Goal: Task Accomplishment & Management: Complete application form

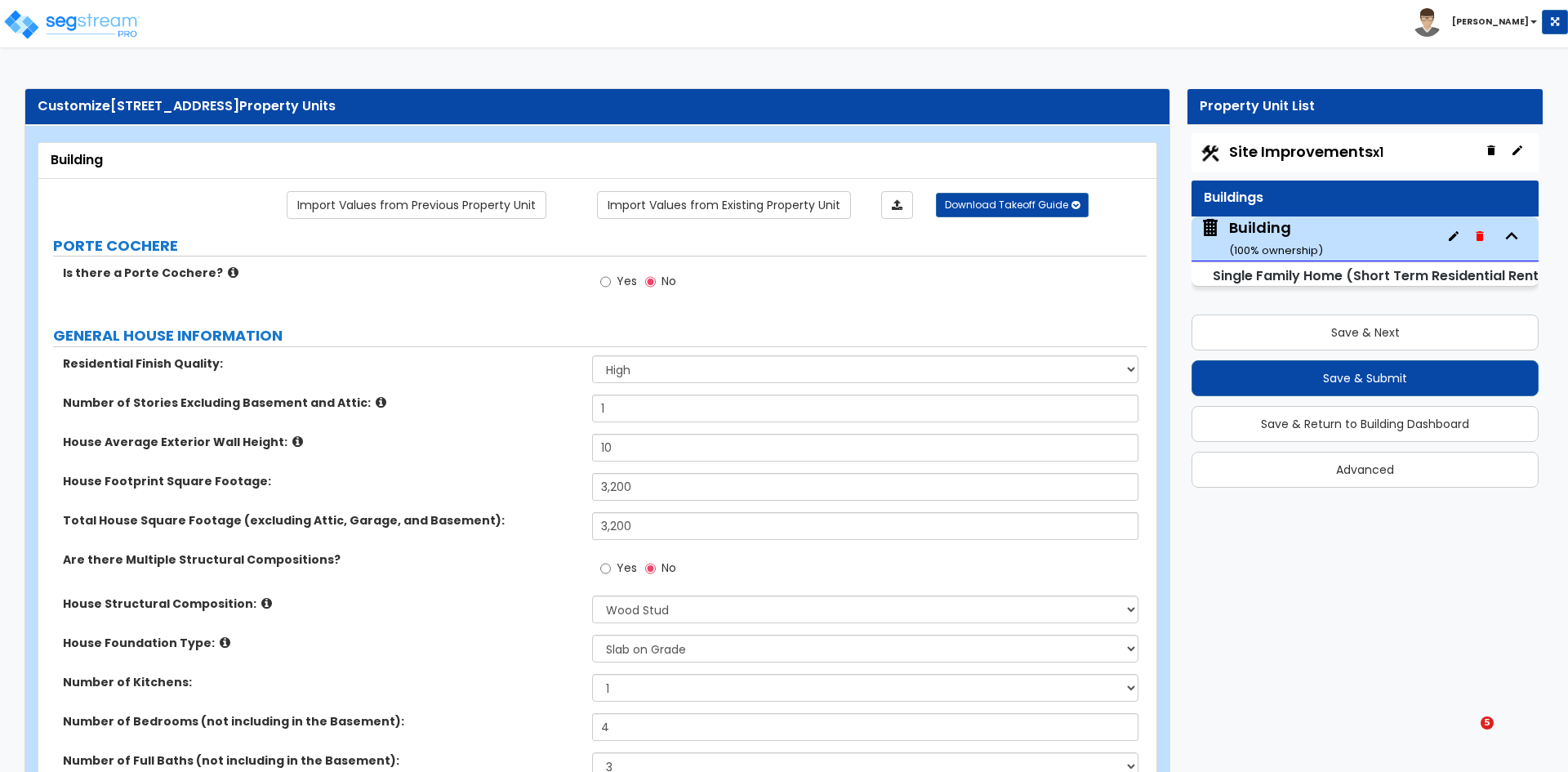
select select "2"
select select "7"
select select "3"
select select "1"
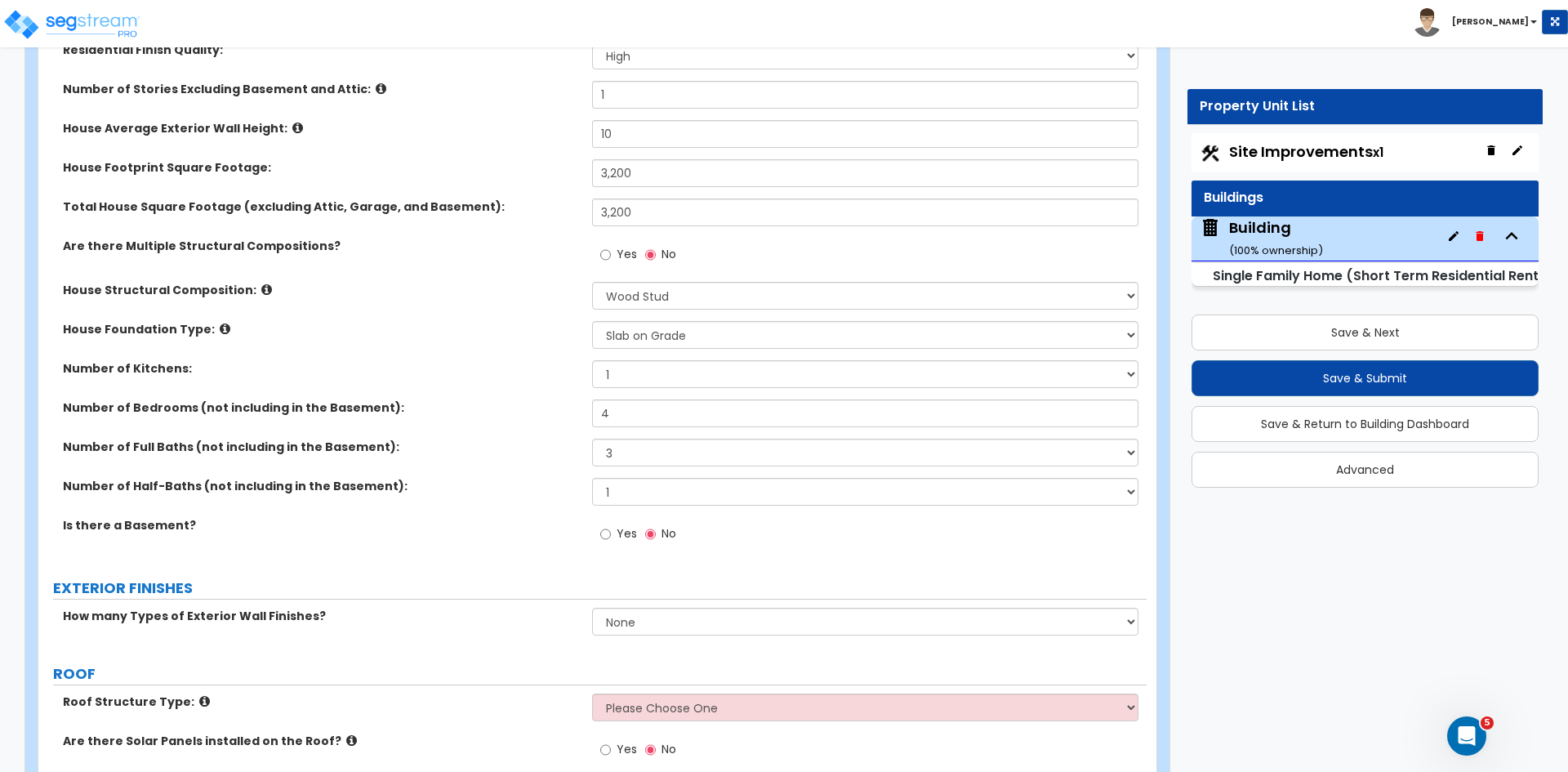
scroll to position [722, 0]
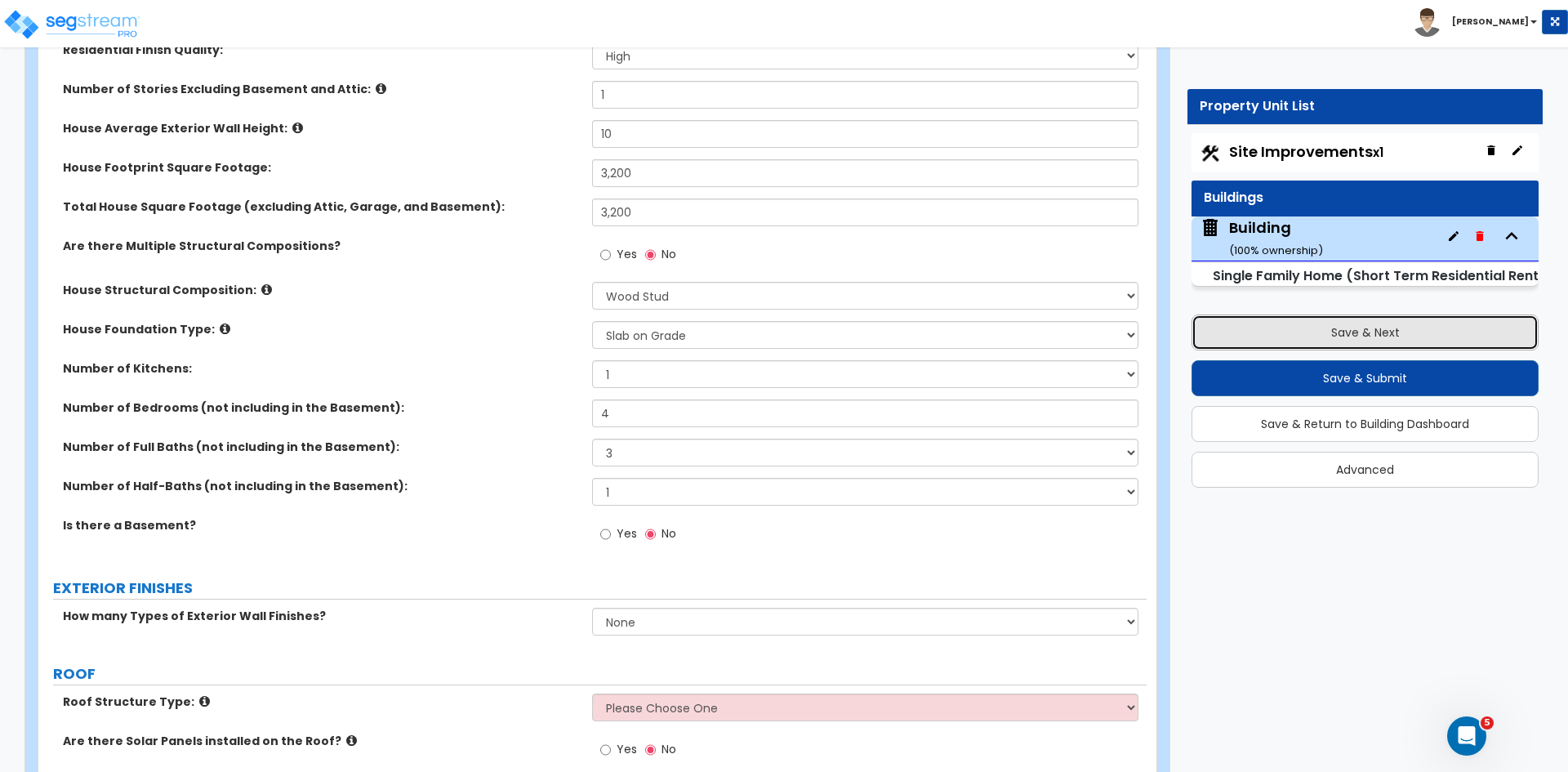
click at [1264, 333] on button "Save & Next" at bounding box center [1365, 333] width 347 height 36
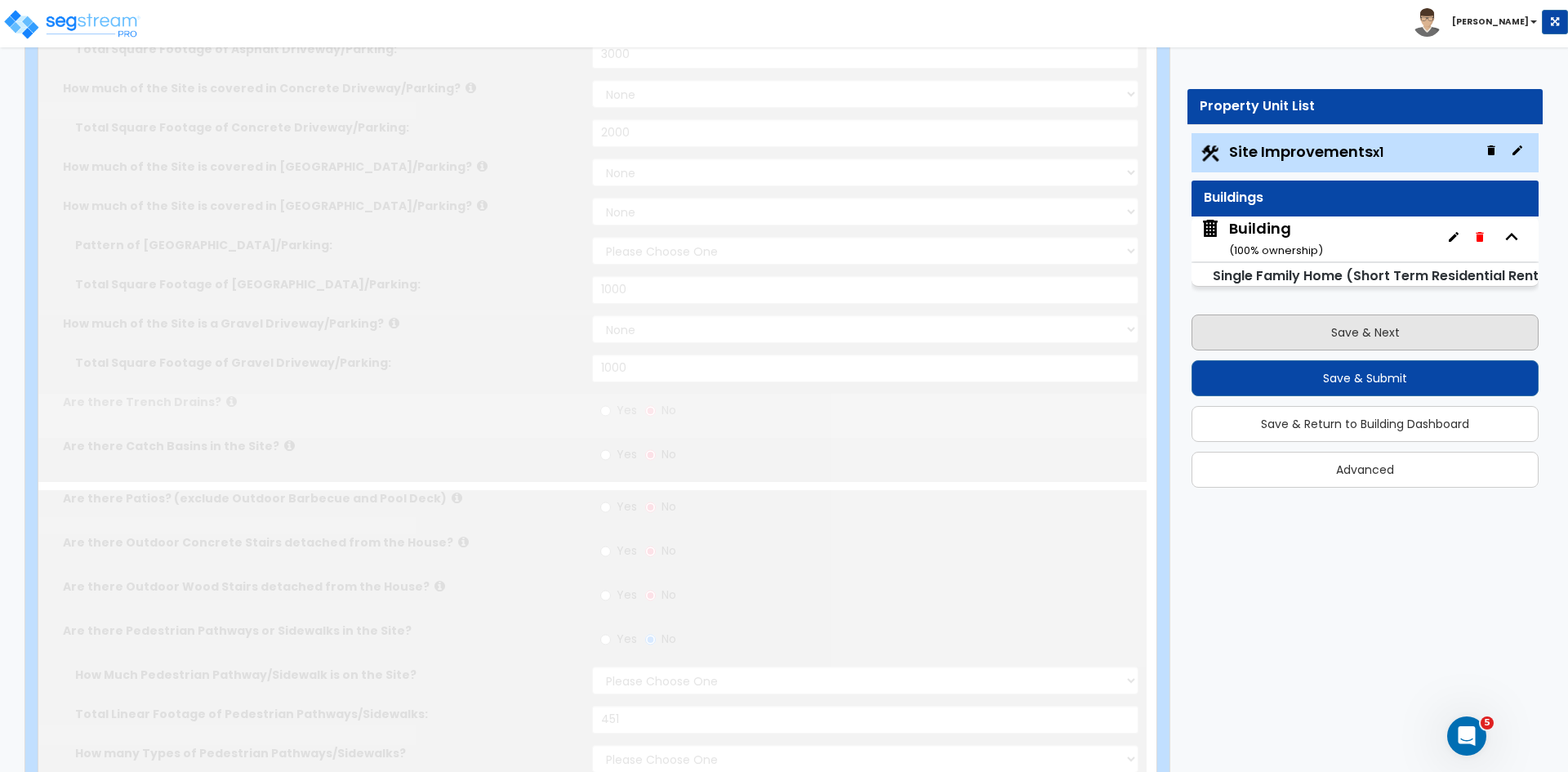
type input "2.05"
select select "2"
type input "3000"
select select "2"
type input "2000"
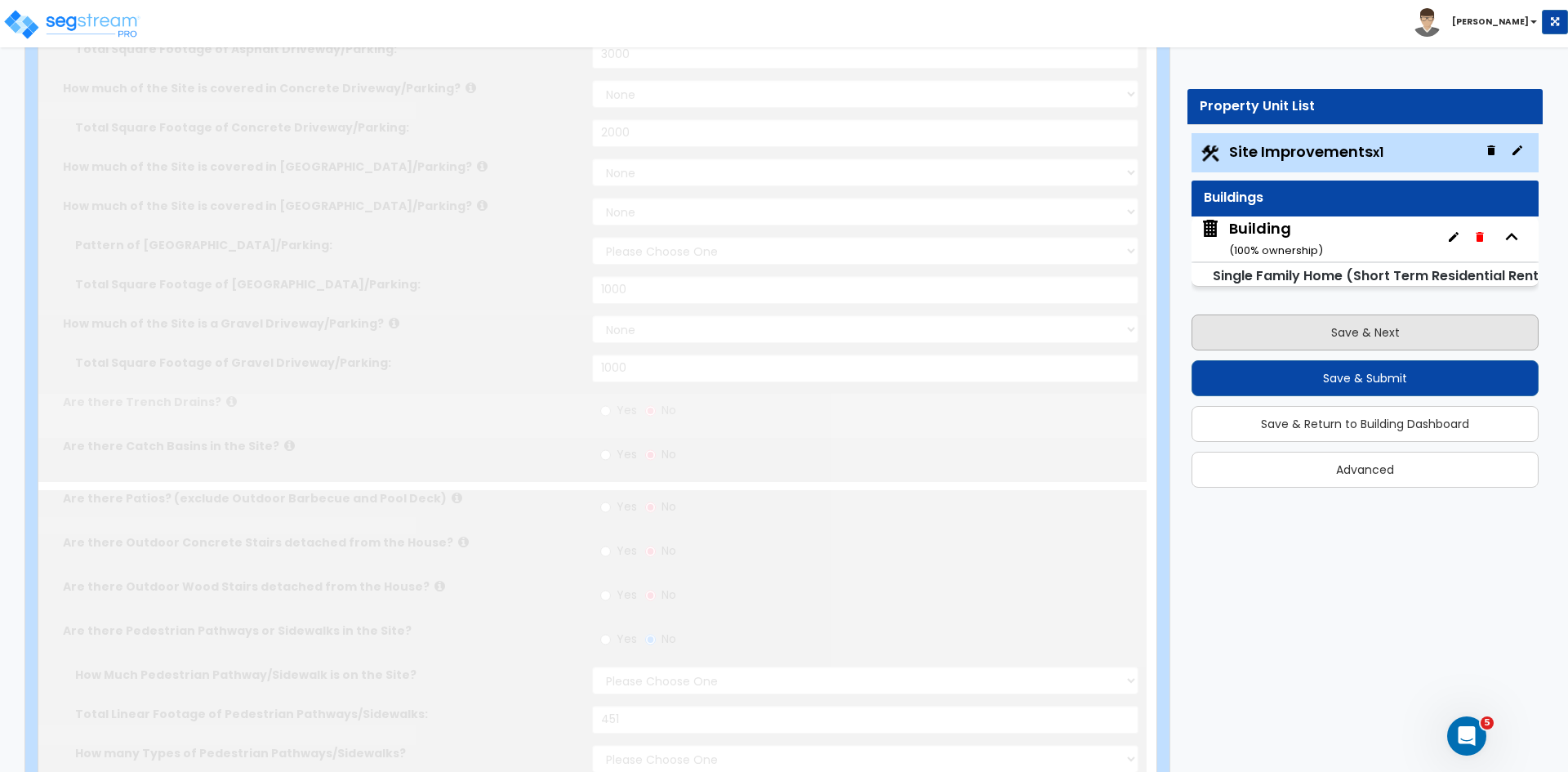
select select "2"
select select "1"
type input "1000"
select select "2"
type input "1000"
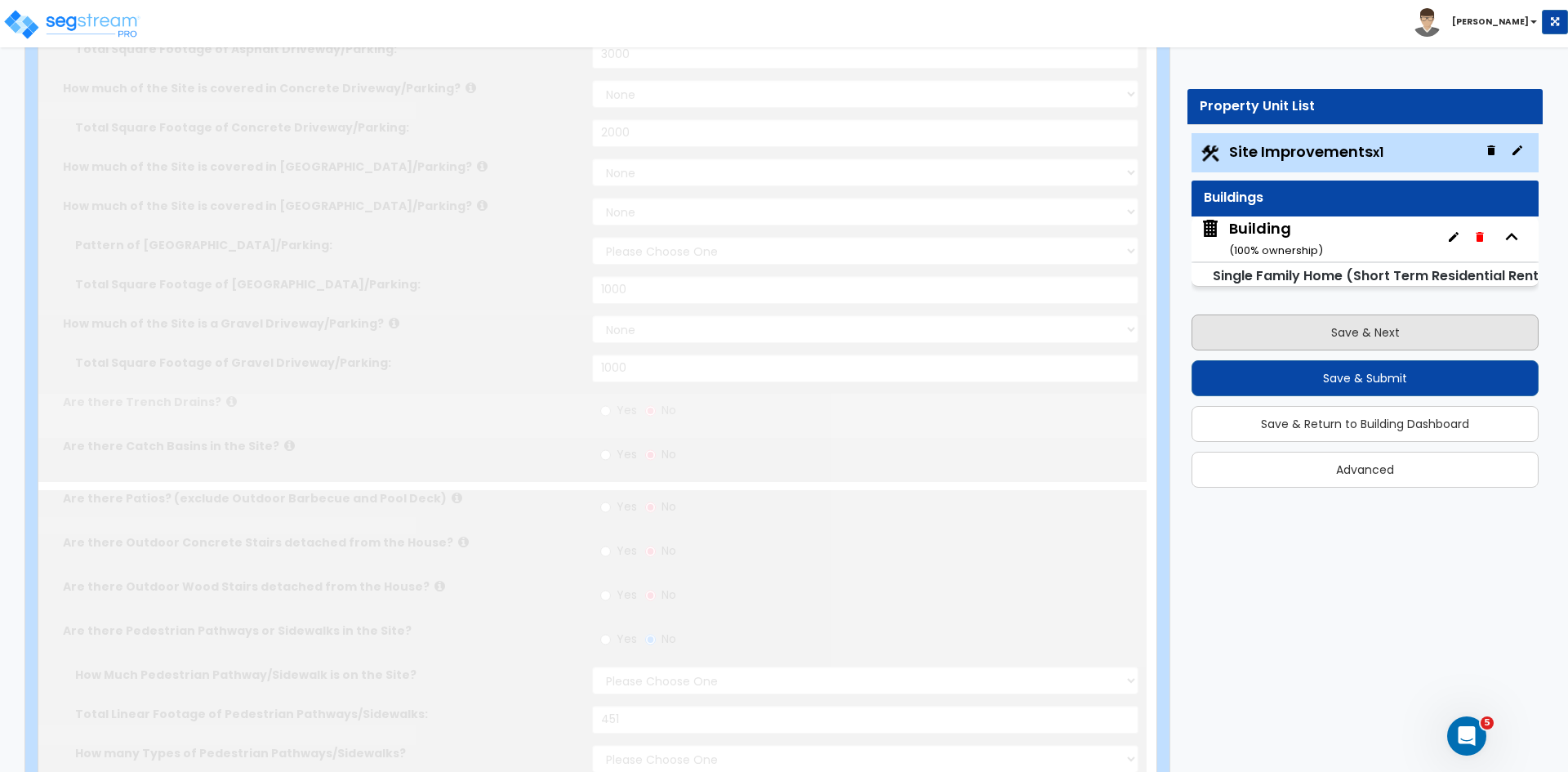
radio input "true"
select select "2"
type input "451"
select select "1"
select select "9"
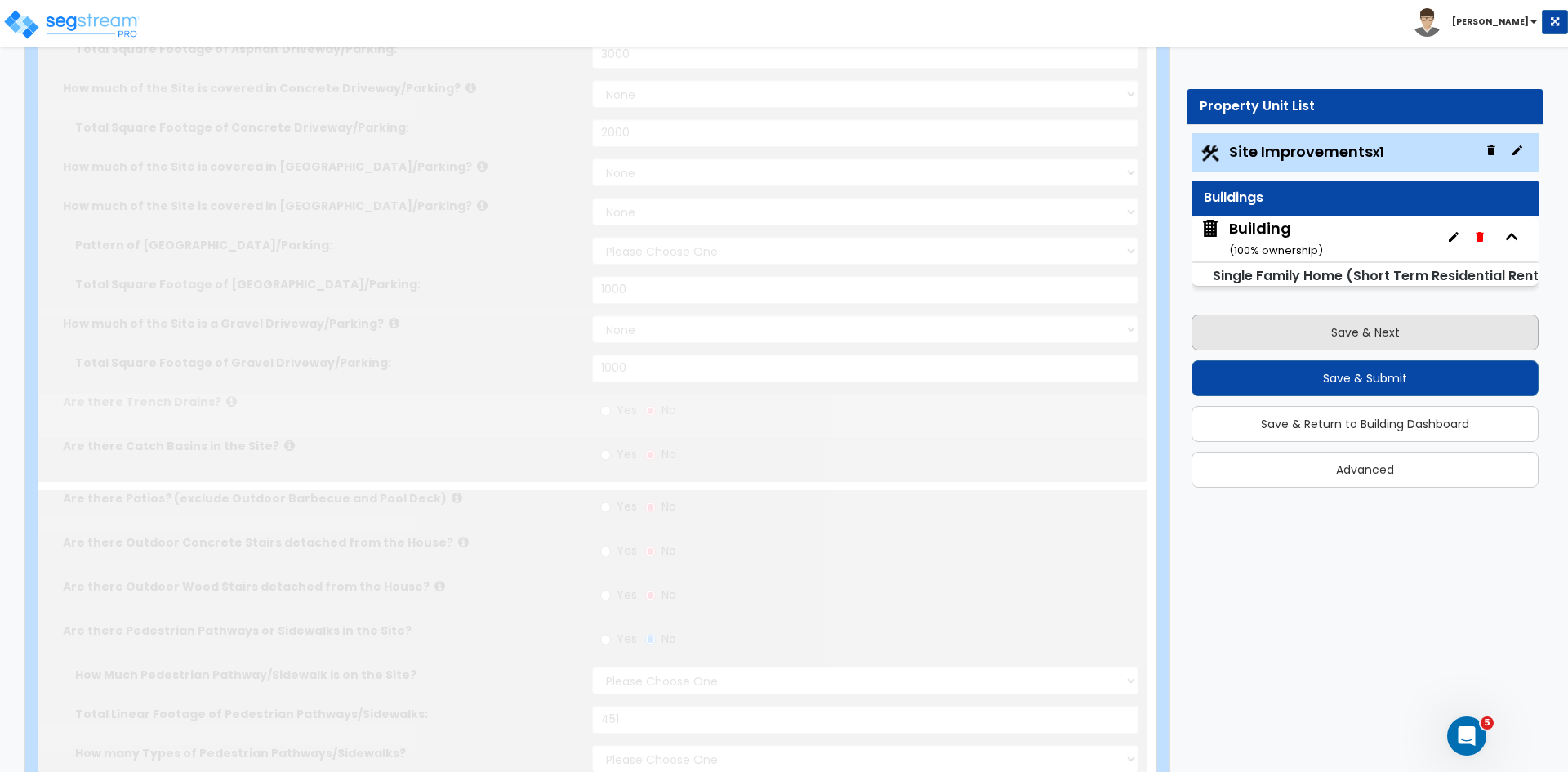
radio input "true"
select select "2"
type input "10000"
radio input "true"
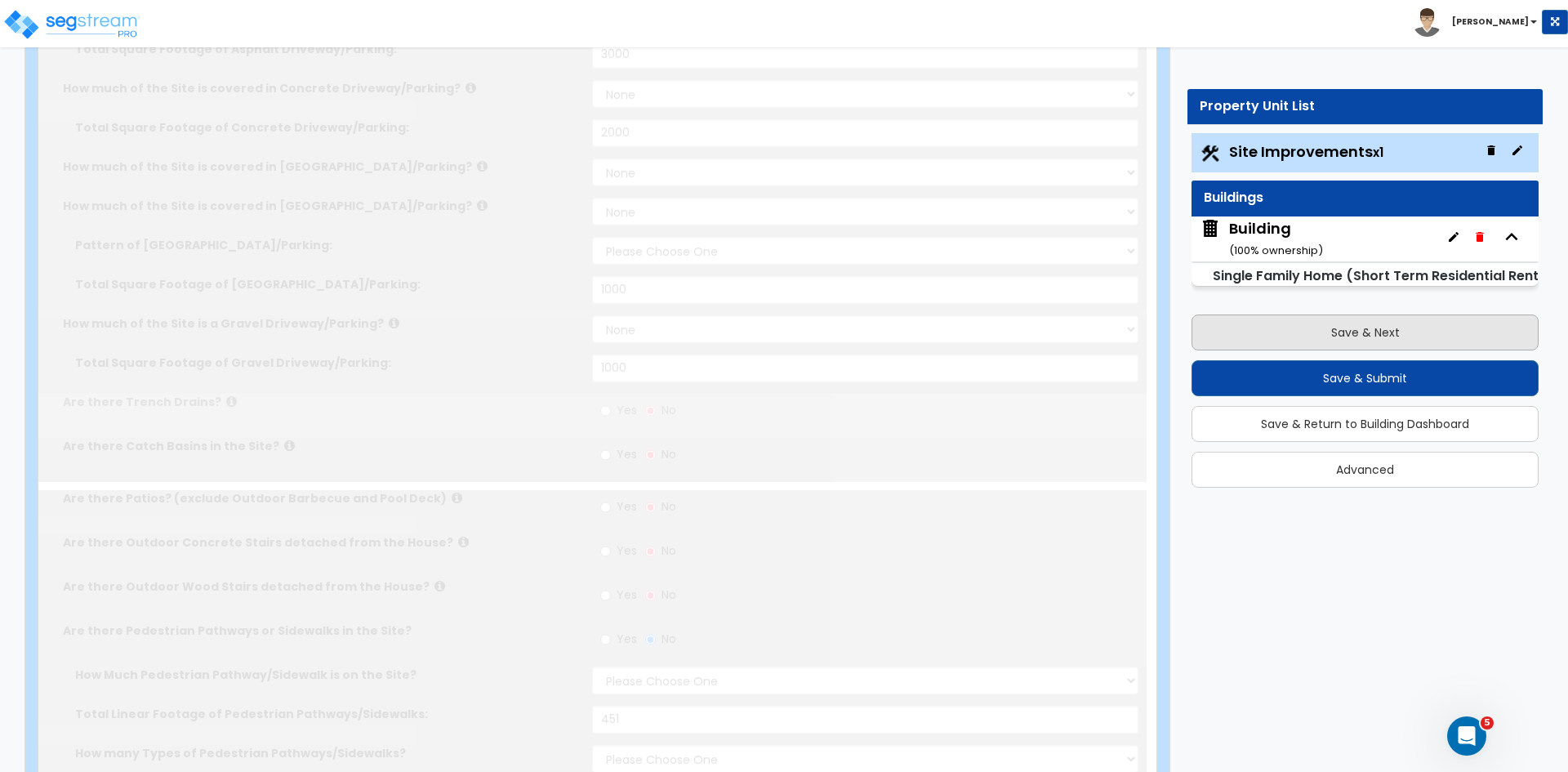
select select "3"
select select "5"
type input "7"
select select "10"
type input "12"
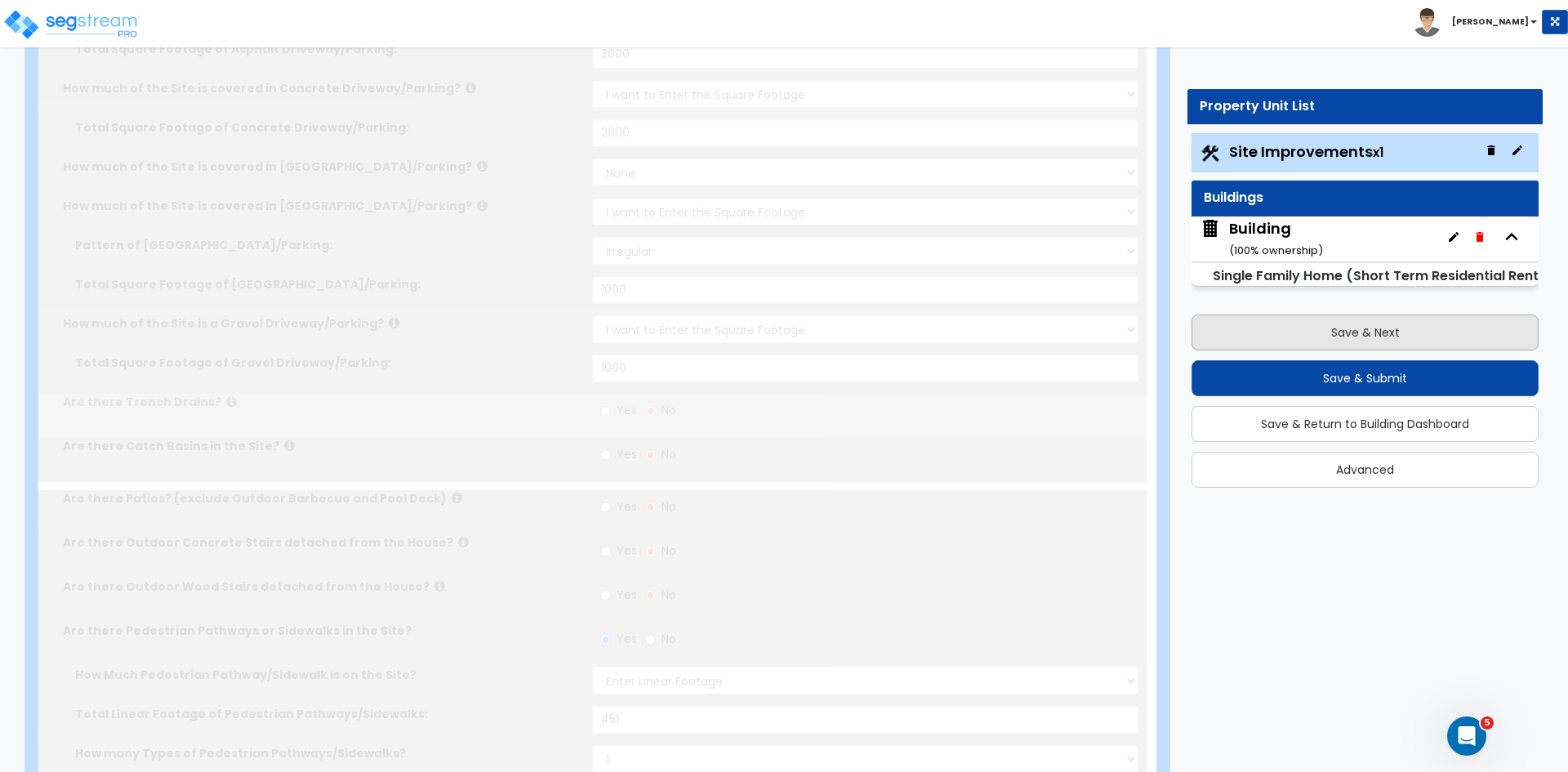
select select "7"
type input "10"
select select "3"
select select "4"
type input "62"
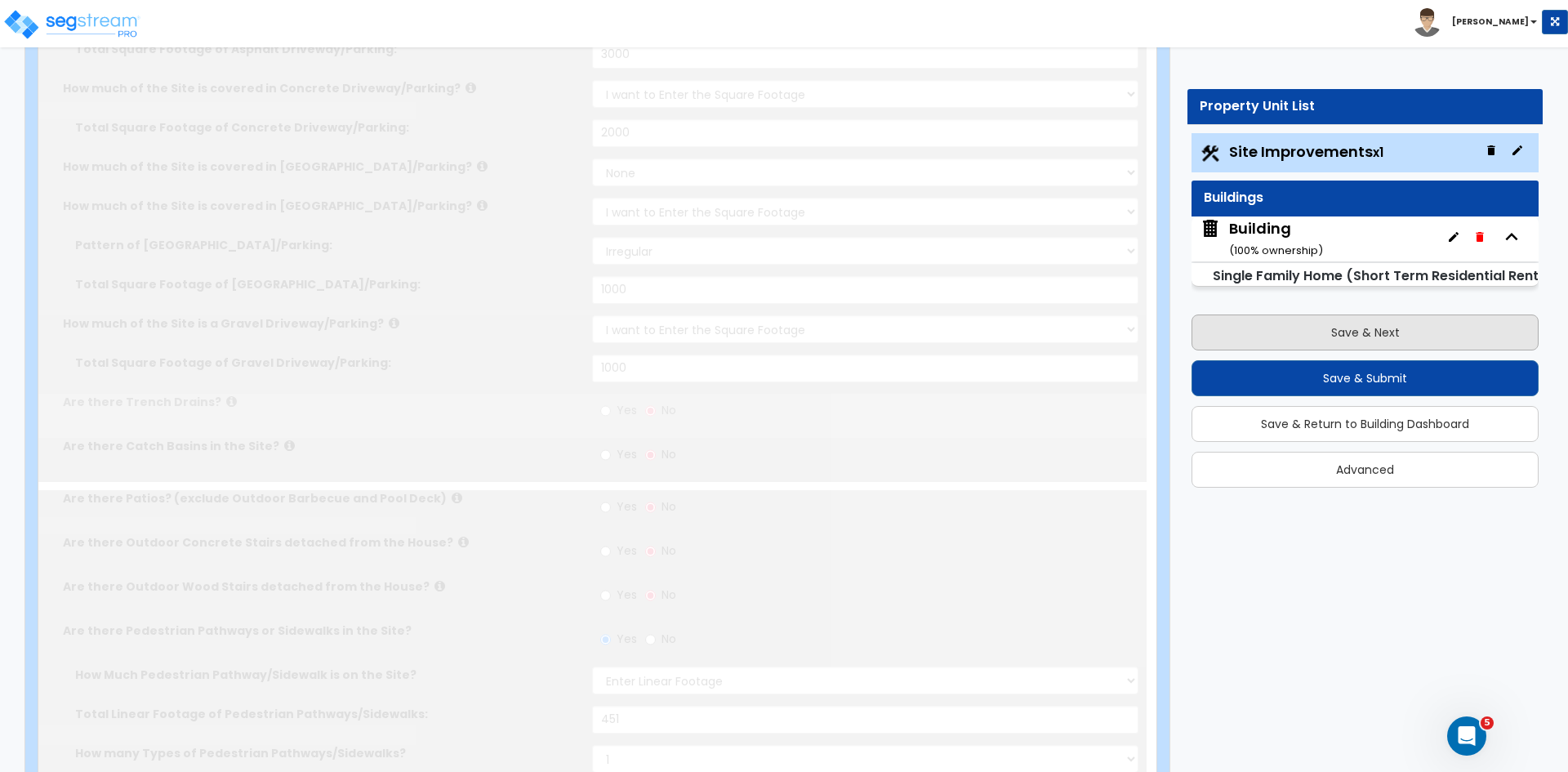
select select "2"
type input "97"
select select "8"
type input "77"
radio input "true"
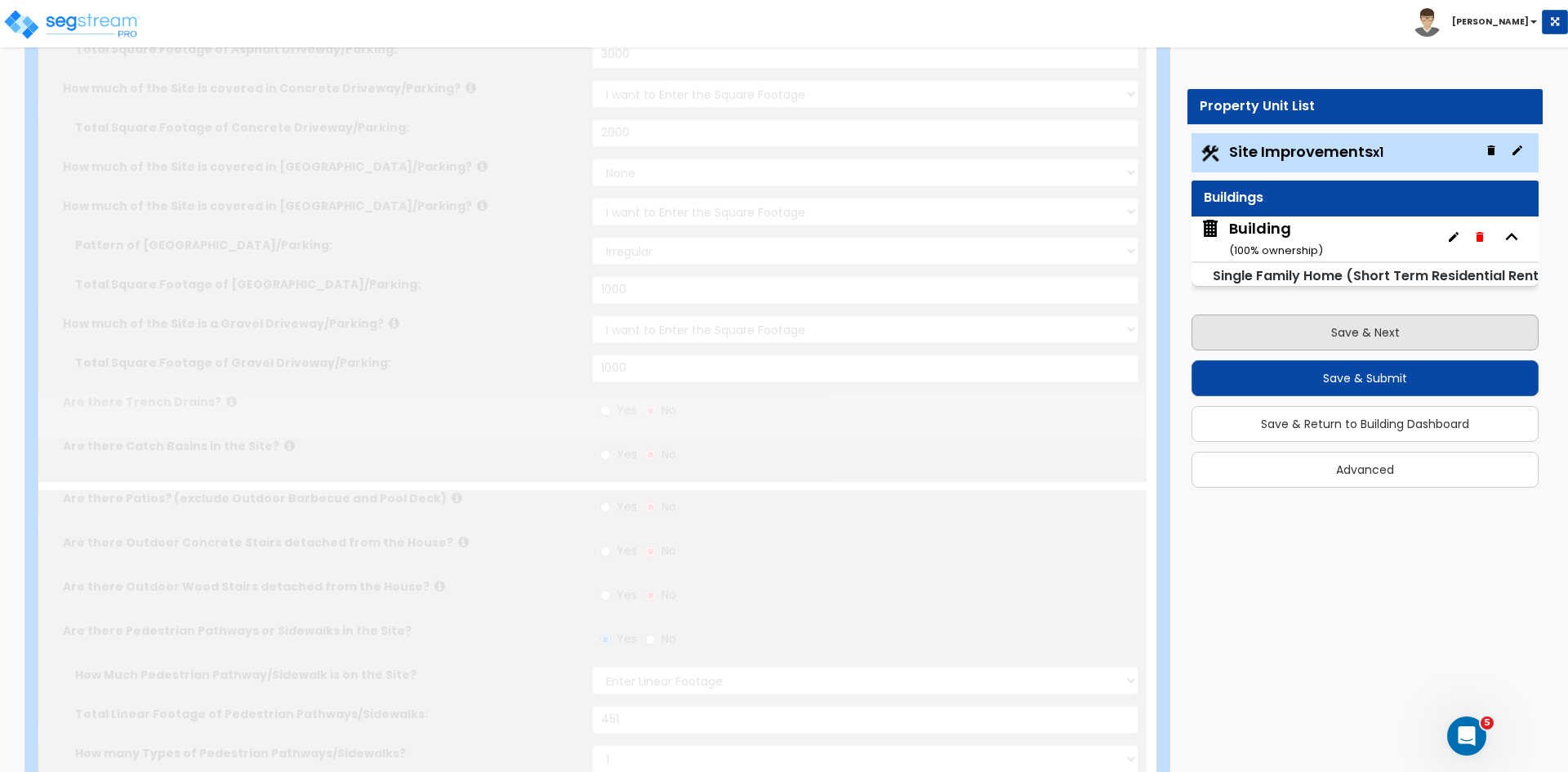
type input "10000"
radio input "true"
select select "1"
type input "400"
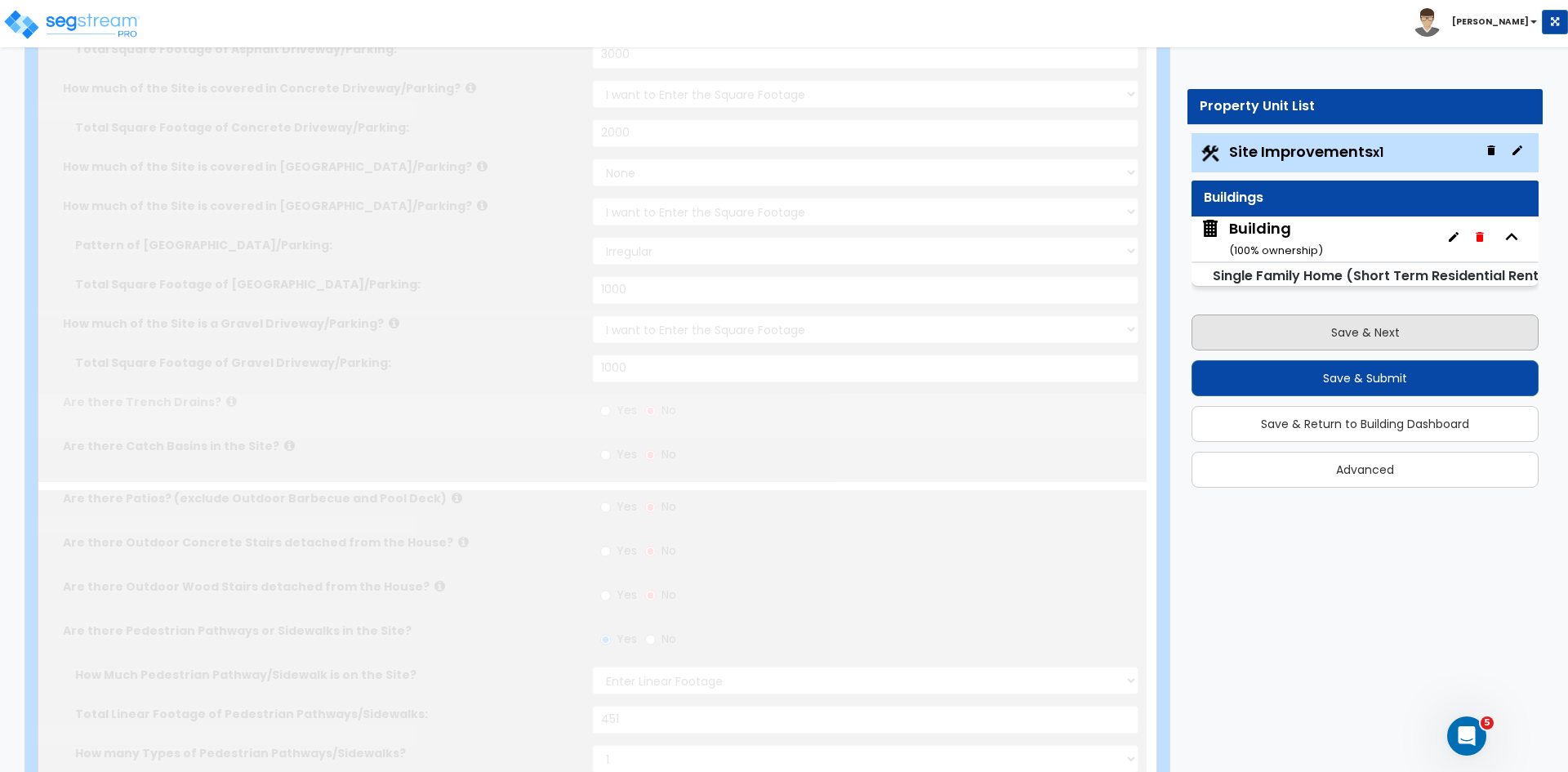
radio input "true"
type input "1230"
type input "800"
select select "2"
type input "4"
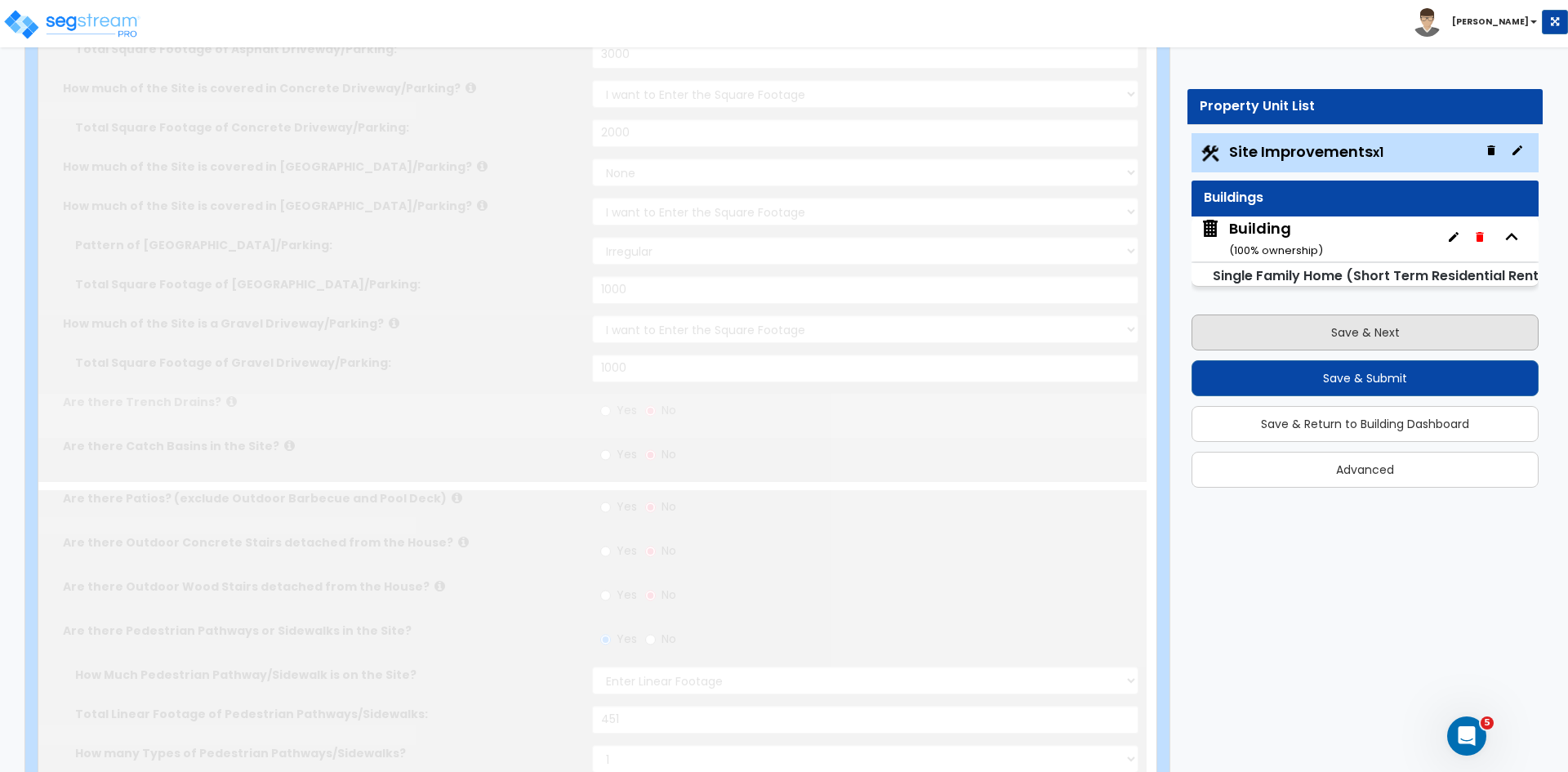
radio input "true"
select select "1"
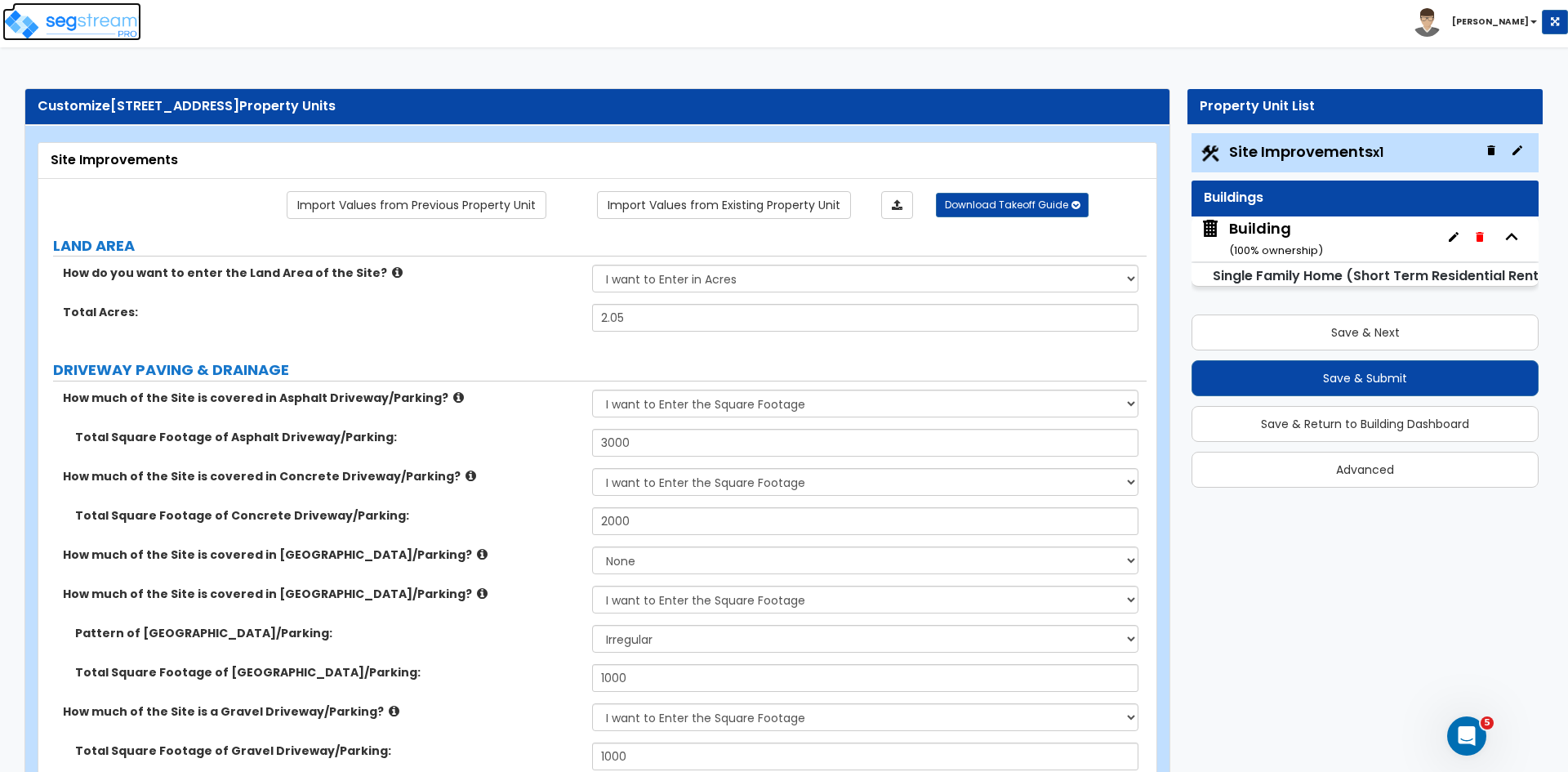
click at [103, 24] on img at bounding box center [72, 24] width 139 height 33
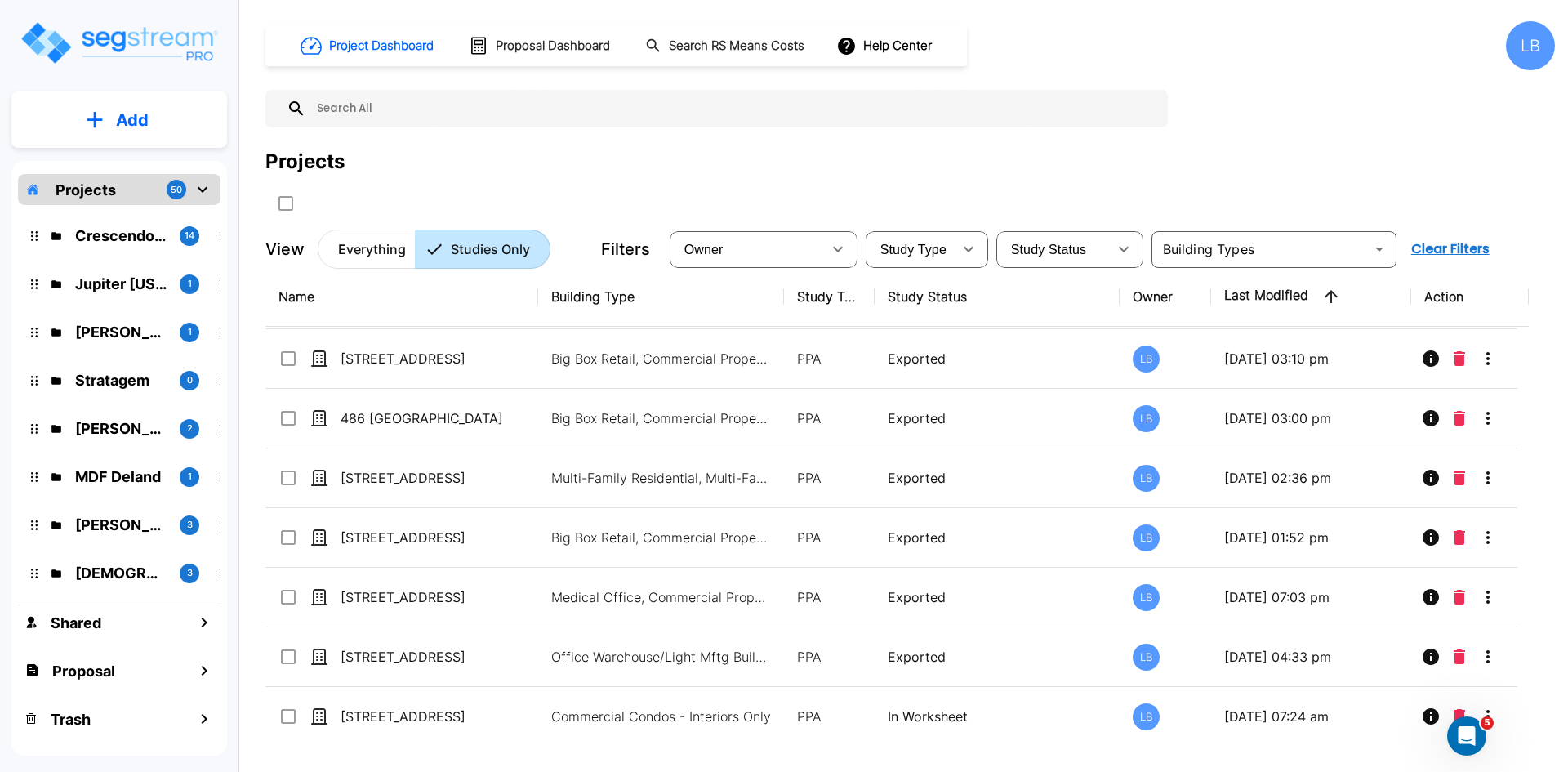
scroll to position [385, 0]
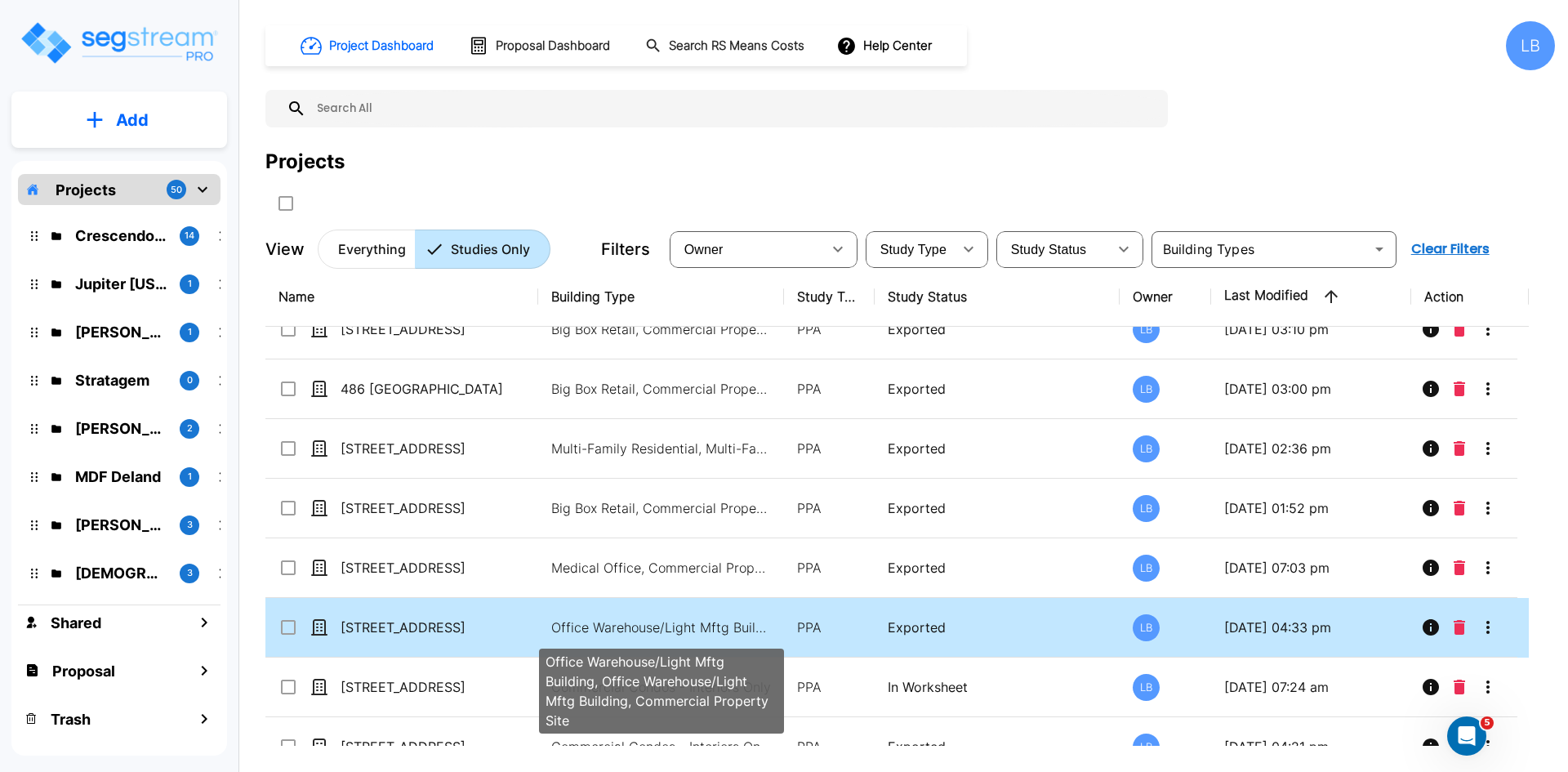
click at [601, 623] on p "Office Warehouse/Light Mftg Building, Office Warehouse/Light Mftg Building, Com…" at bounding box center [661, 628] width 220 height 20
checkbox input "true"
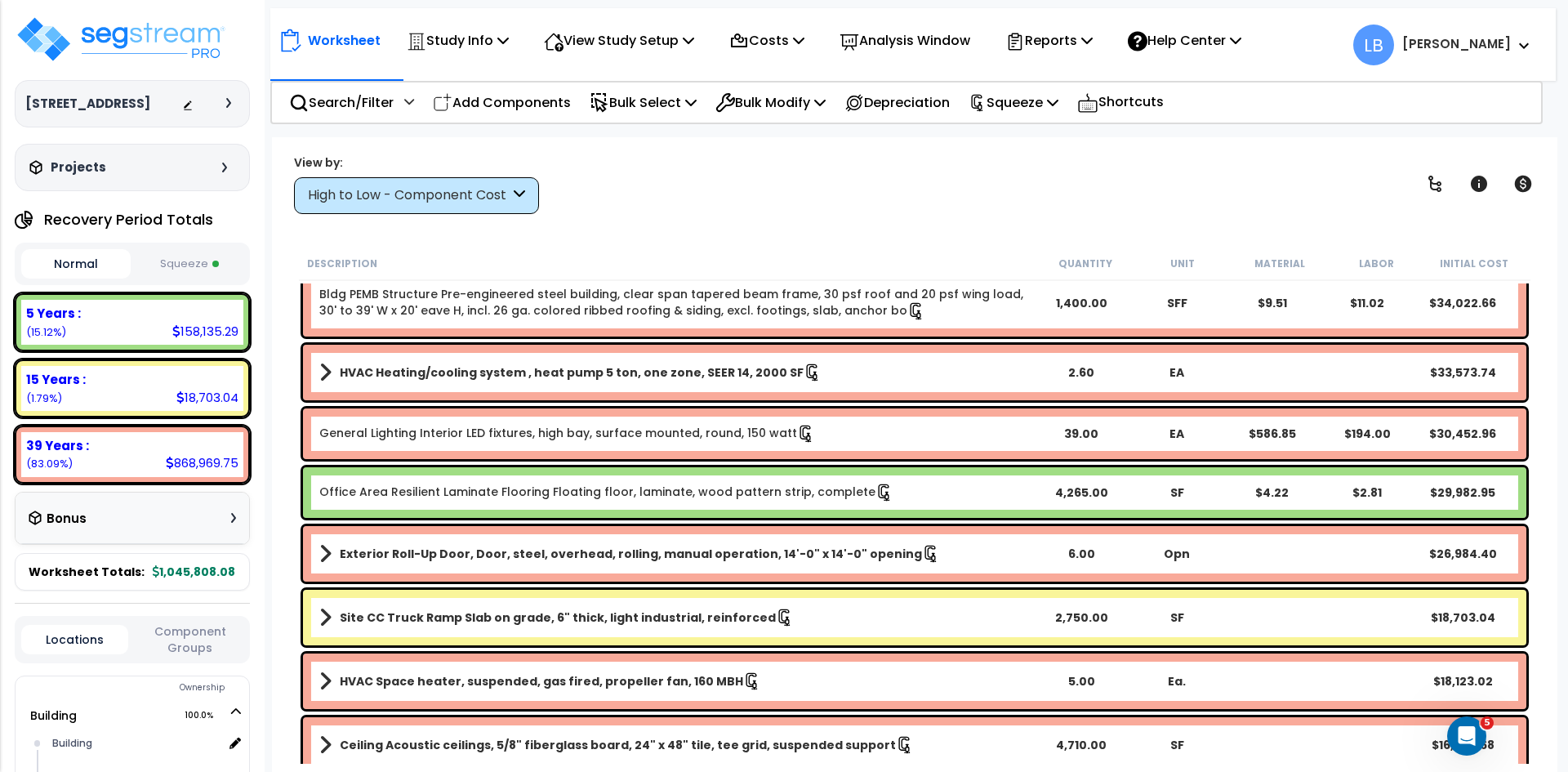
scroll to position [359, 0]
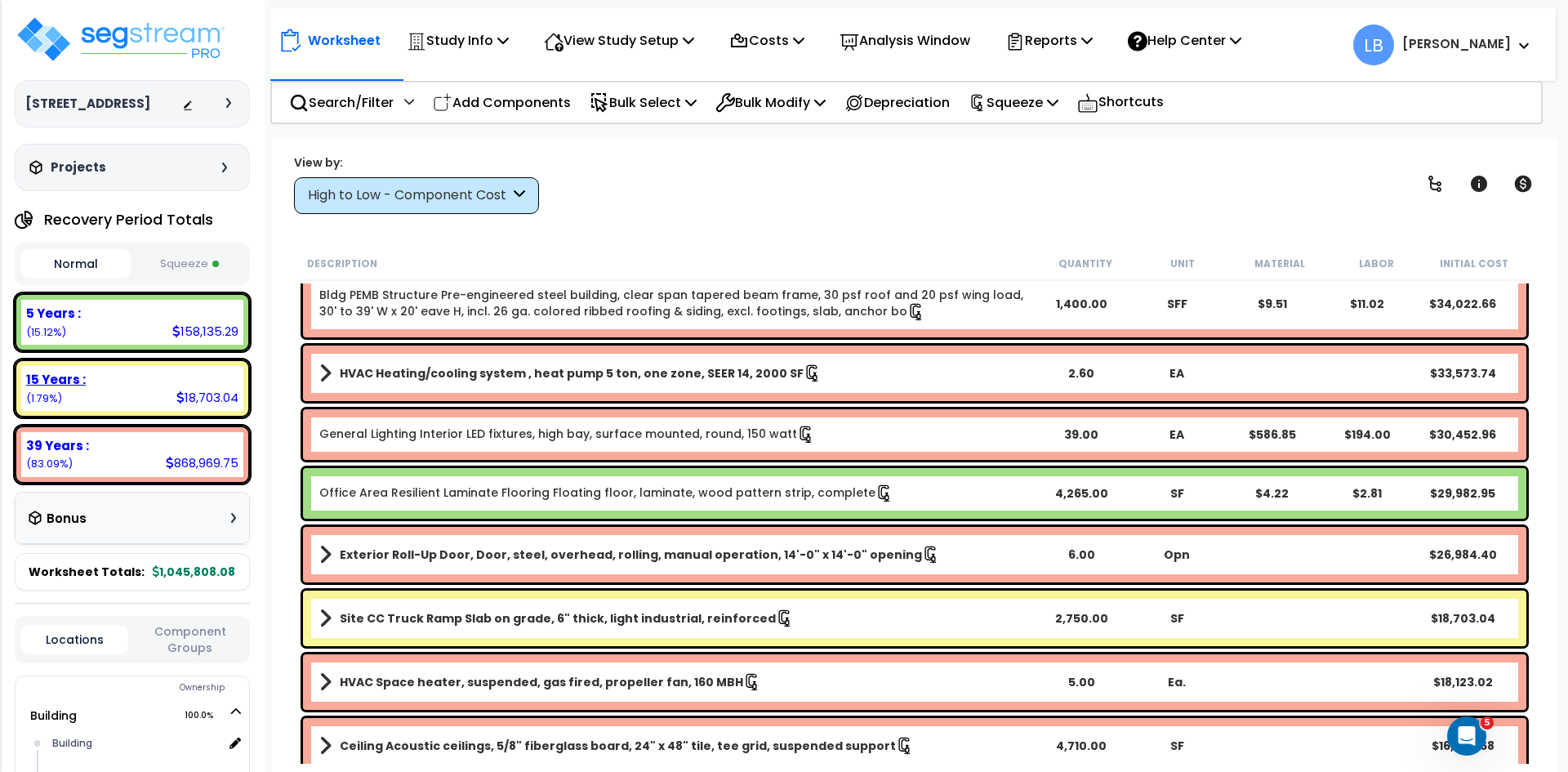
click at [201, 385] on div "15 Years :" at bounding box center [132, 379] width 212 height 17
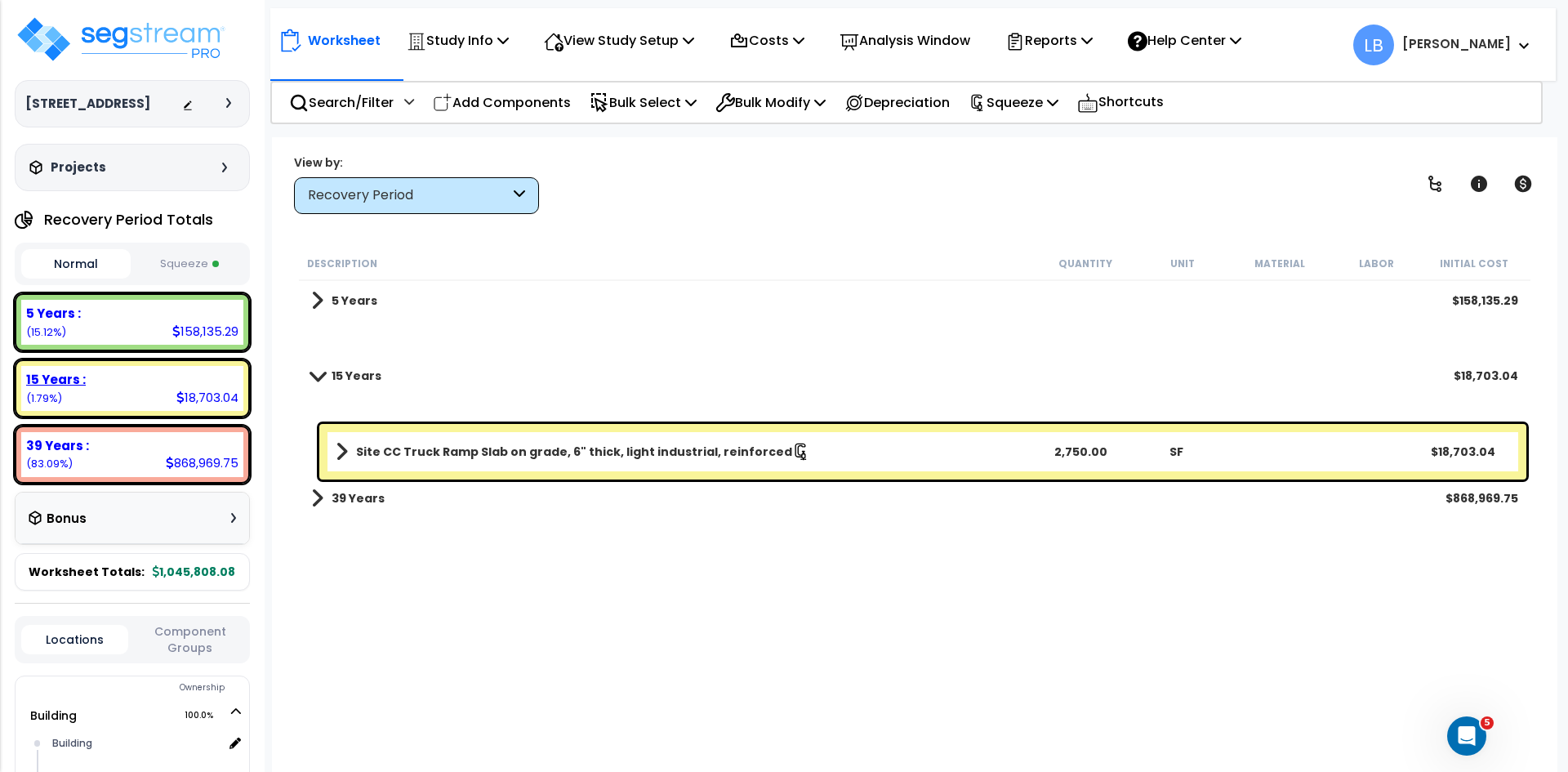
scroll to position [0, 0]
click at [1016, 101] on p "Squeeze" at bounding box center [1014, 103] width 90 height 22
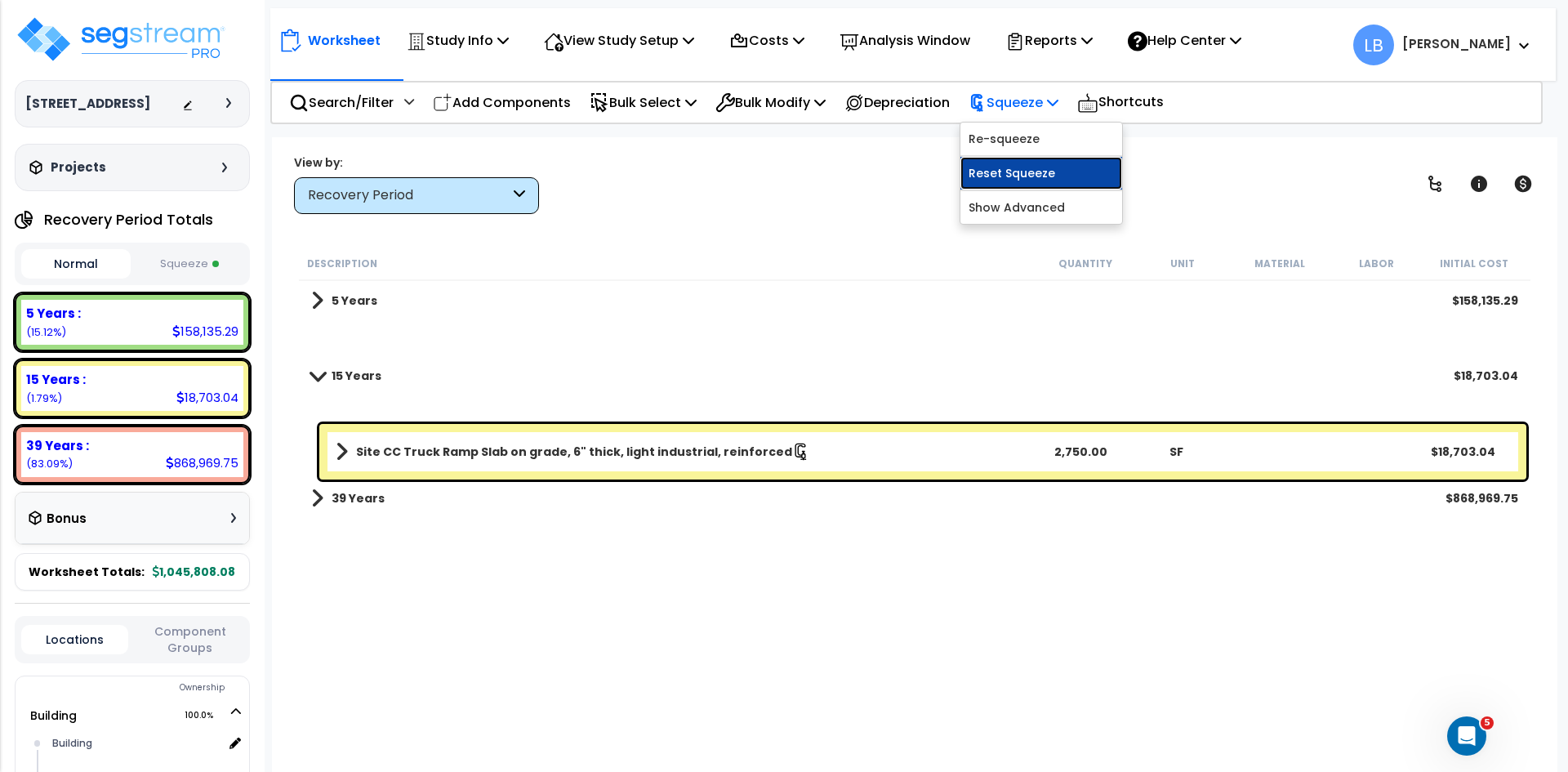
click at [1029, 167] on link "Reset Squeeze" at bounding box center [1041, 173] width 161 height 33
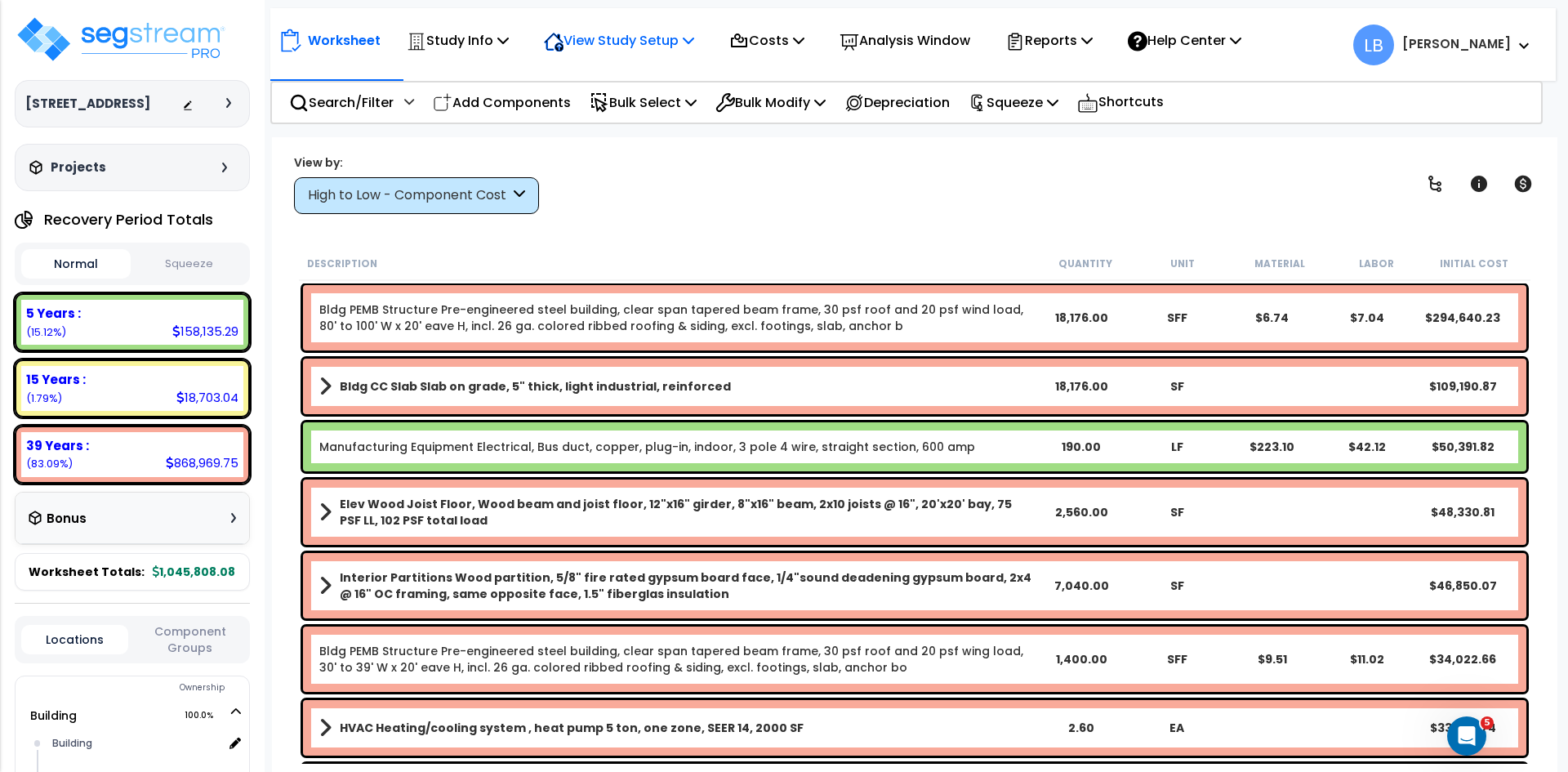
click at [649, 35] on p "View Study Setup" at bounding box center [619, 40] width 151 height 22
click at [640, 111] on link "View Questionnaire" at bounding box center [616, 111] width 161 height 33
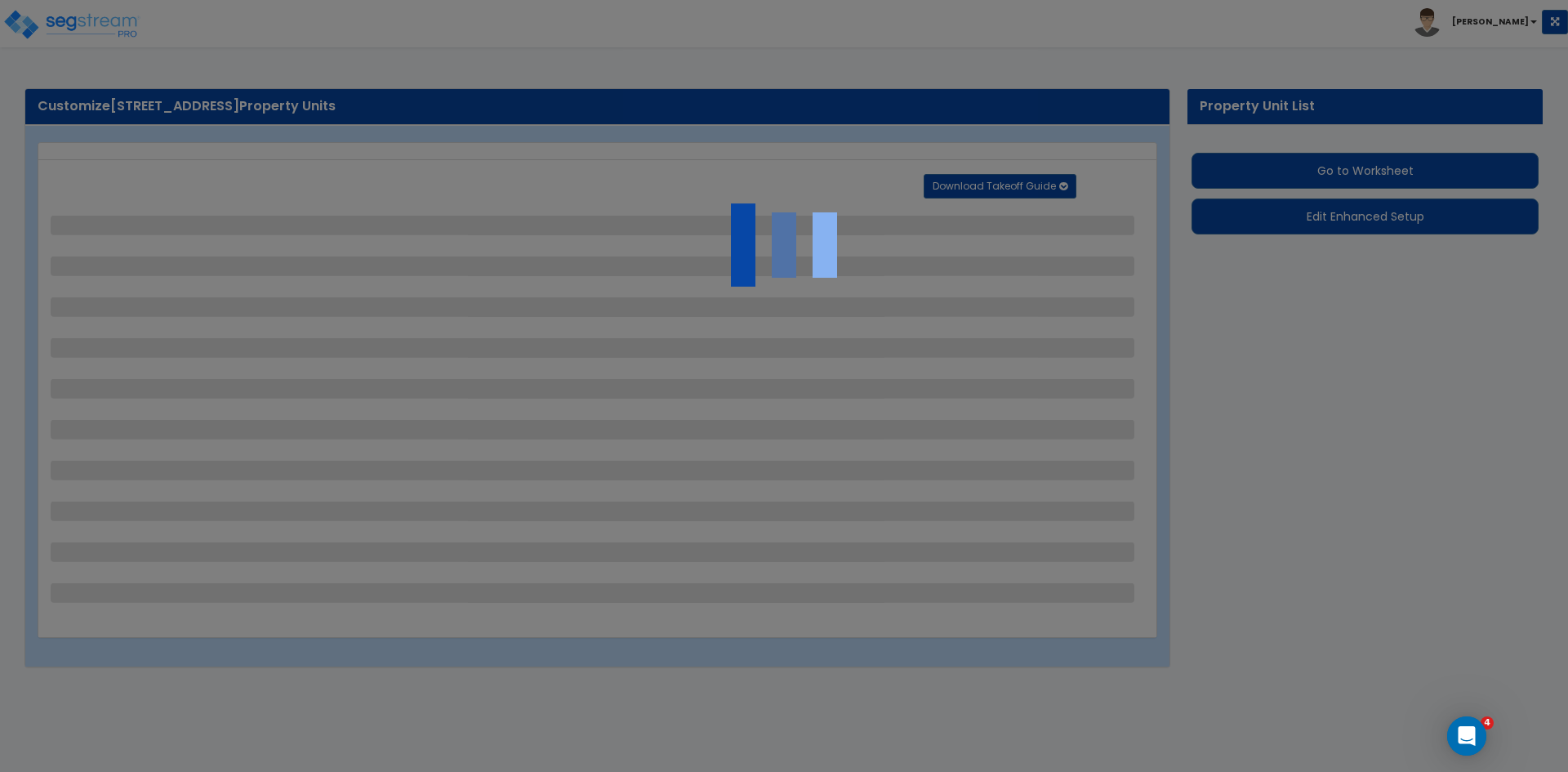
select select "2"
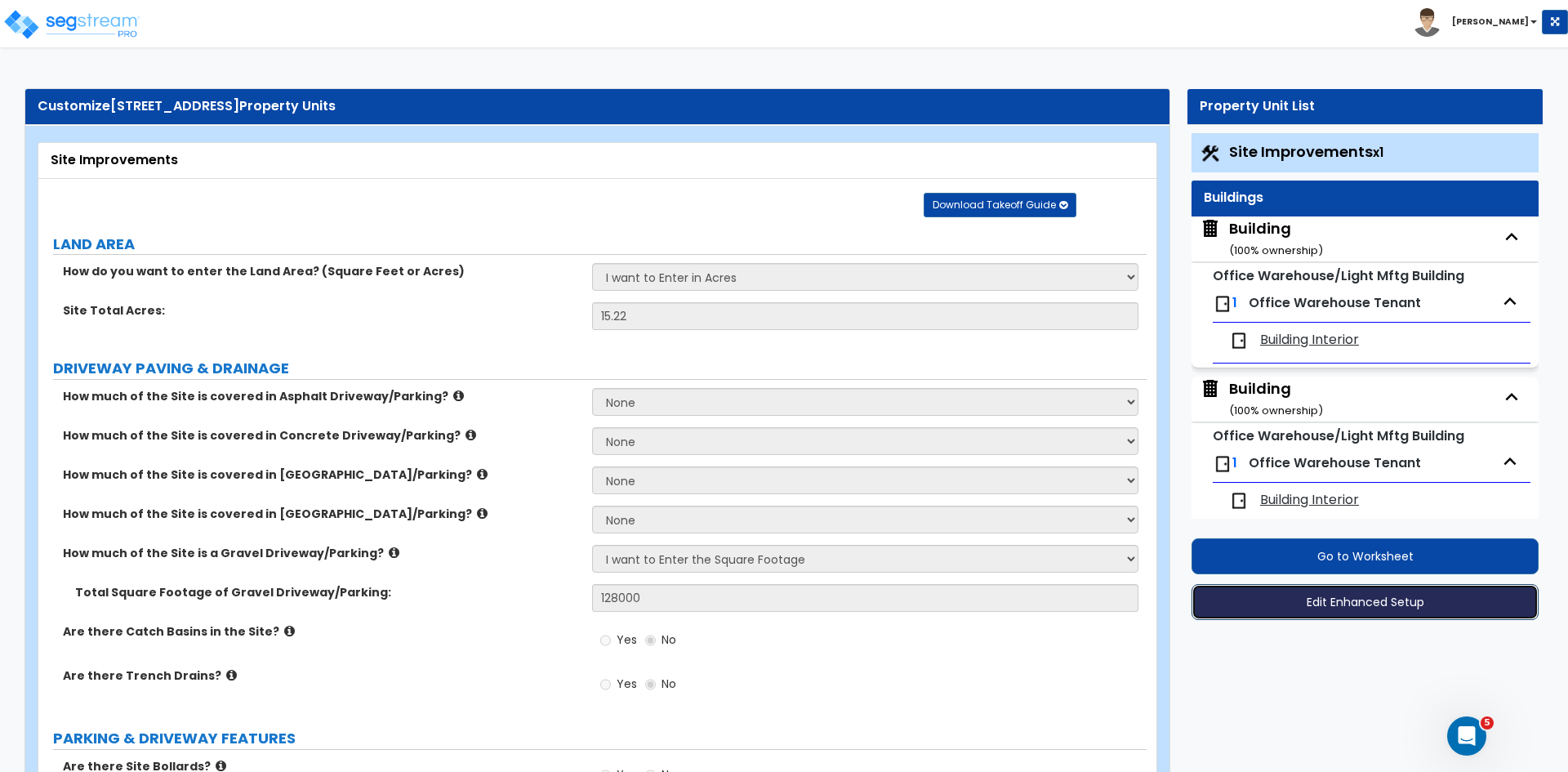
click at [1350, 601] on button "Edit Enhanced Setup" at bounding box center [1365, 602] width 347 height 36
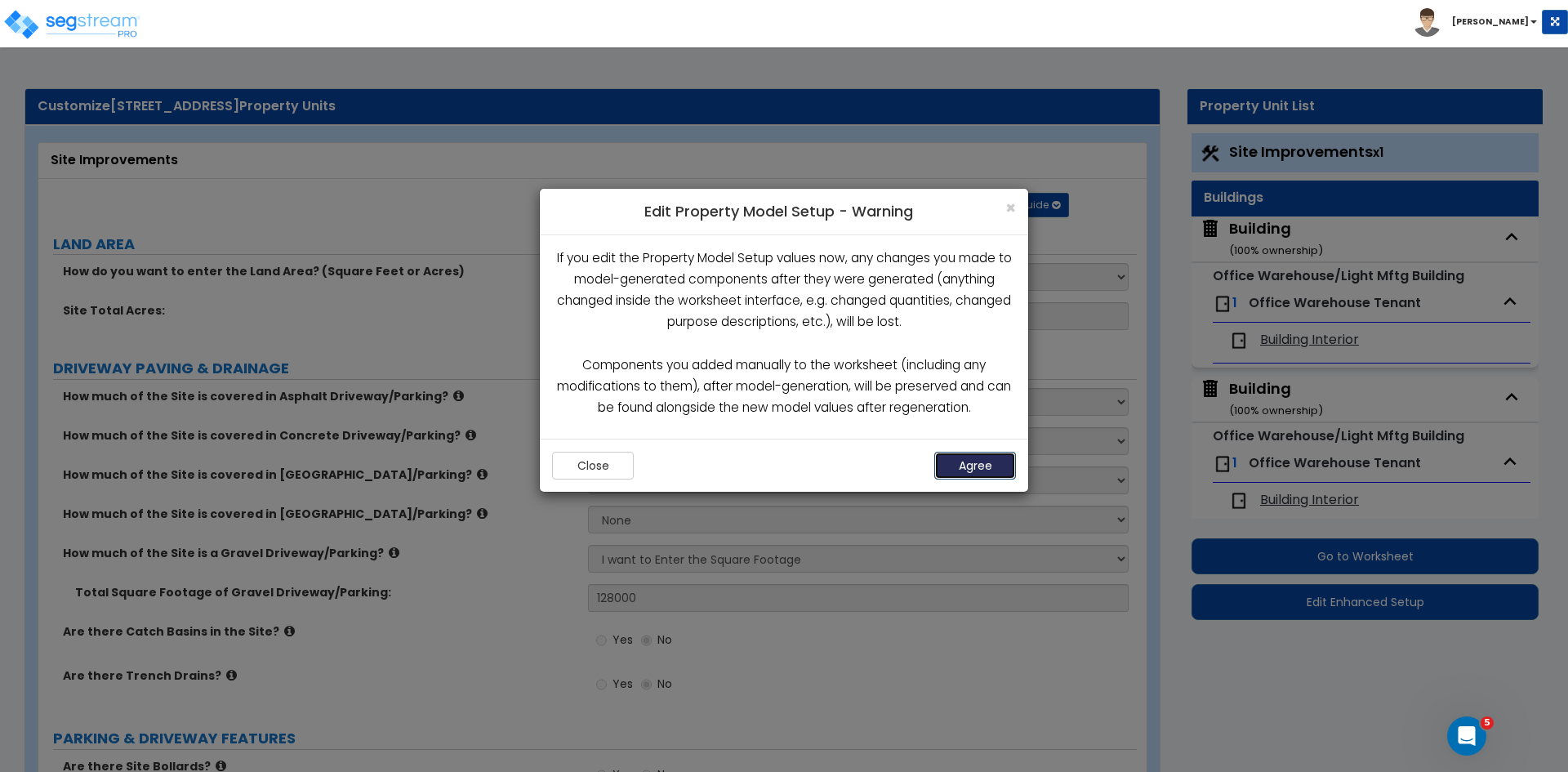
click at [991, 463] on button "Agree" at bounding box center [975, 465] width 82 height 28
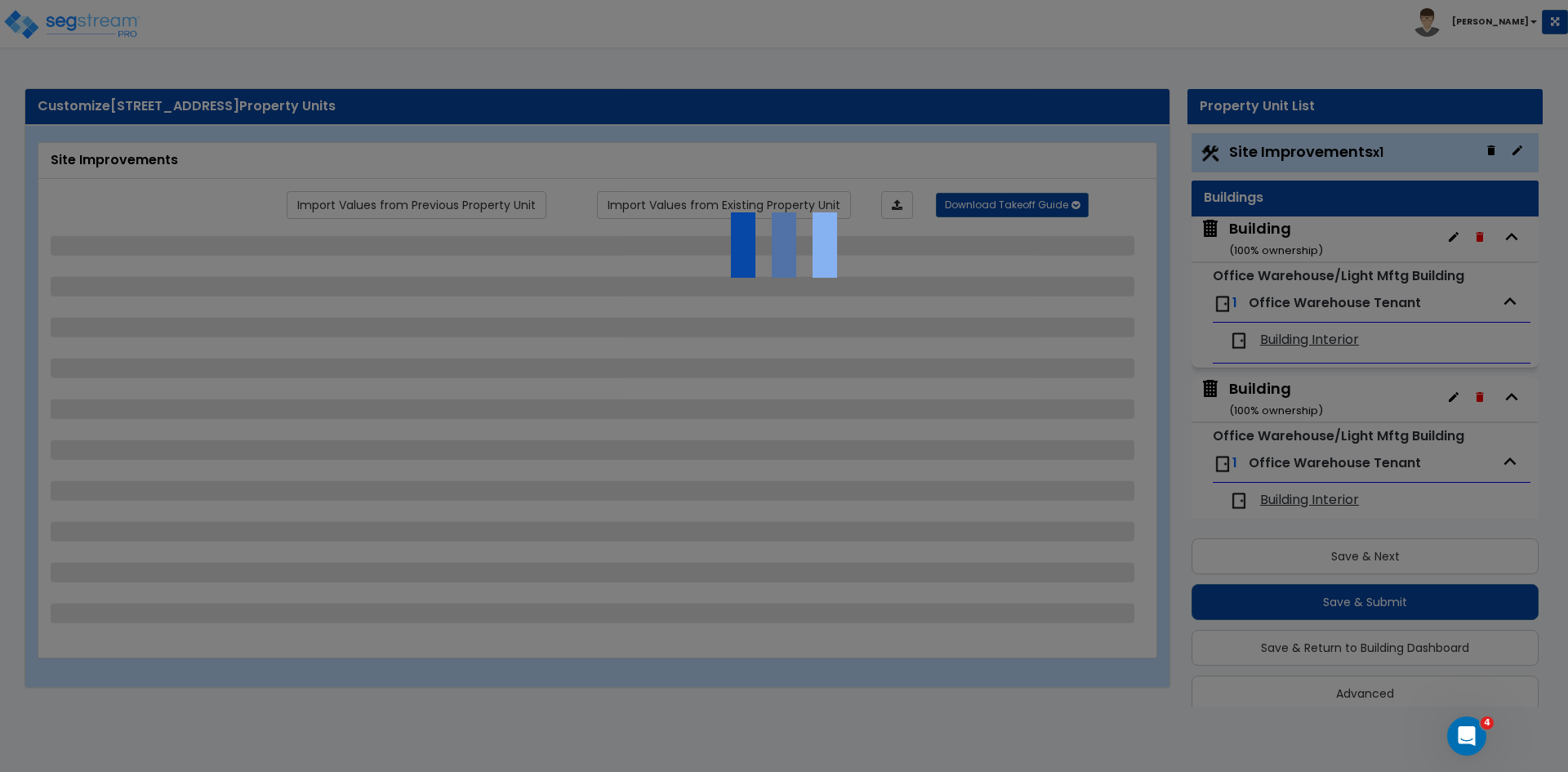
scroll to position [21, 0]
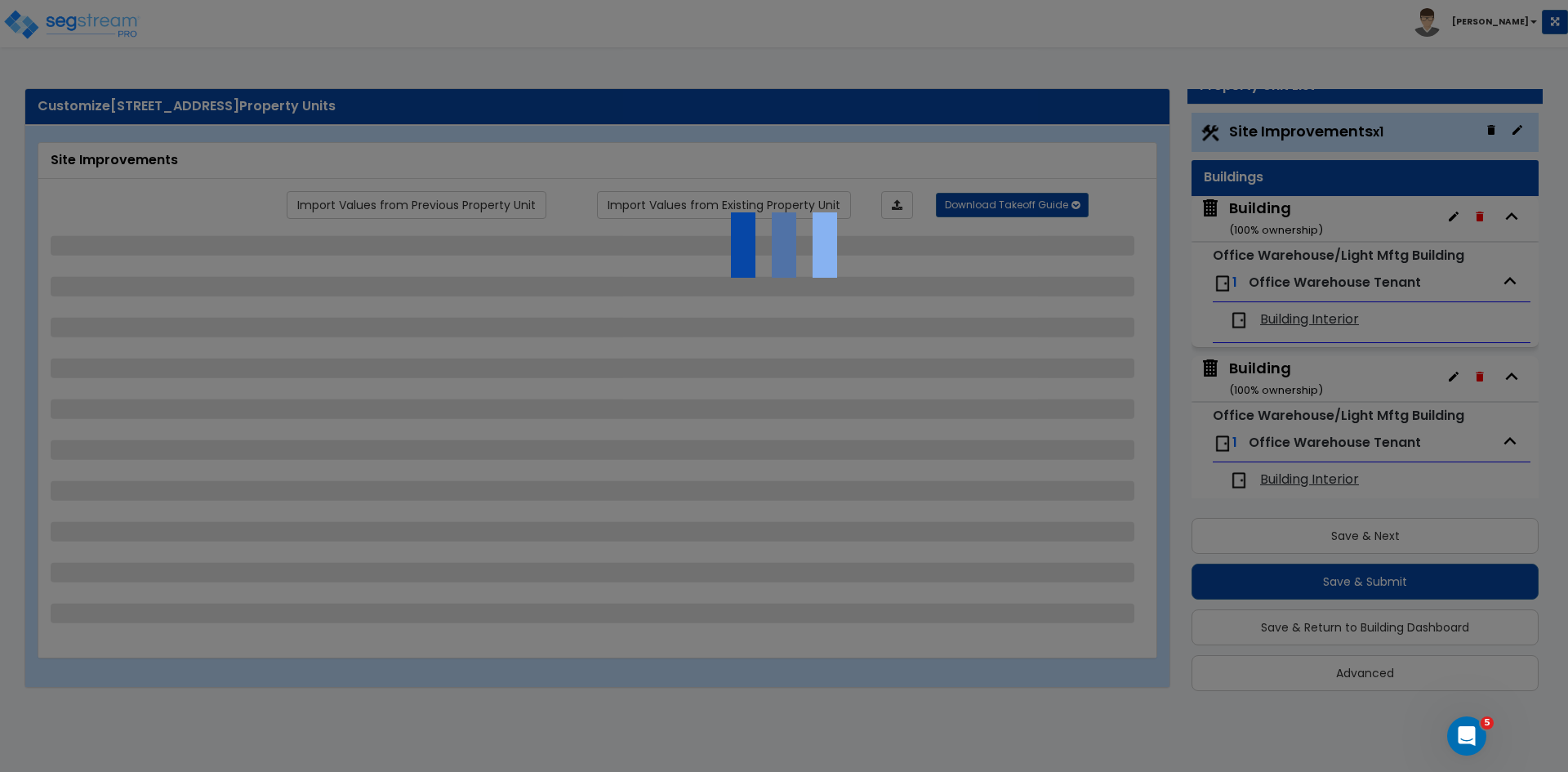
select select "2"
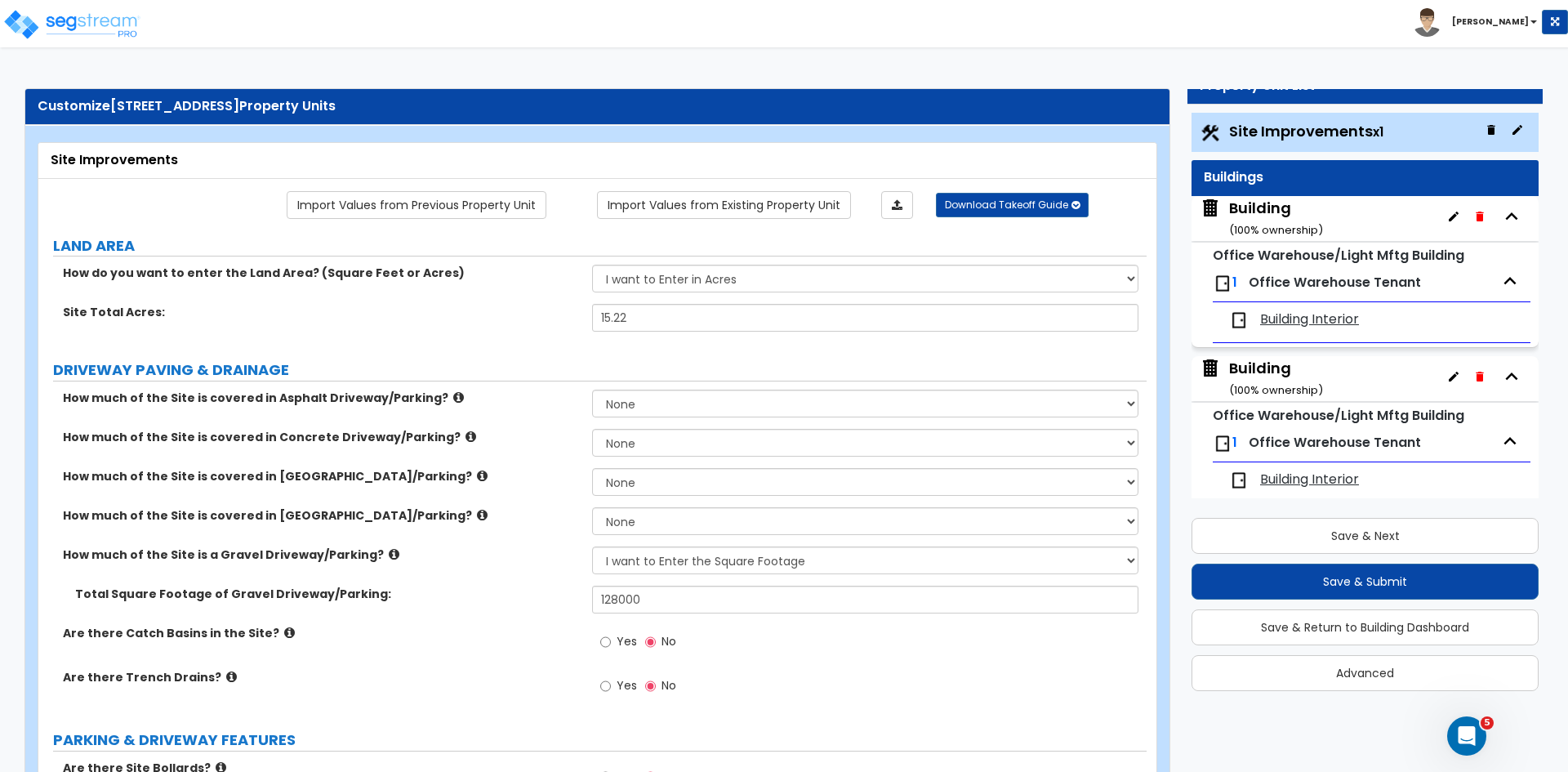
click at [532, 415] on div "How much of the Site is covered in Asphalt Driveway/Parking? None I want to Ent…" at bounding box center [592, 409] width 1108 height 39
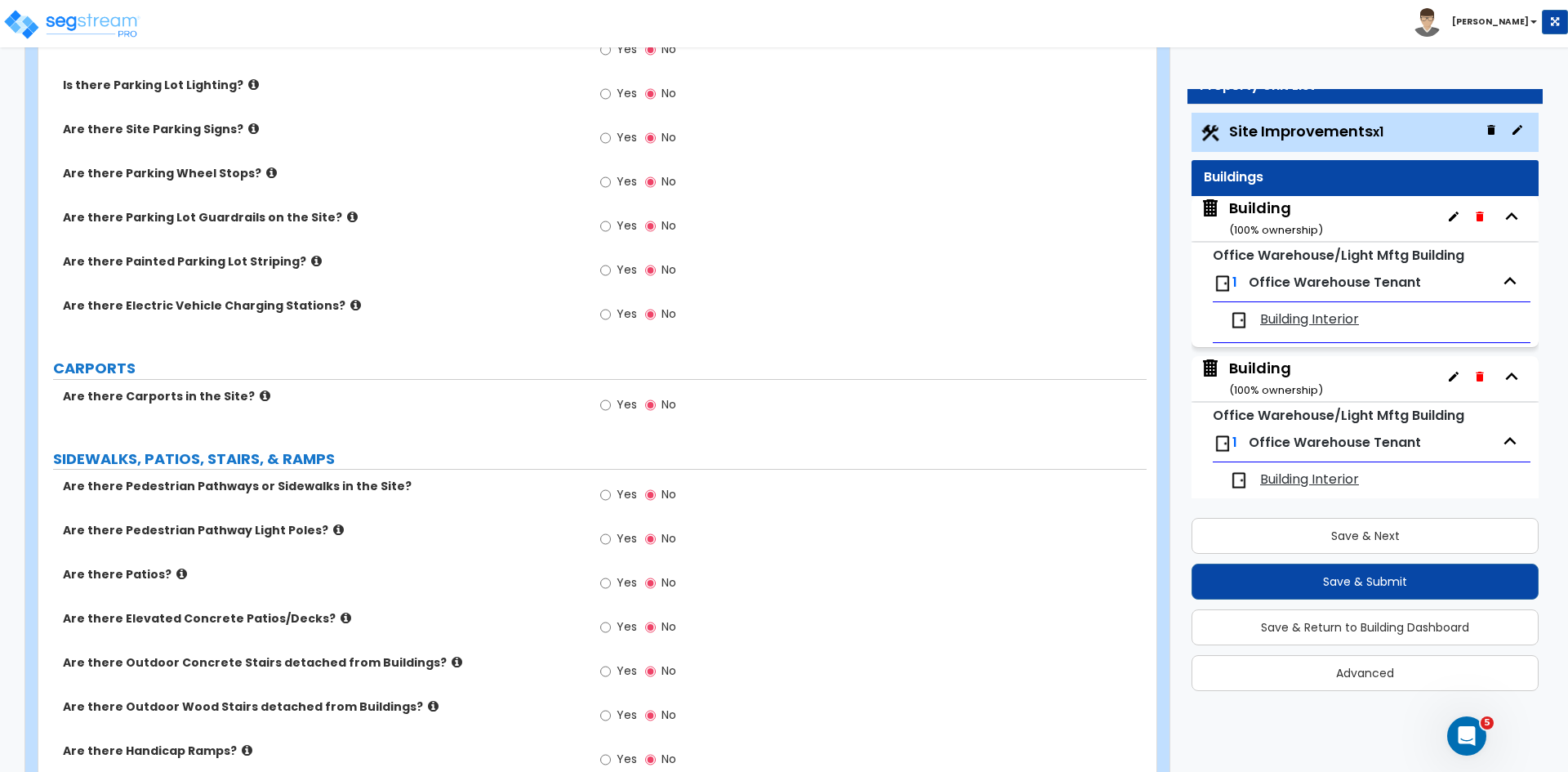
scroll to position [772, 0]
click at [606, 497] on input "Yes" at bounding box center [606, 494] width 11 height 18
radio input "true"
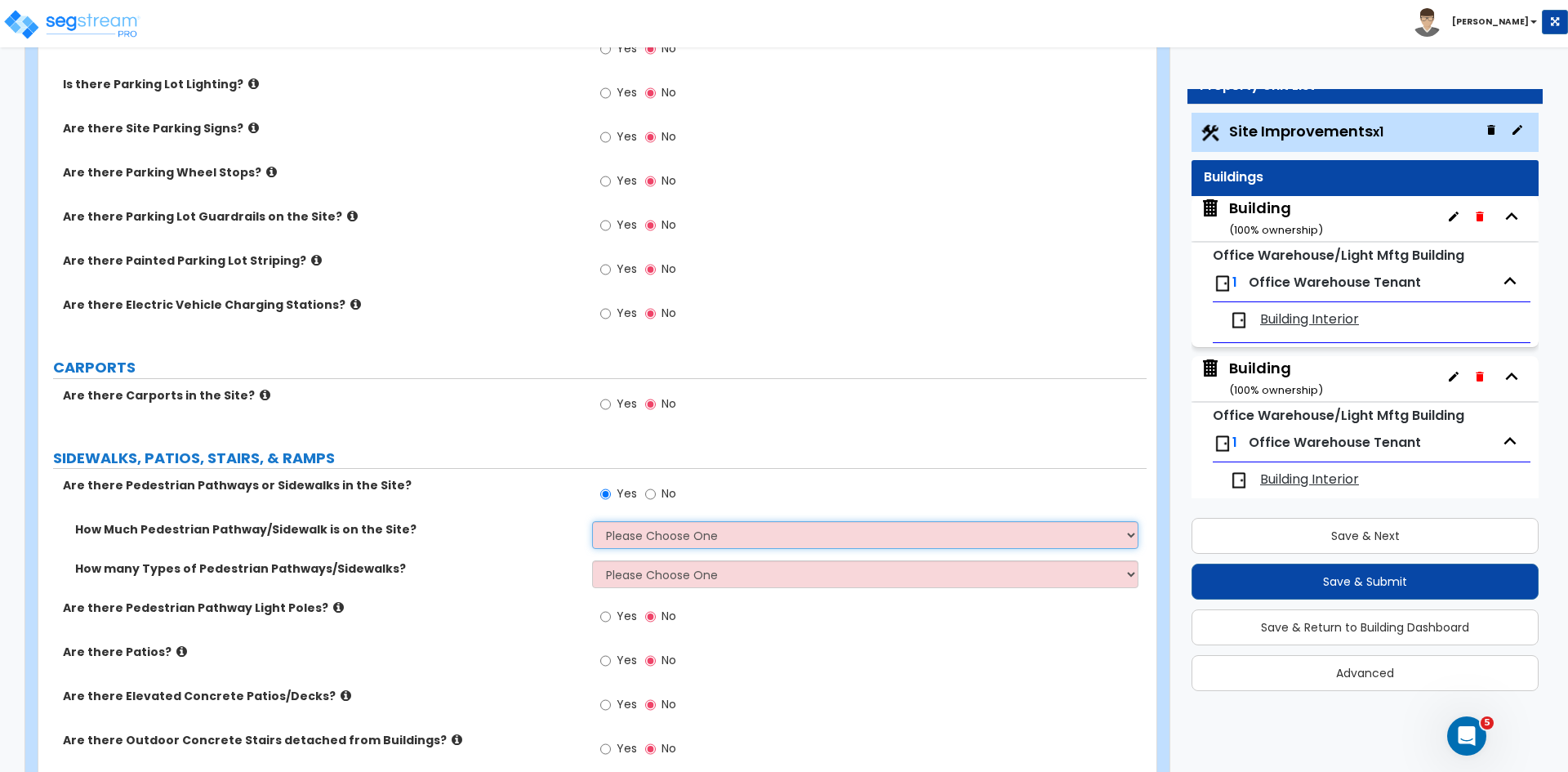
click at [639, 541] on select "Please Choose One I Don't Know, Please Estimate For Me Enter Linear Footage" at bounding box center [865, 535] width 546 height 28
select select "2"
click at [592, 522] on select "Please Choose One I Don't Know, Please Estimate For Me Enter Linear Footage" at bounding box center [865, 535] width 546 height 28
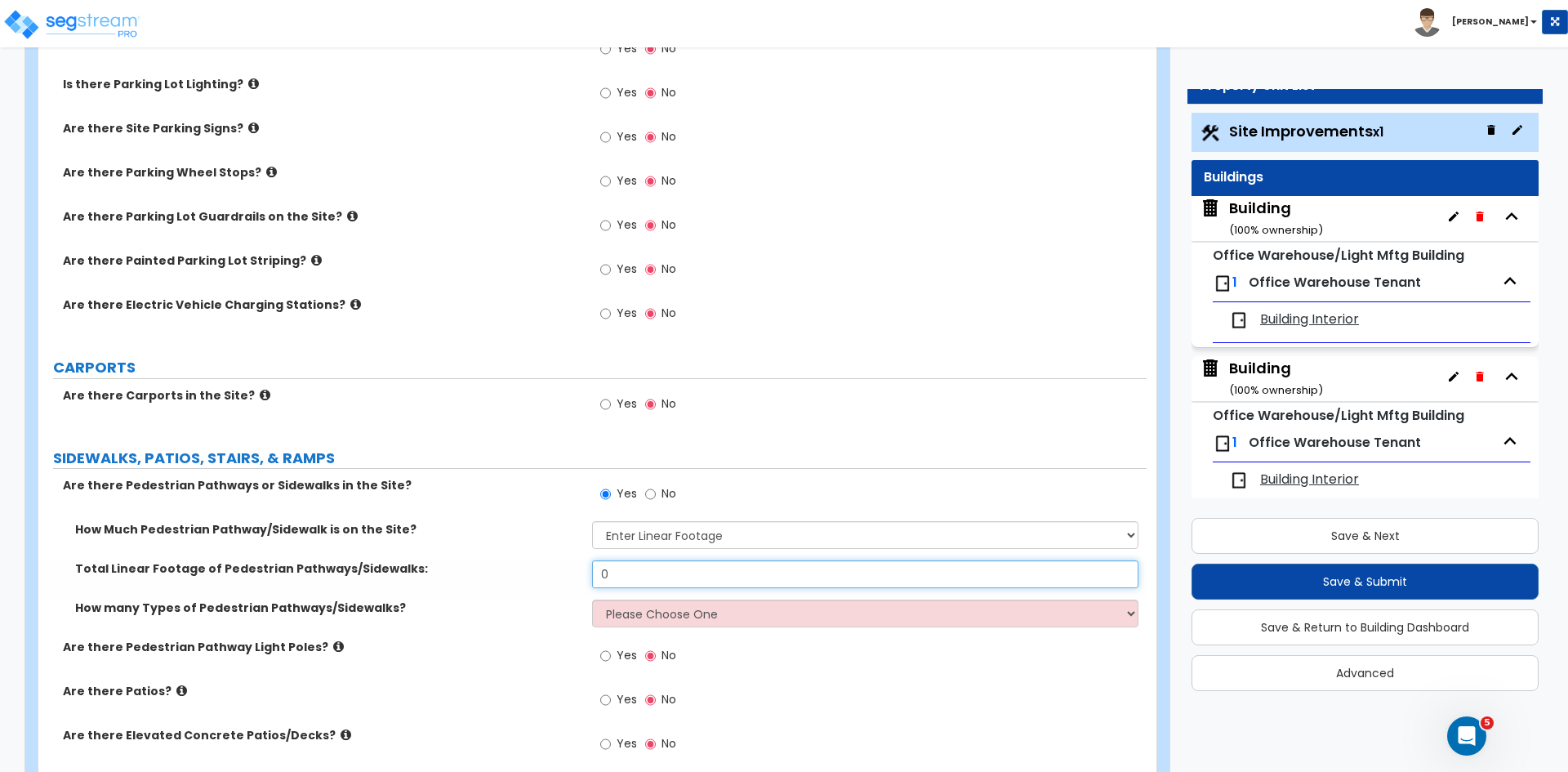
click at [635, 570] on input "0" at bounding box center [865, 574] width 546 height 28
type input "240"
click at [636, 616] on select "Please Choose One 1 2 3" at bounding box center [865, 613] width 546 height 28
select select "1"
click at [592, 600] on select "Please Choose One 1 2 3" at bounding box center [865, 613] width 546 height 28
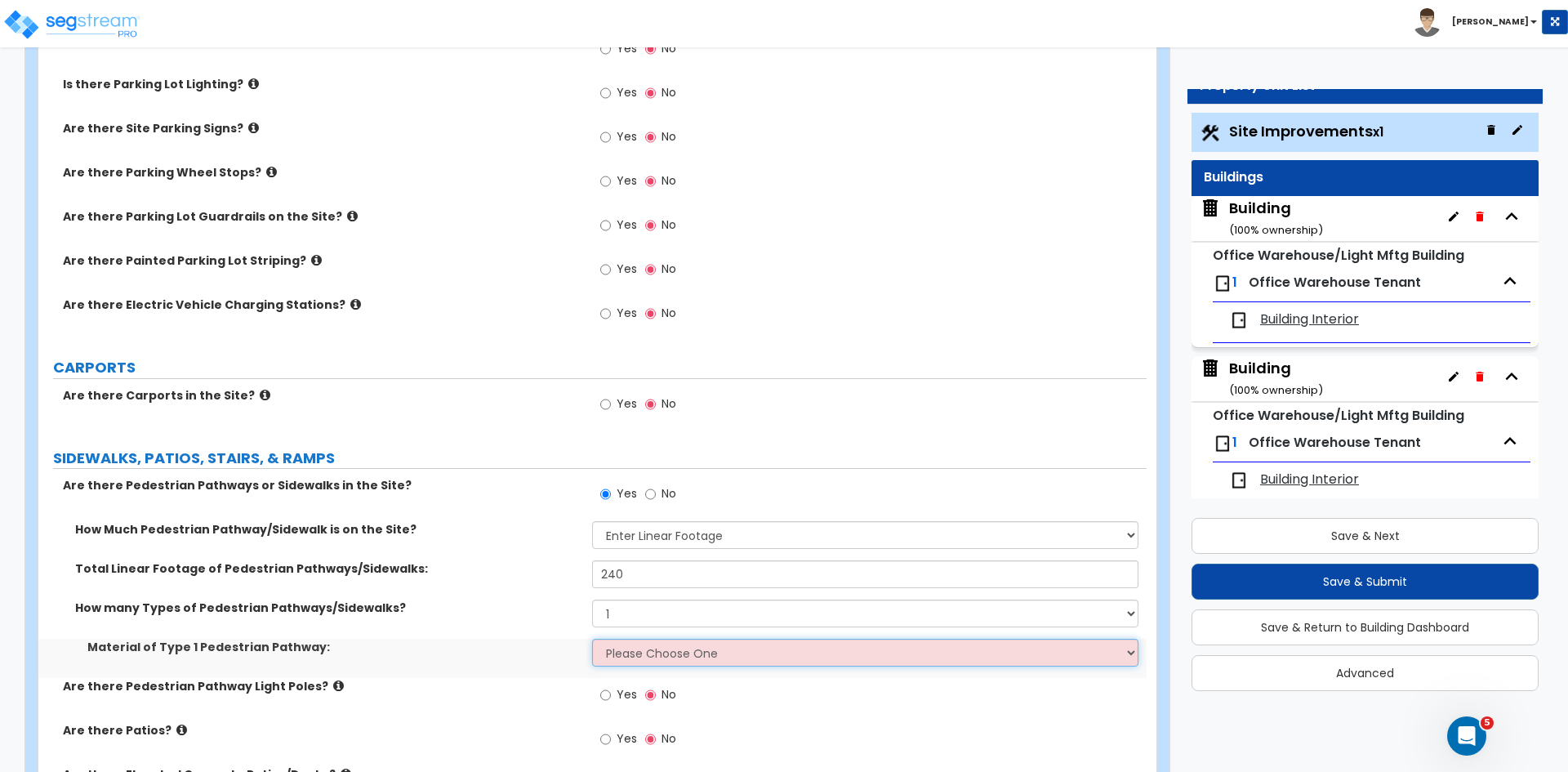
click at [644, 648] on select "Please Choose One Bare Concrete Stamped Concrete Brick Pavers Stone Pavers Wood…" at bounding box center [865, 653] width 546 height 28
select select "2"
click at [592, 639] on select "Please Choose One Bare Concrete Stamped Concrete Brick Pavers Stone Pavers Wood…" at bounding box center [865, 653] width 546 height 28
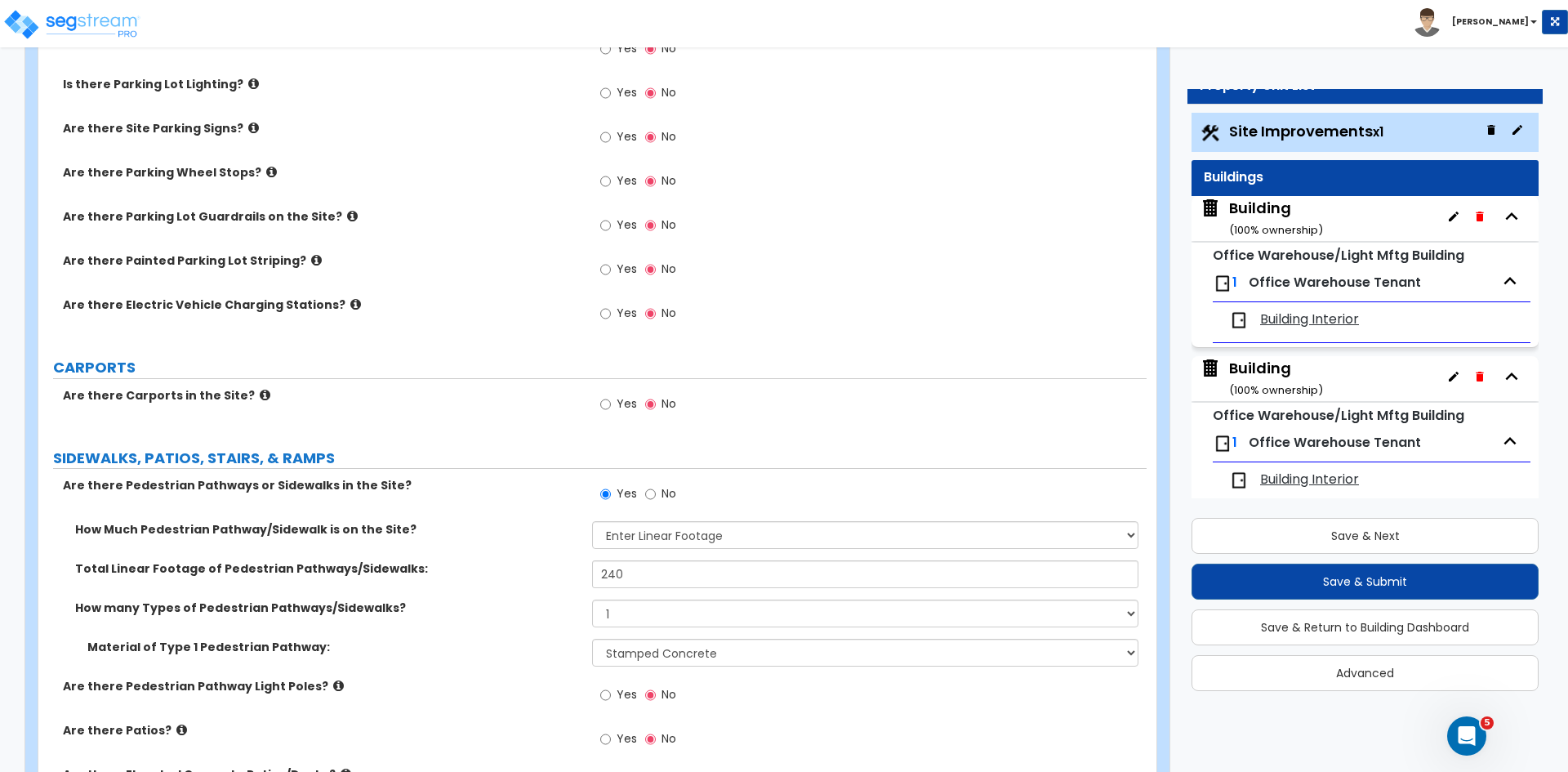
click at [538, 525] on label "How Much Pedestrian Pathway/Sidewalk is on the Site?" at bounding box center [327, 530] width 505 height 16
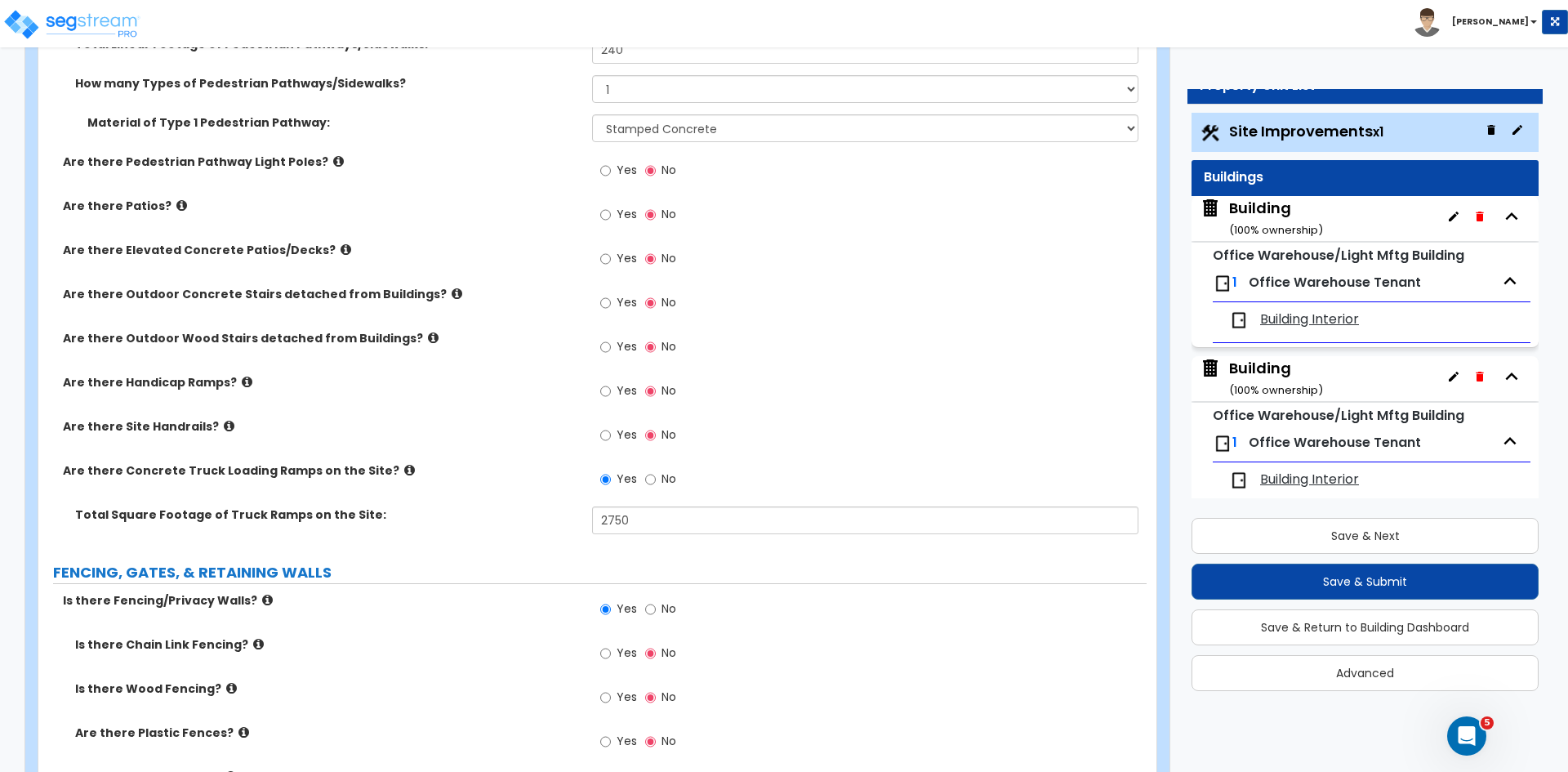
scroll to position [1299, 0]
click at [601, 431] on input "Yes" at bounding box center [606, 433] width 11 height 18
radio input "true"
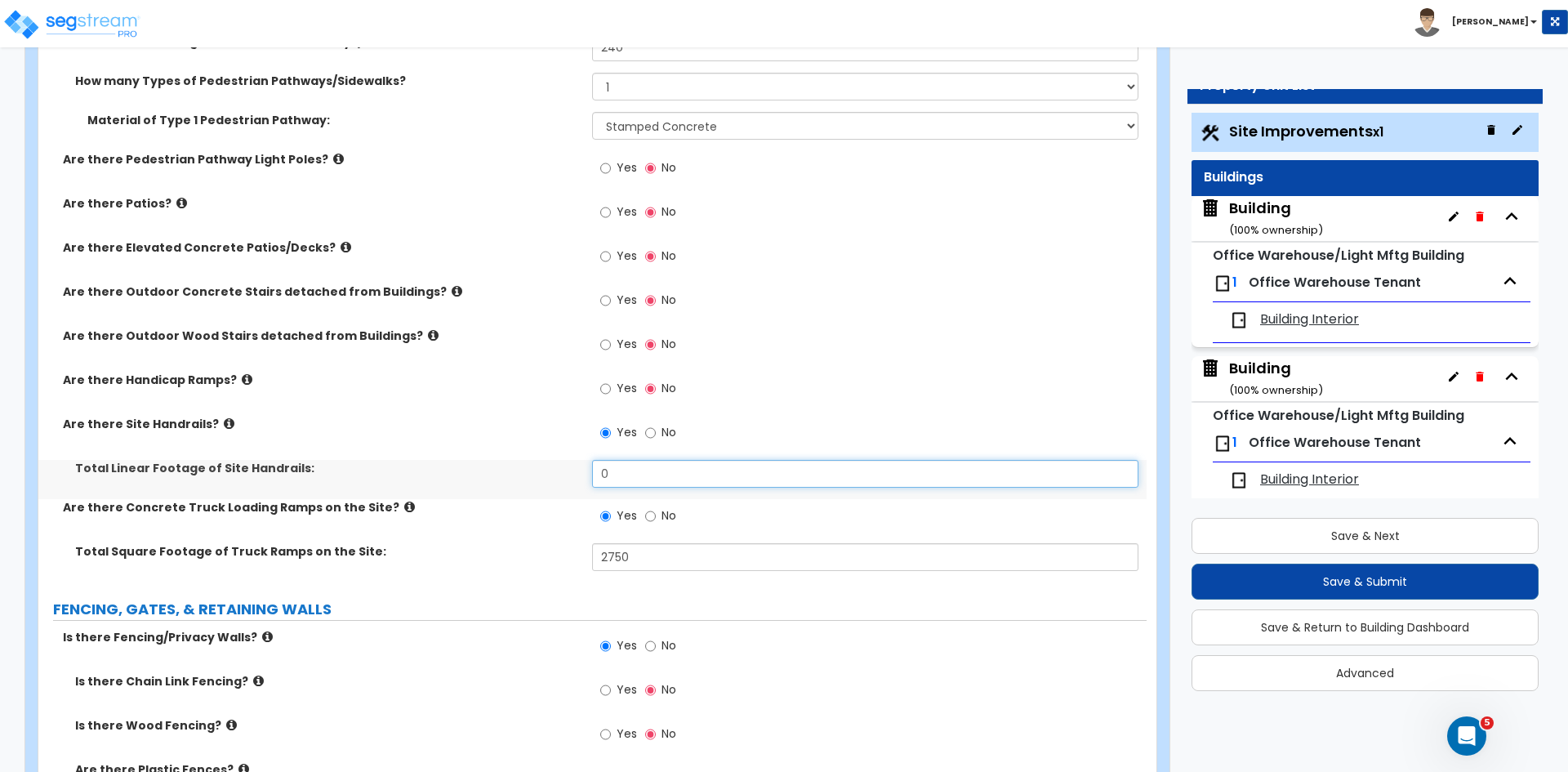
click at [628, 475] on input "0" at bounding box center [865, 473] width 546 height 28
type input "140"
click at [535, 451] on div "Are there Site Handrails? Yes No" at bounding box center [592, 437] width 1108 height 44
click at [488, 423] on label "Are there Site Handrails?" at bounding box center [322, 423] width 517 height 16
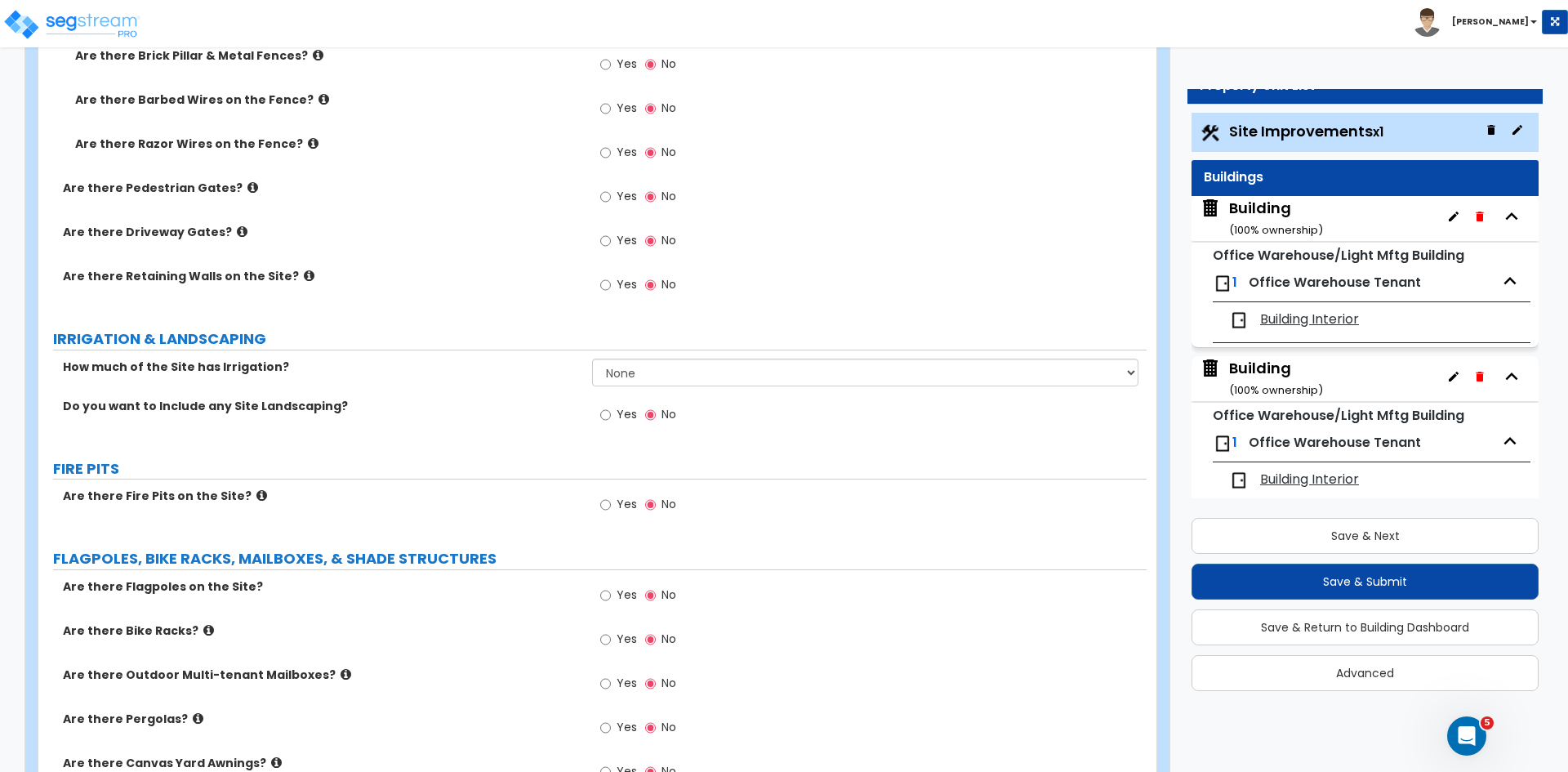
scroll to position [2238, 0]
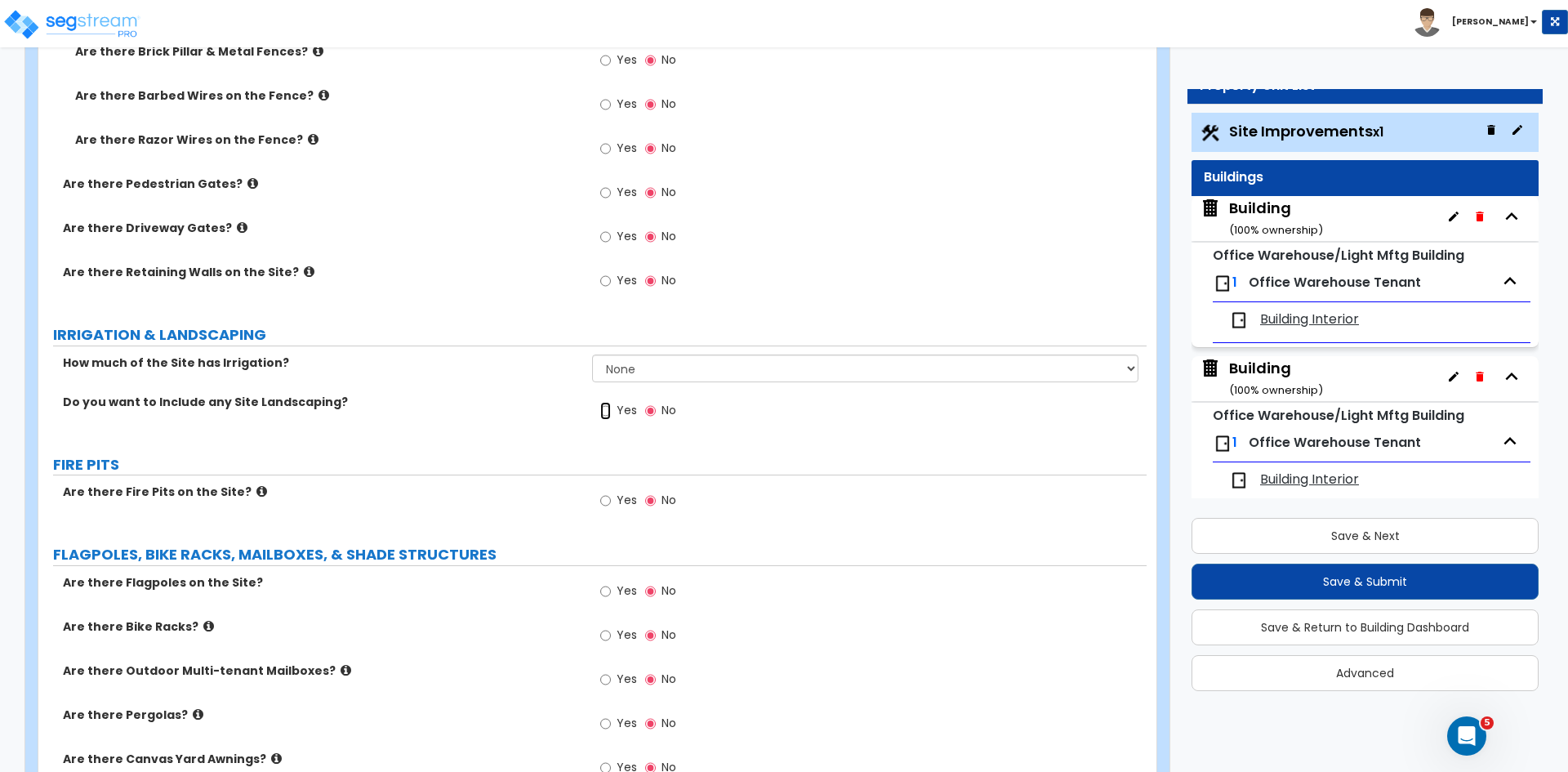
click at [608, 409] on input "Yes" at bounding box center [606, 411] width 11 height 18
radio input "true"
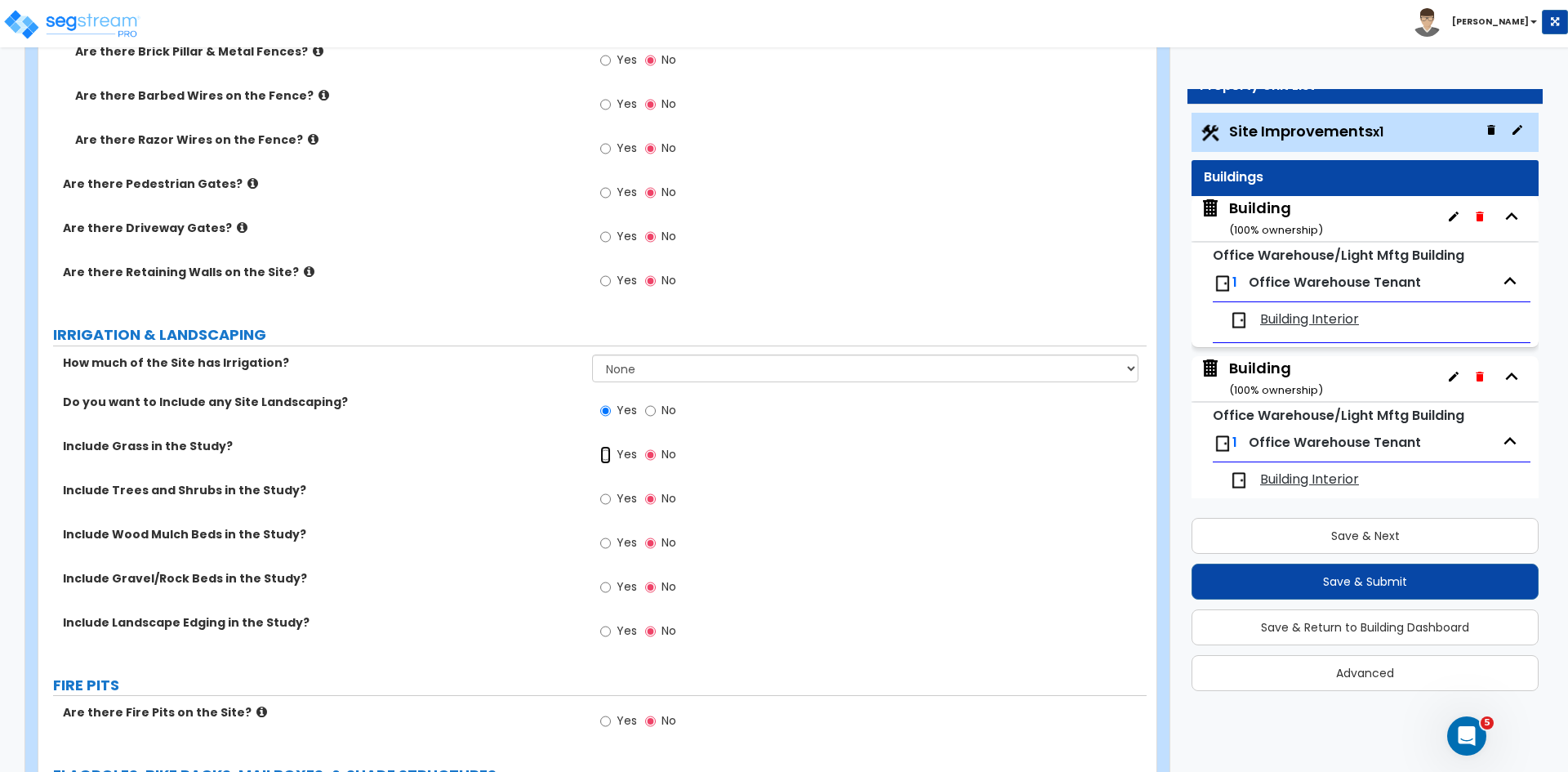
click at [604, 455] on input "Yes" at bounding box center [606, 455] width 11 height 18
radio input "true"
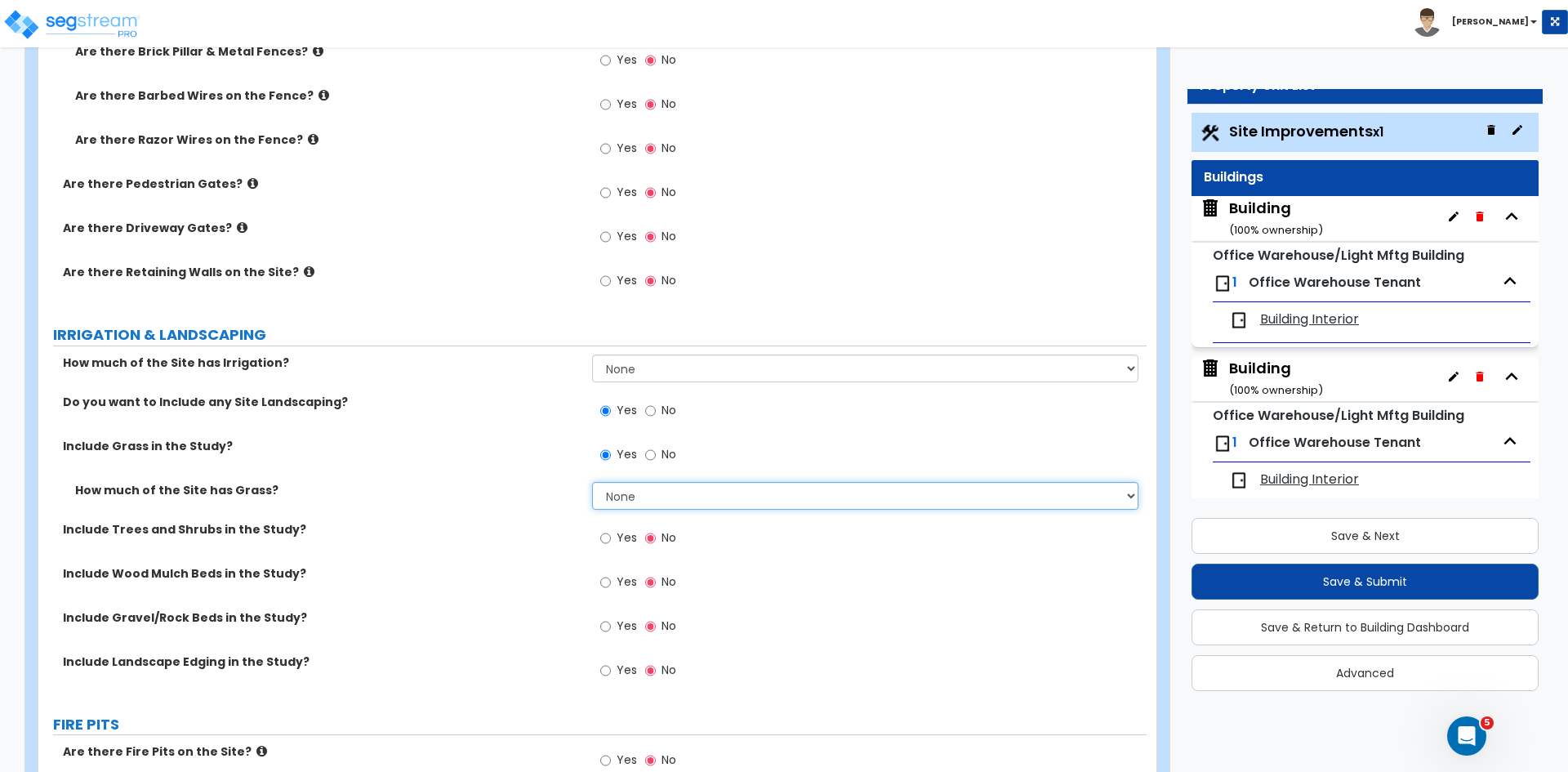
click at [629, 494] on select "None I want to Enter an Approximate Percentage I want to Enter the Square Foota…" at bounding box center [865, 496] width 546 height 28
select select "2"
click at [592, 482] on select "None I want to Enter an Approximate Percentage I want to Enter the Square Foota…" at bounding box center [865, 496] width 546 height 28
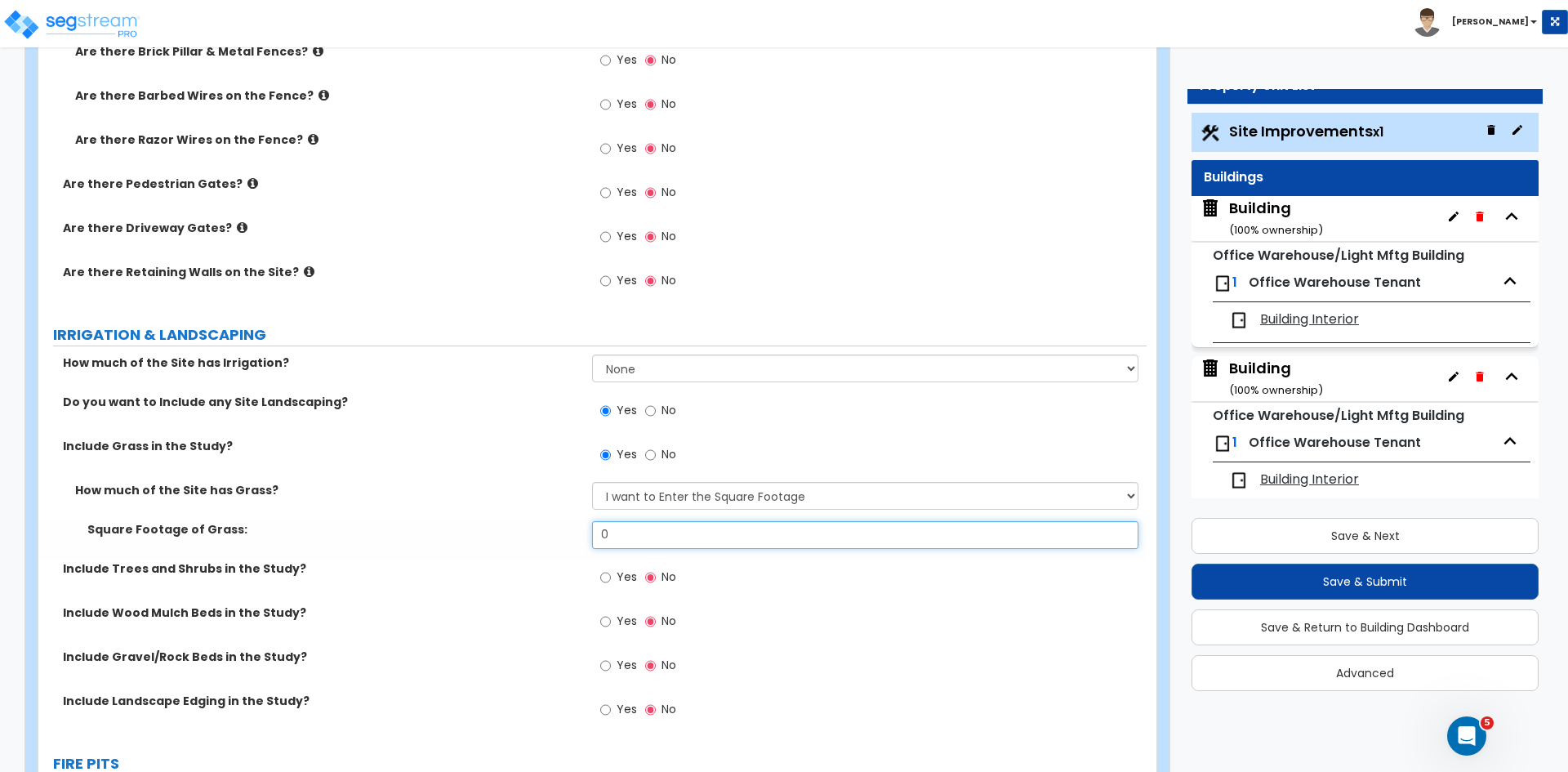
click at [644, 530] on input "0" at bounding box center [865, 535] width 546 height 28
type input "28,383"
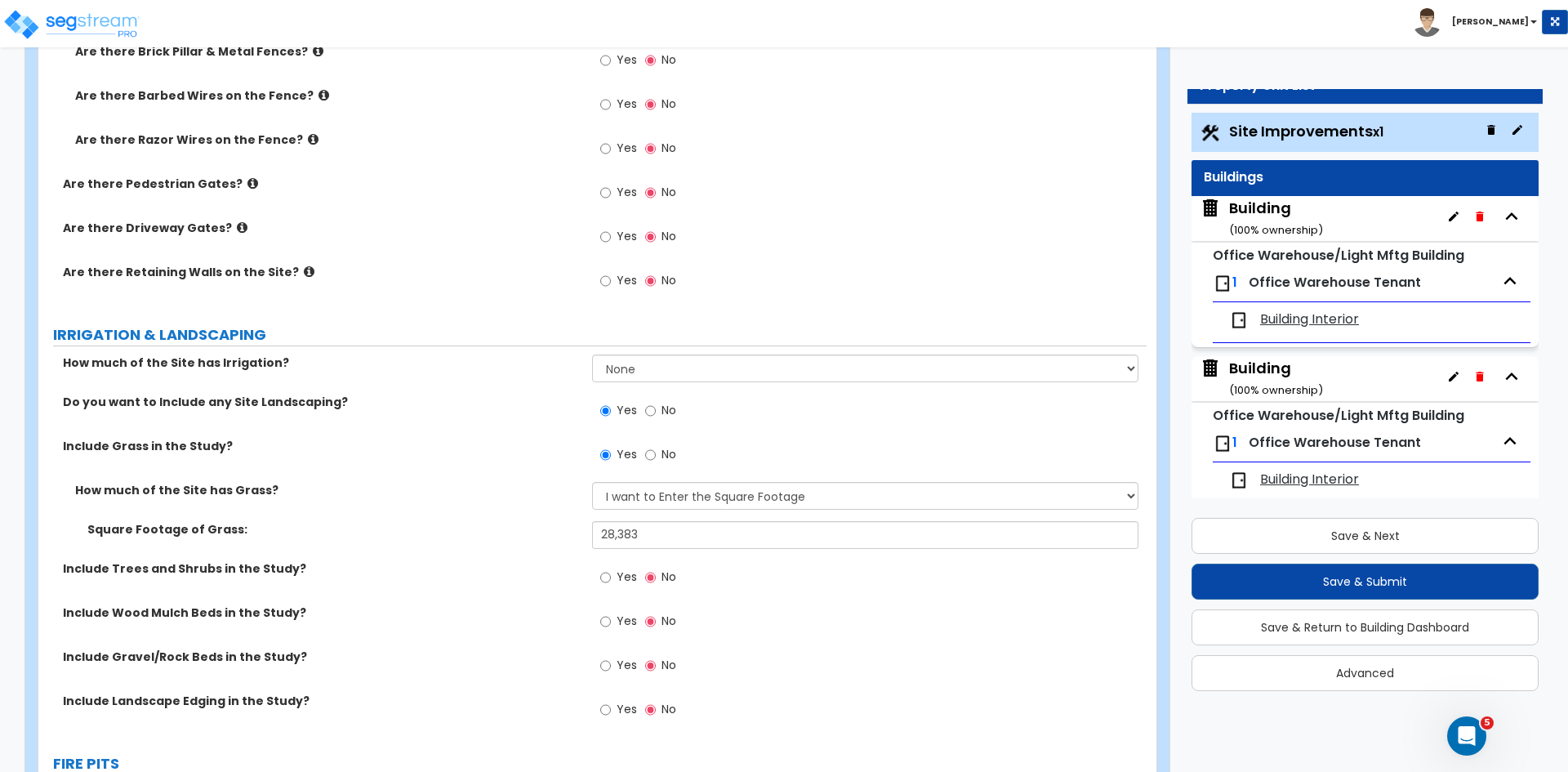
click at [483, 458] on div "Include Grass in the Study? Yes No" at bounding box center [592, 459] width 1108 height 44
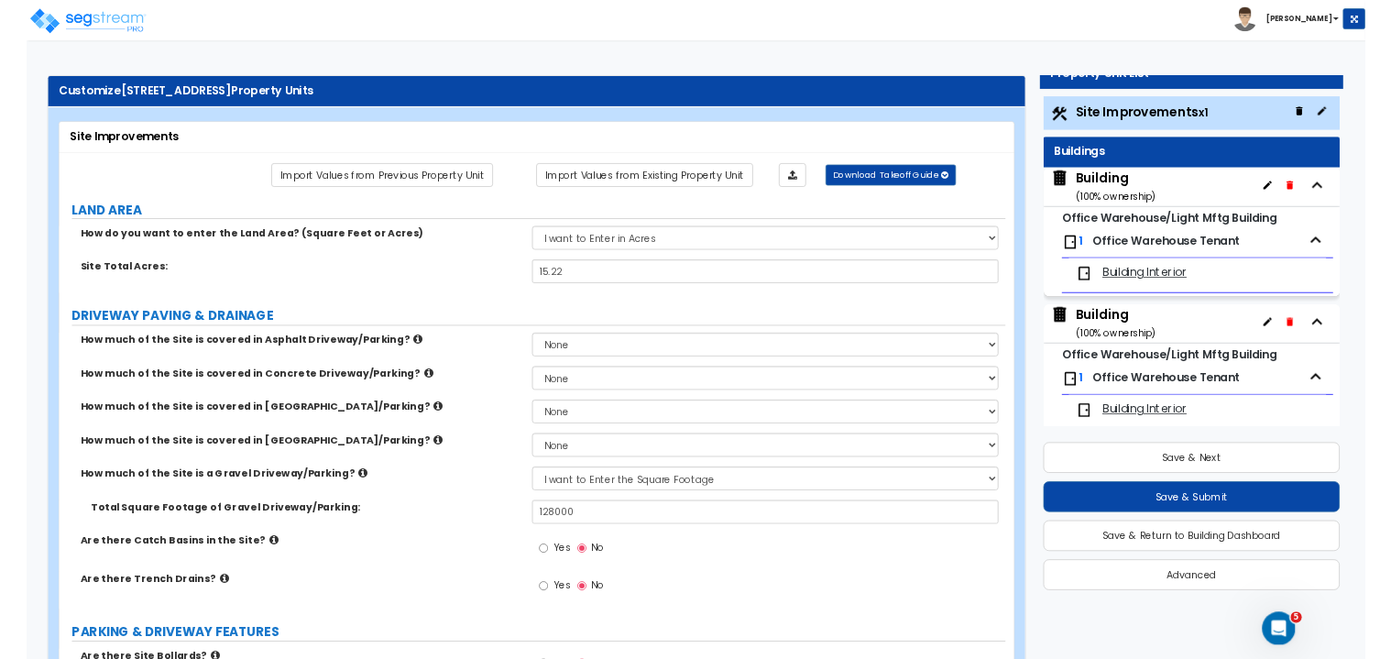
scroll to position [67, 0]
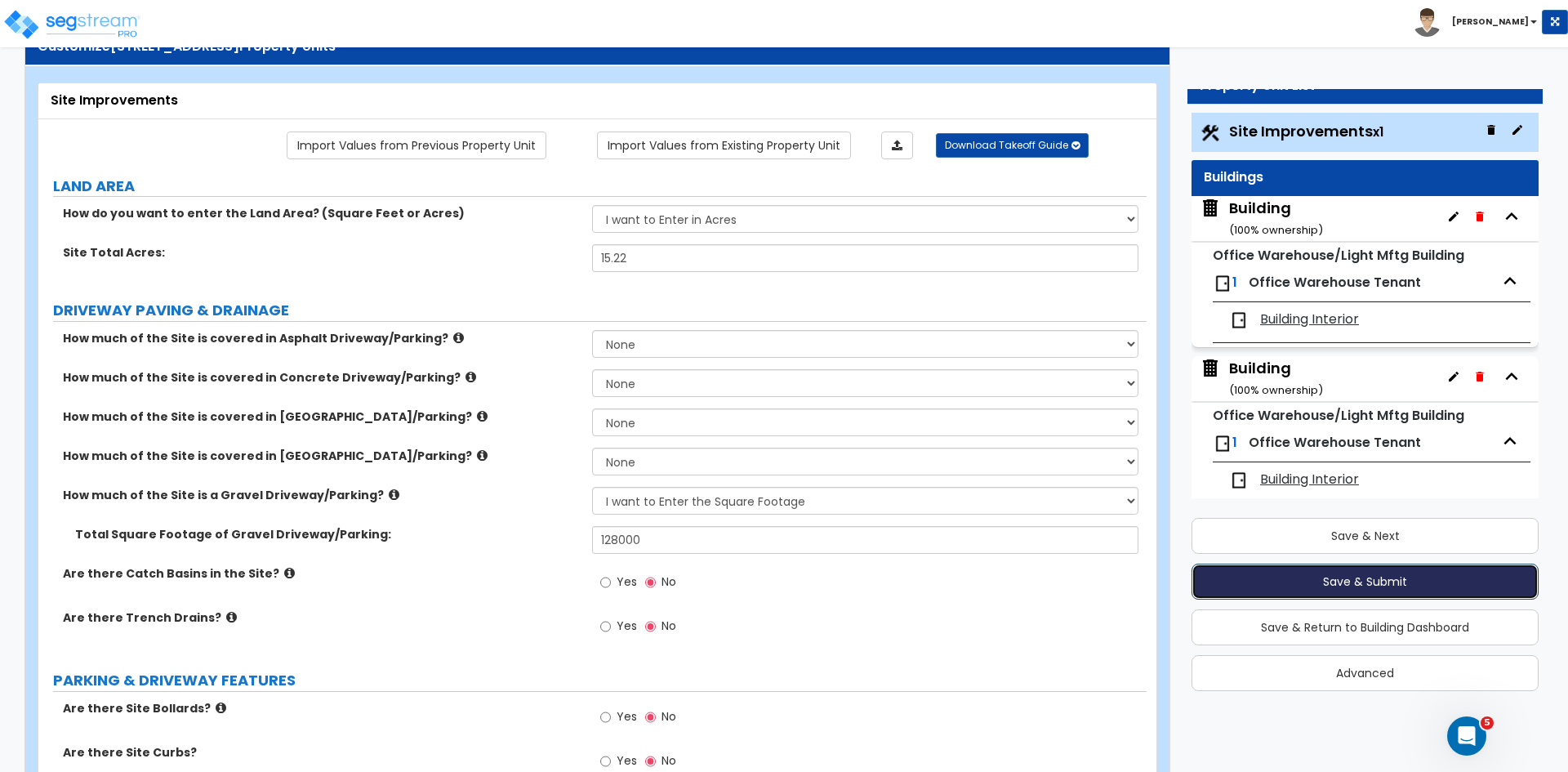
click at [1325, 582] on button "Save & Submit" at bounding box center [1365, 581] width 347 height 36
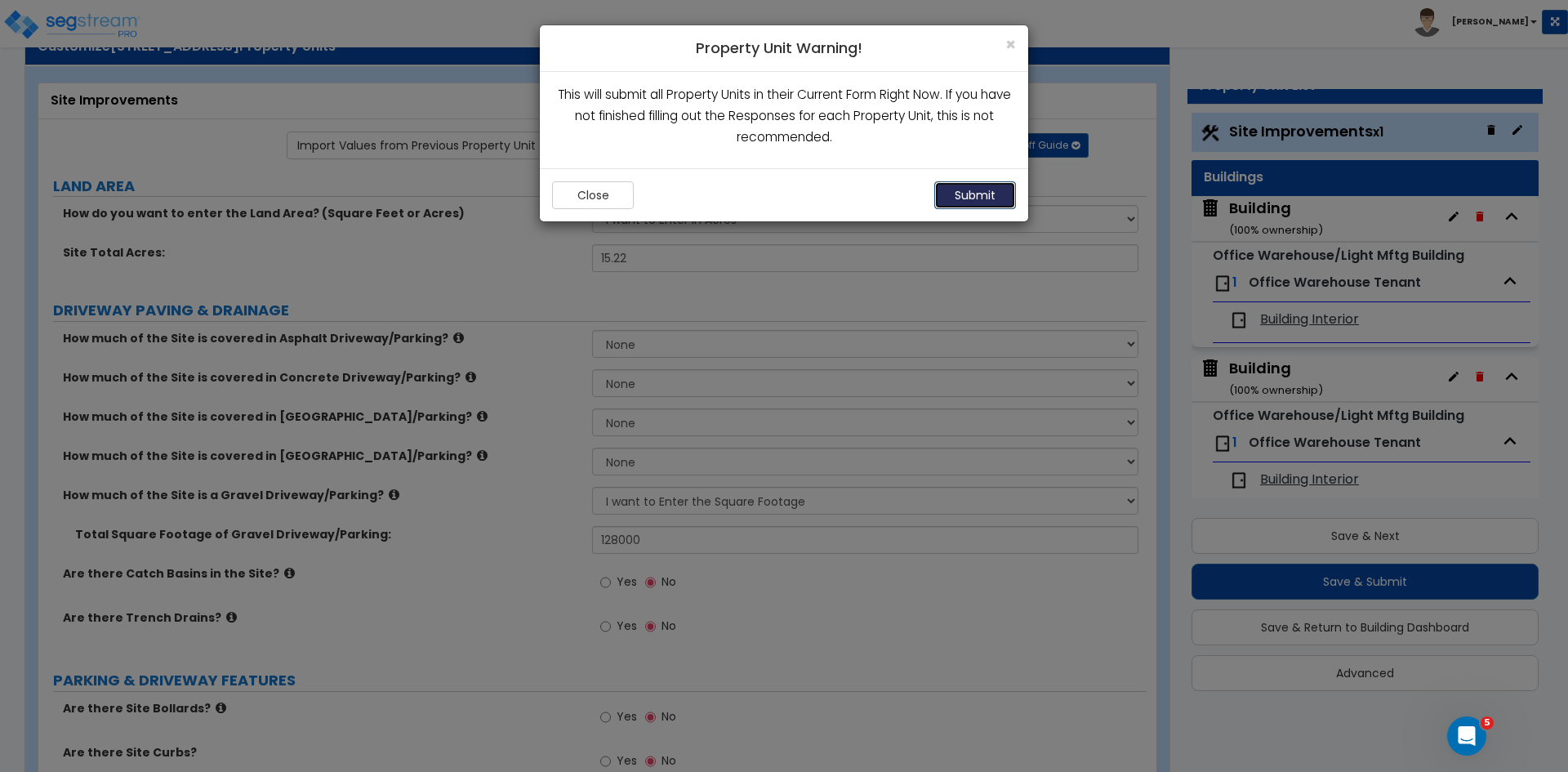
click at [967, 194] on button "Submit" at bounding box center [975, 194] width 82 height 28
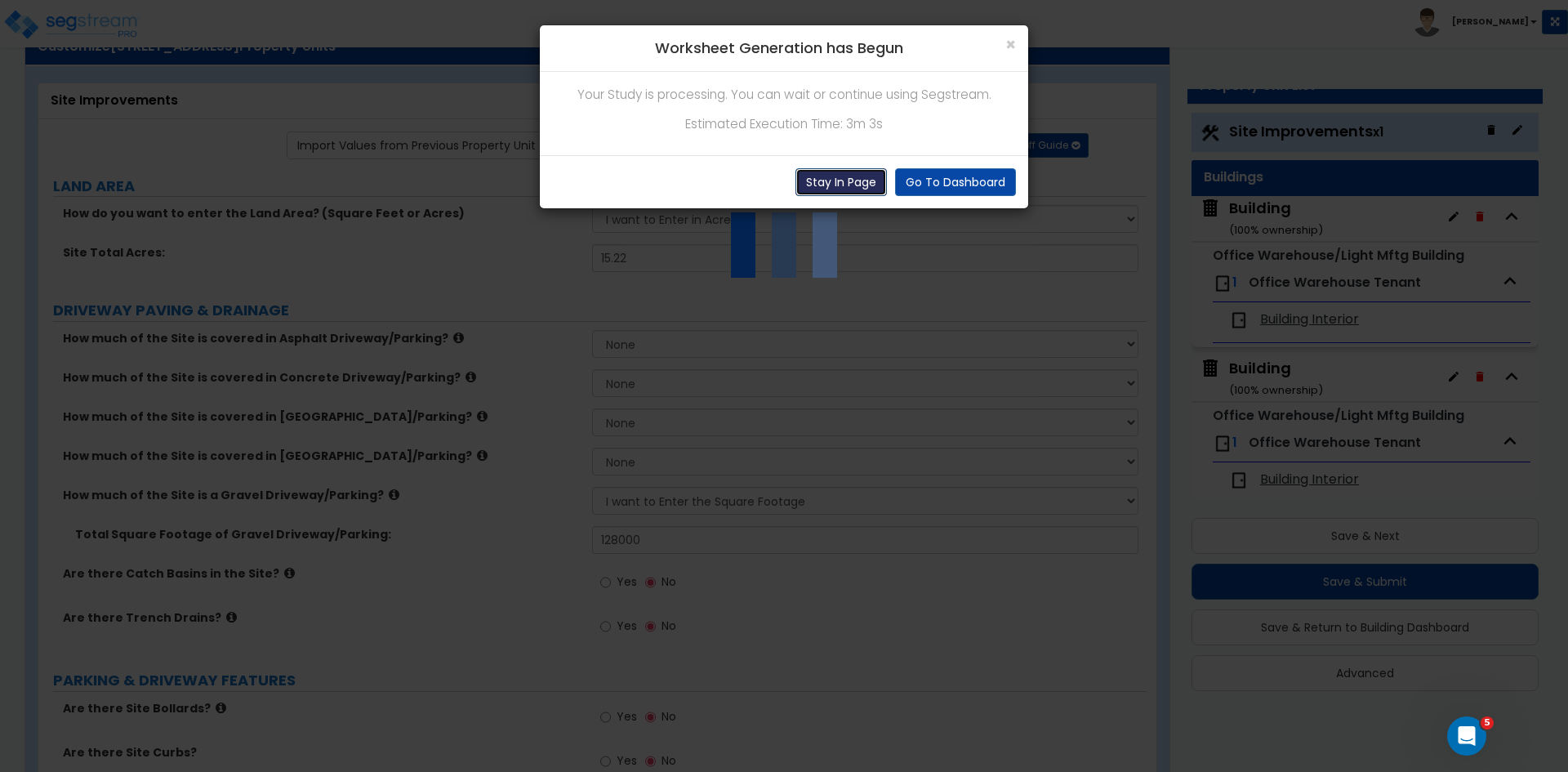
click at [837, 182] on button "Stay In Page" at bounding box center [841, 182] width 92 height 28
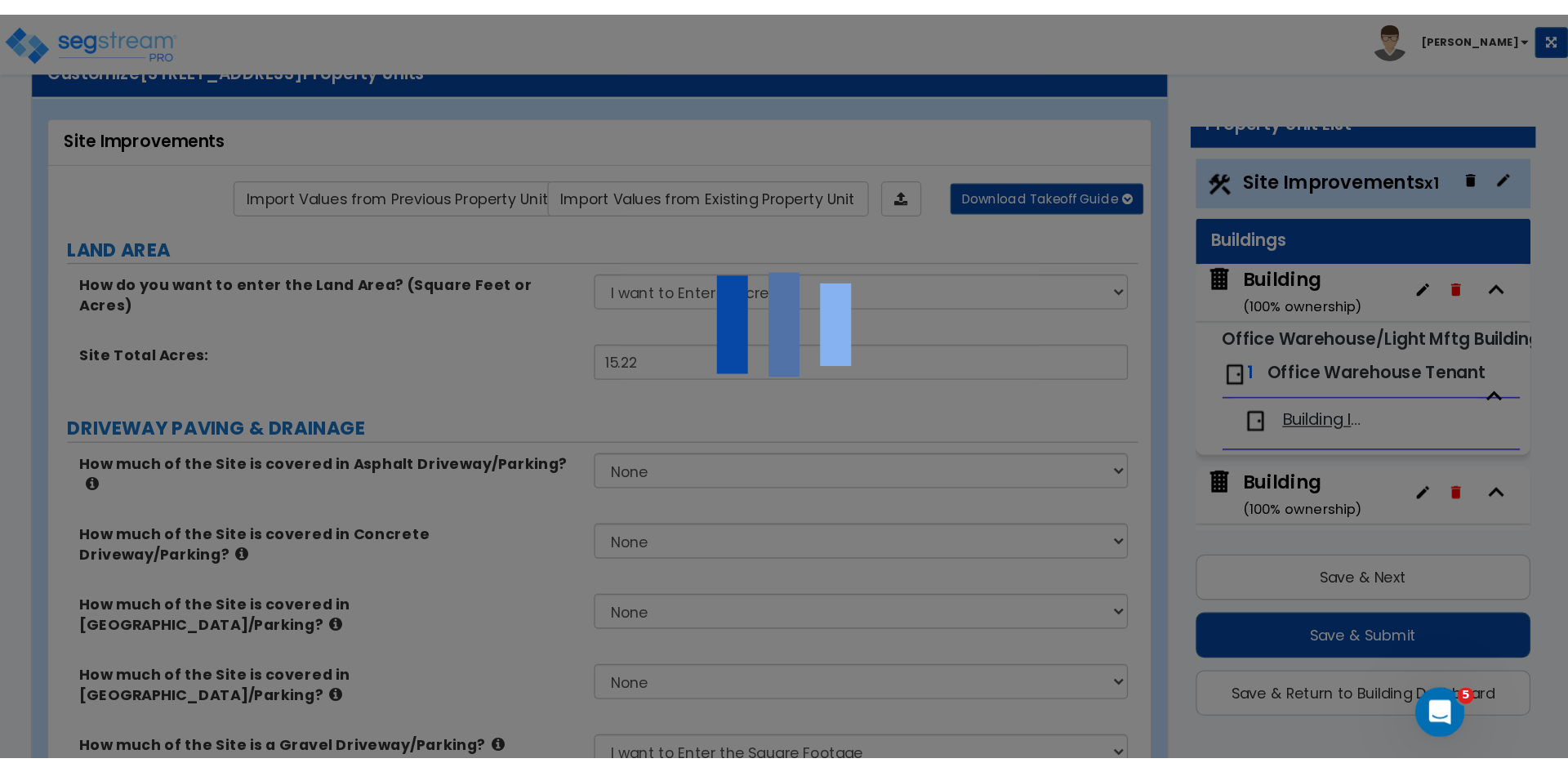
scroll to position [0, 0]
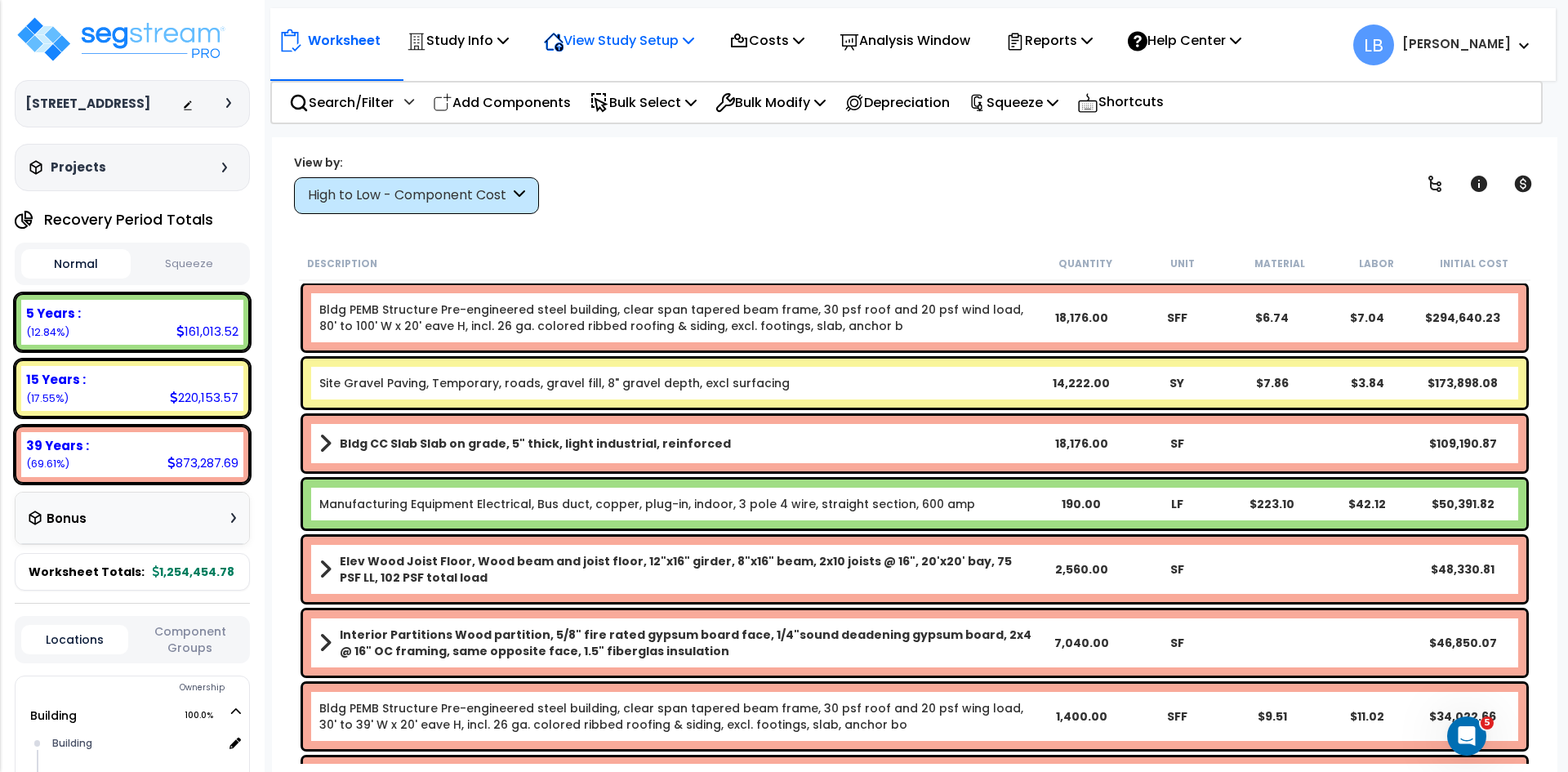
click at [637, 42] on p "View Study Setup" at bounding box center [619, 40] width 151 height 22
click at [641, 382] on link "Site Gravel Paving, Temporary, roads, gravel fill, 8" gravel depth, excl surfac…" at bounding box center [554, 383] width 471 height 16
click at [468, 200] on div "High to Low - Component Cost" at bounding box center [408, 195] width 201 height 19
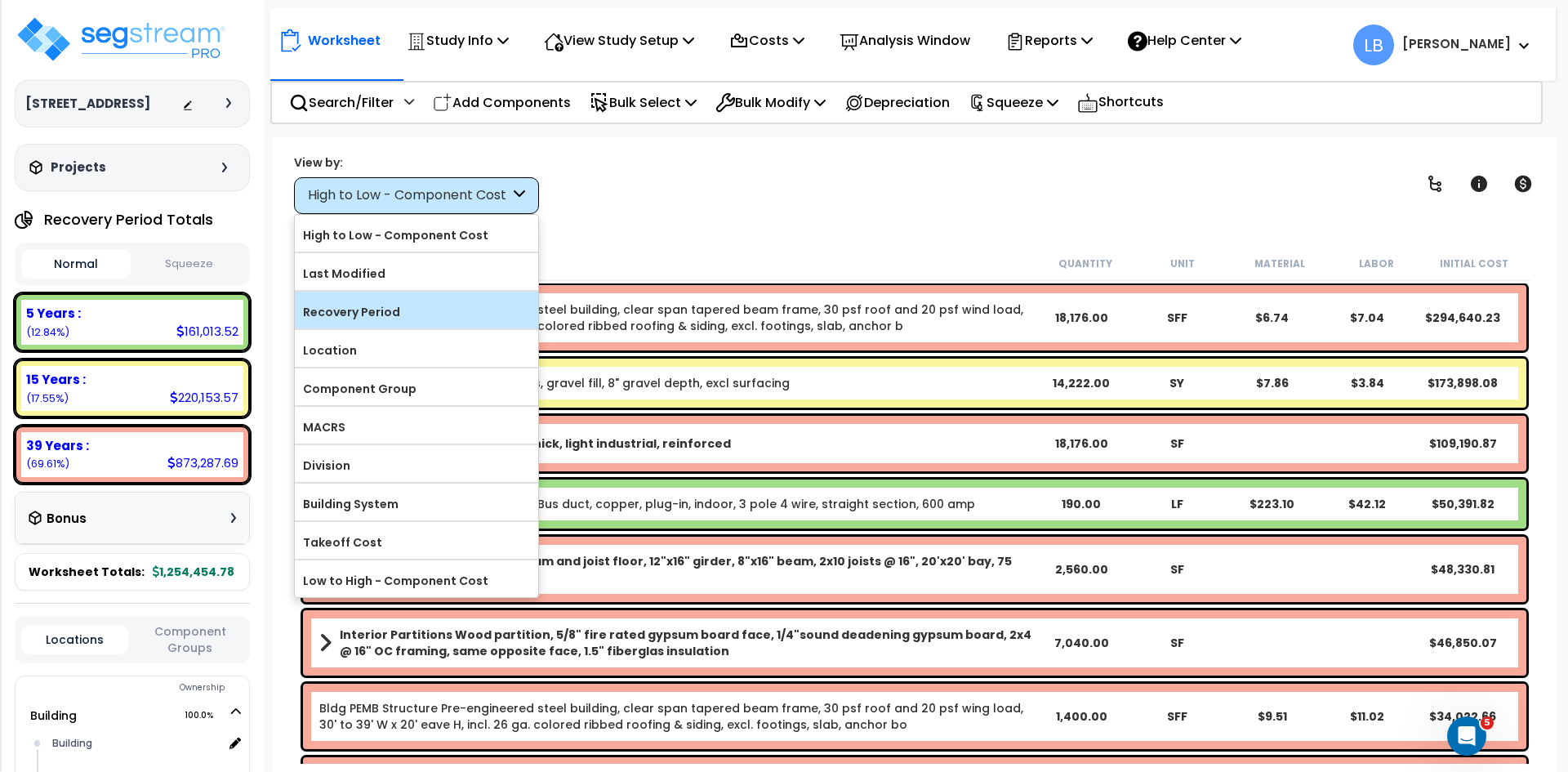
click at [393, 301] on label "Recovery Period" at bounding box center [416, 311] width 243 height 24
click at [0, 0] on input "Recovery Period" at bounding box center [0, 0] width 0 height 0
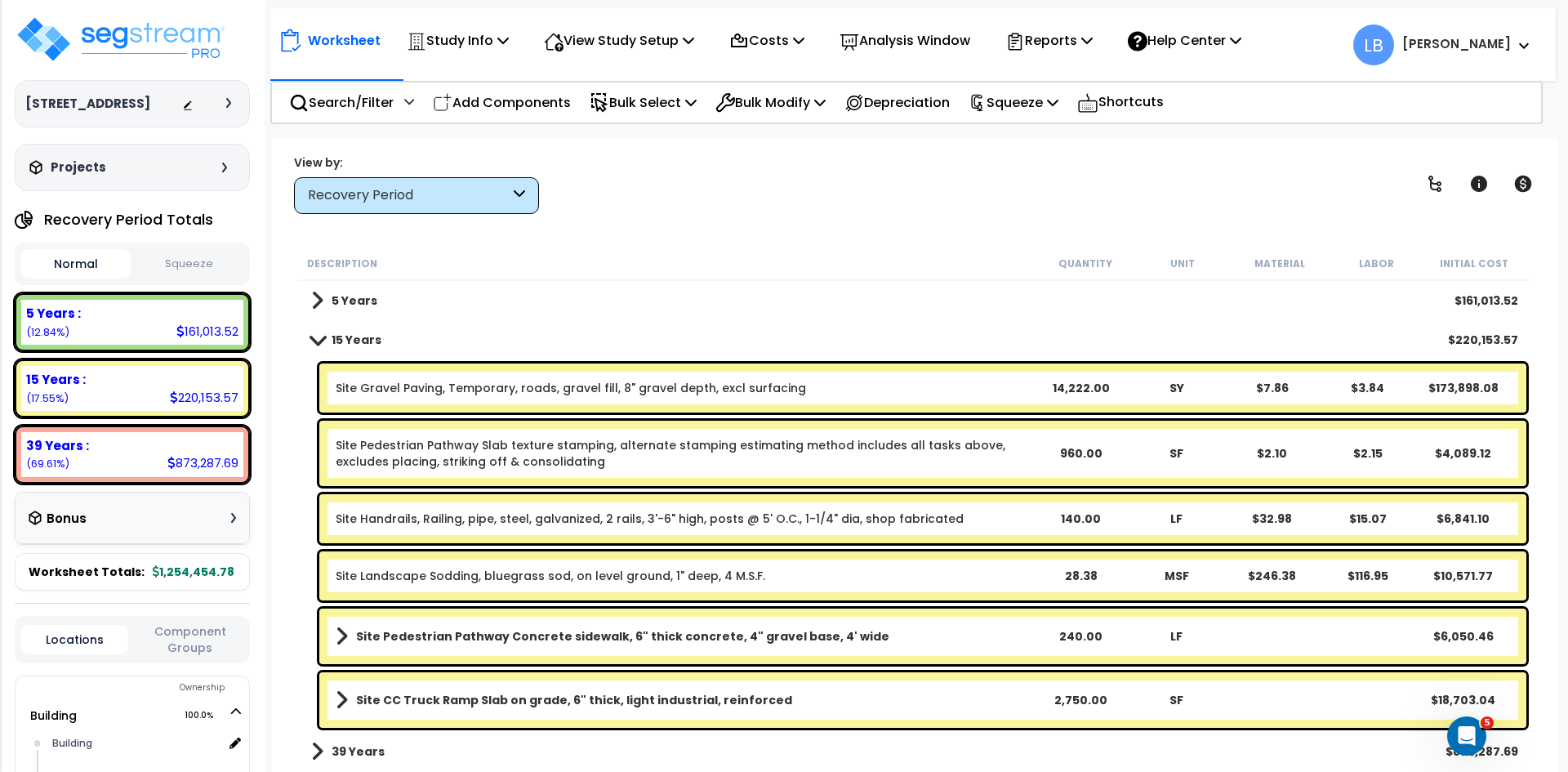
scroll to position [7, 0]
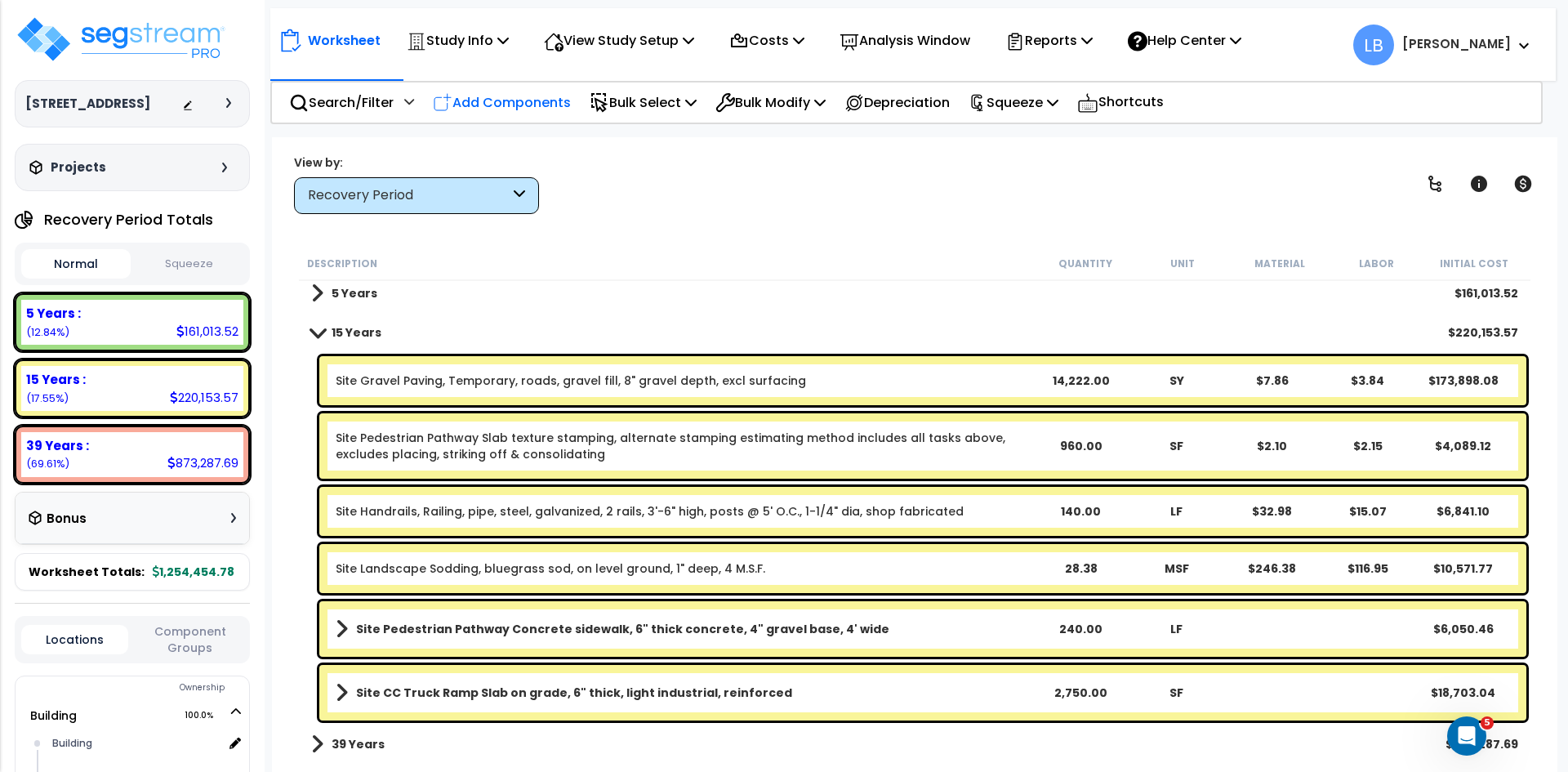
click at [478, 102] on p "Add Components" at bounding box center [502, 103] width 138 height 22
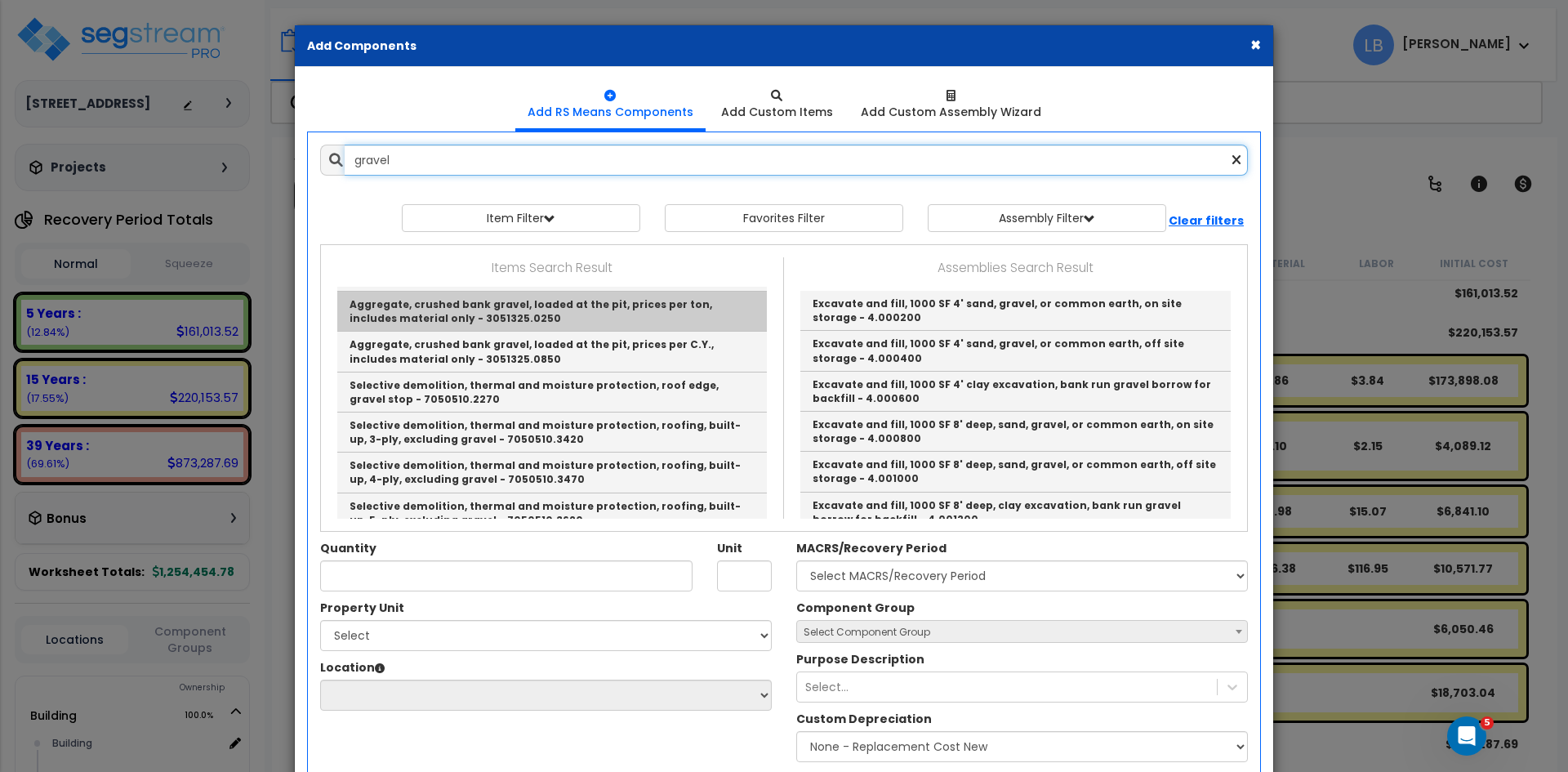
scroll to position [139, 0]
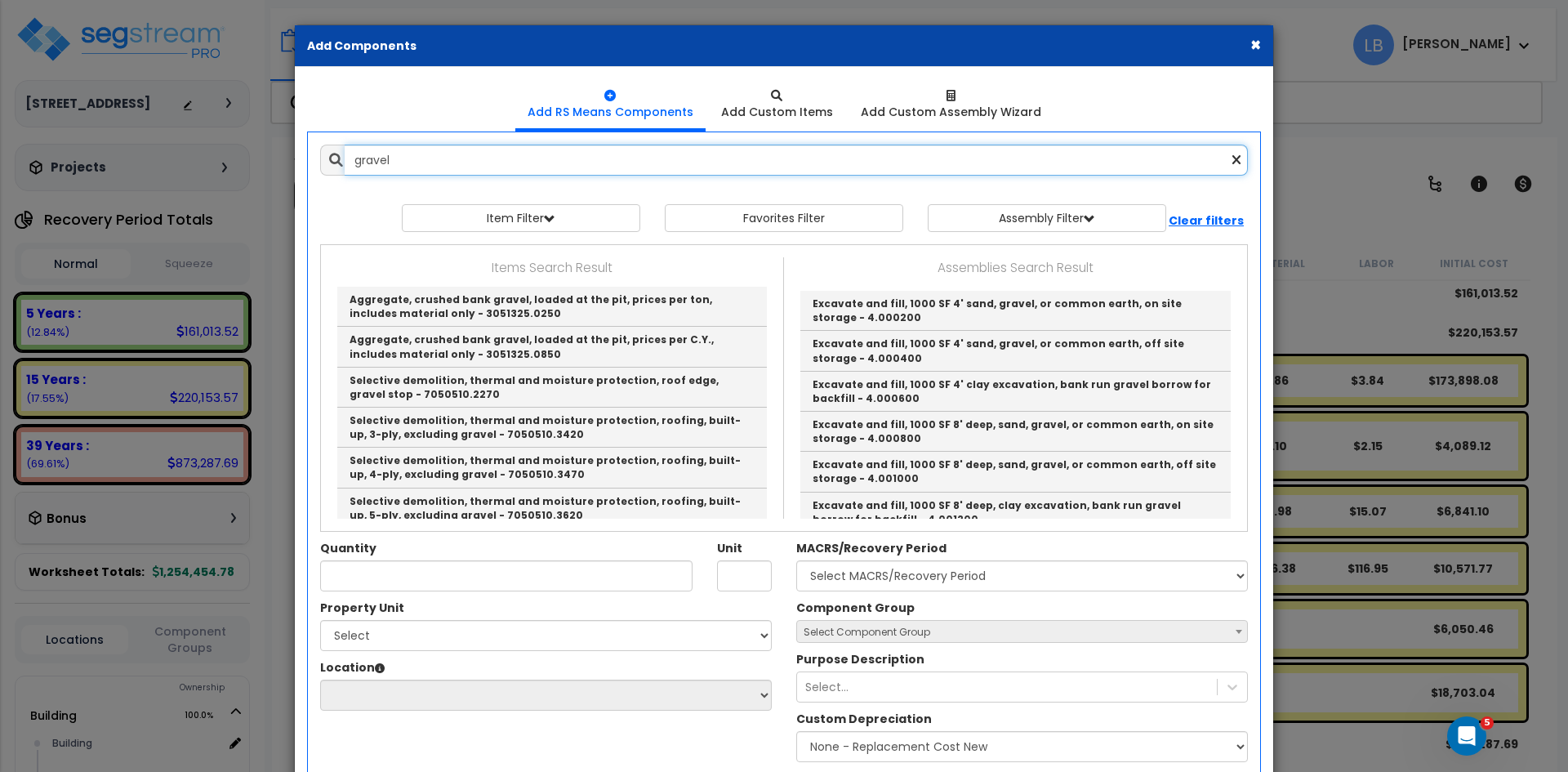
click at [478, 161] on input "gravel" at bounding box center [796, 160] width 903 height 31
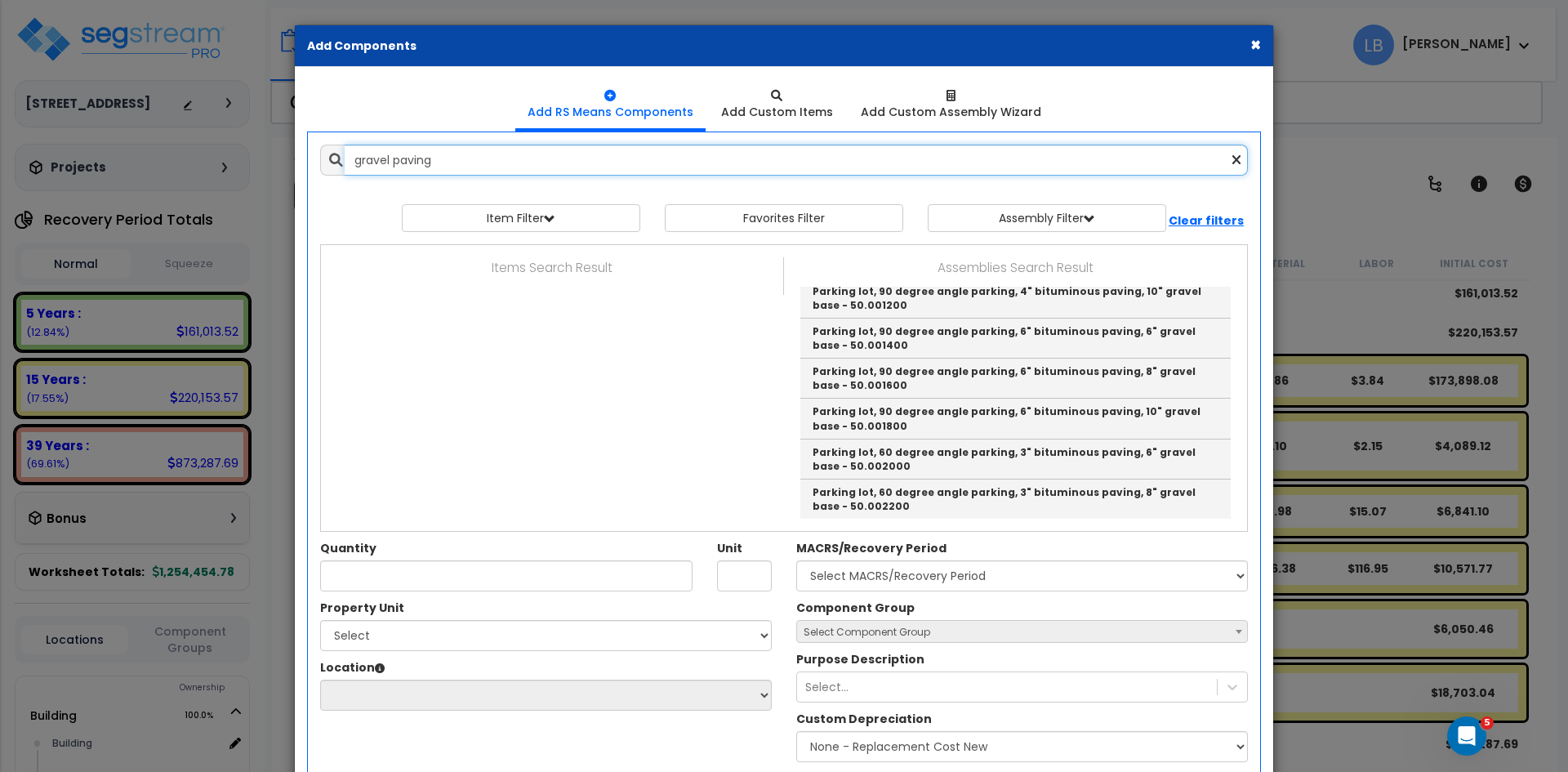
scroll to position [0, 0]
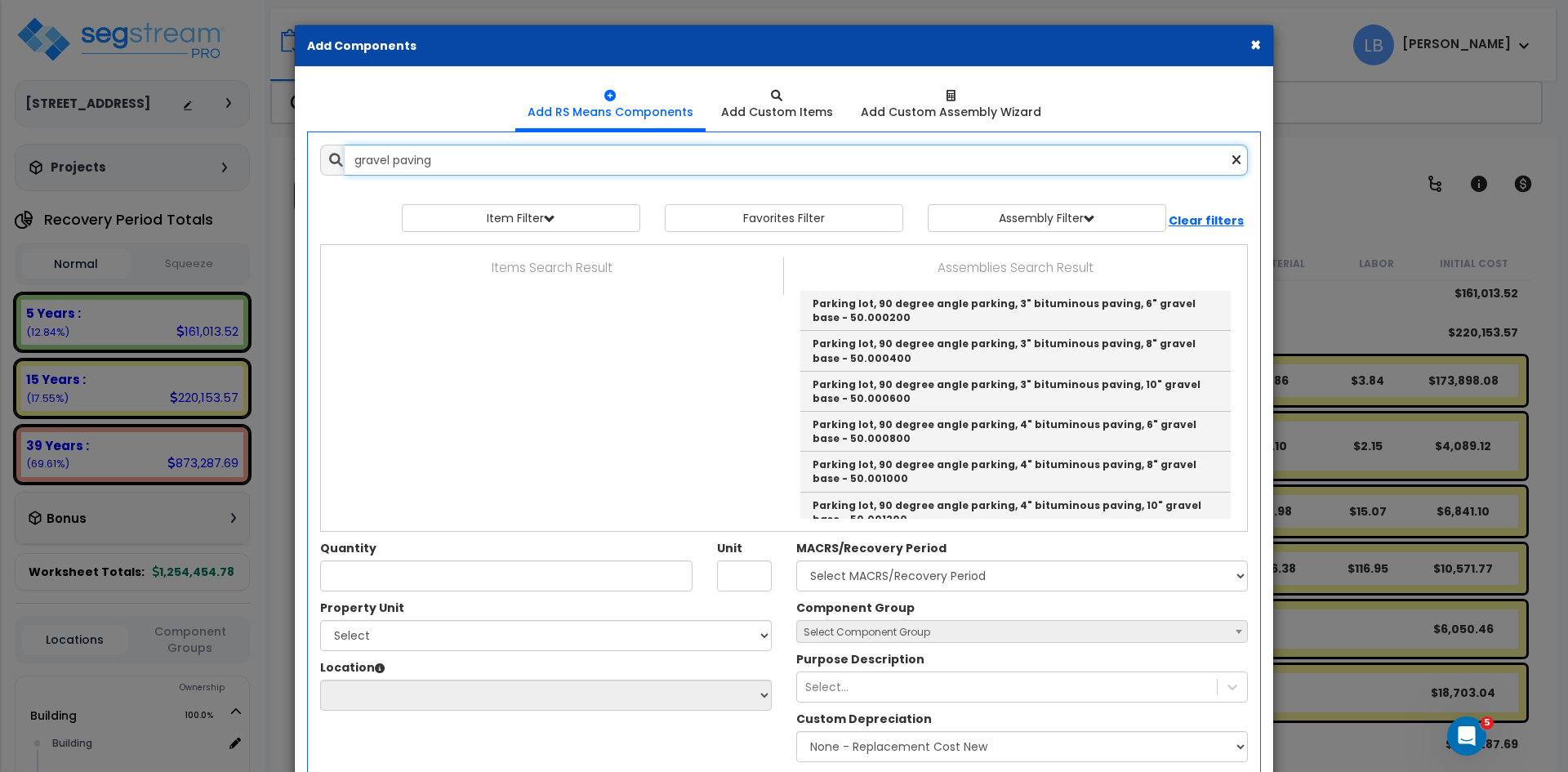
click at [477, 160] on input "gravel paving" at bounding box center [796, 160] width 903 height 31
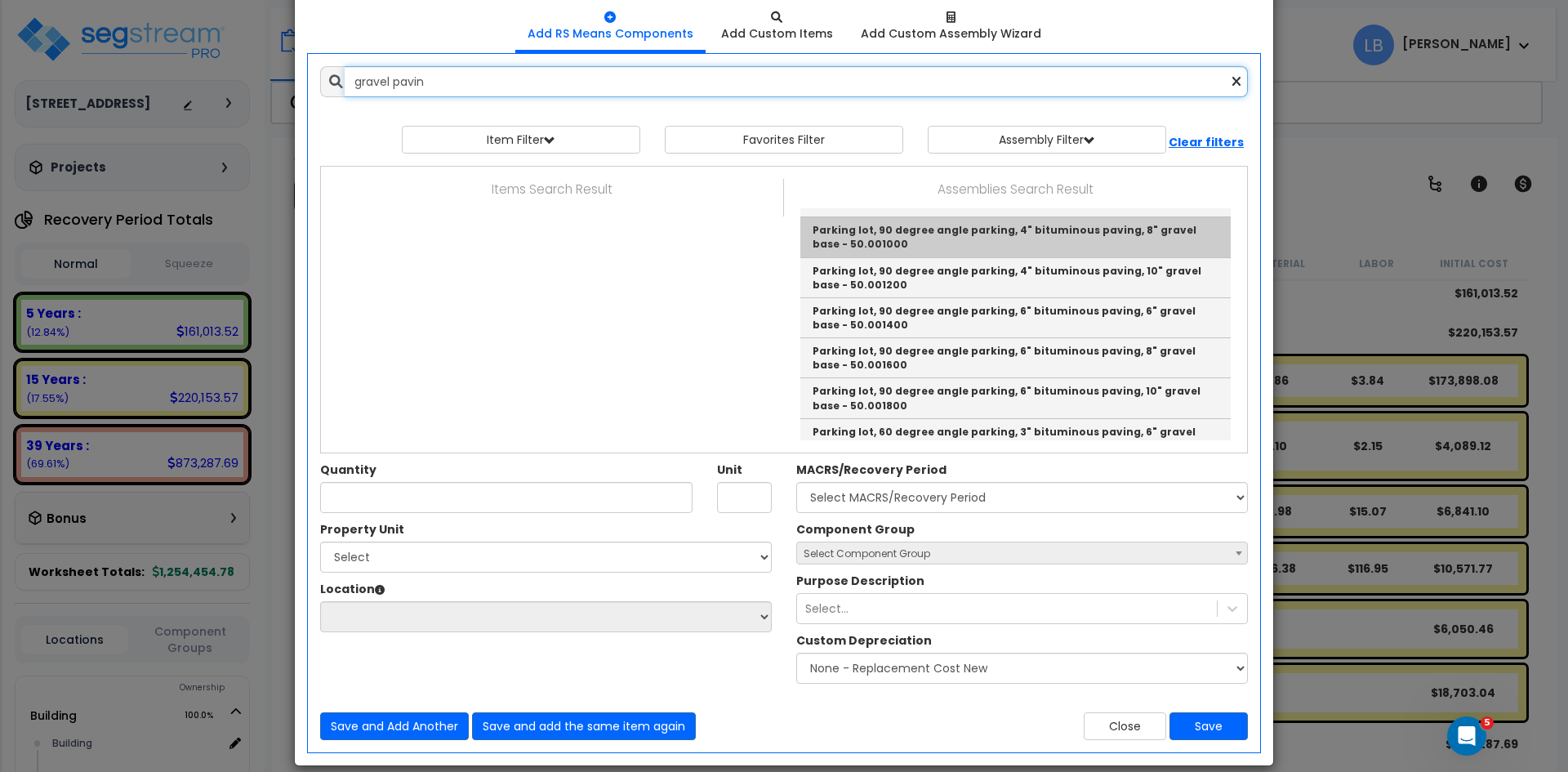
scroll to position [143, 0]
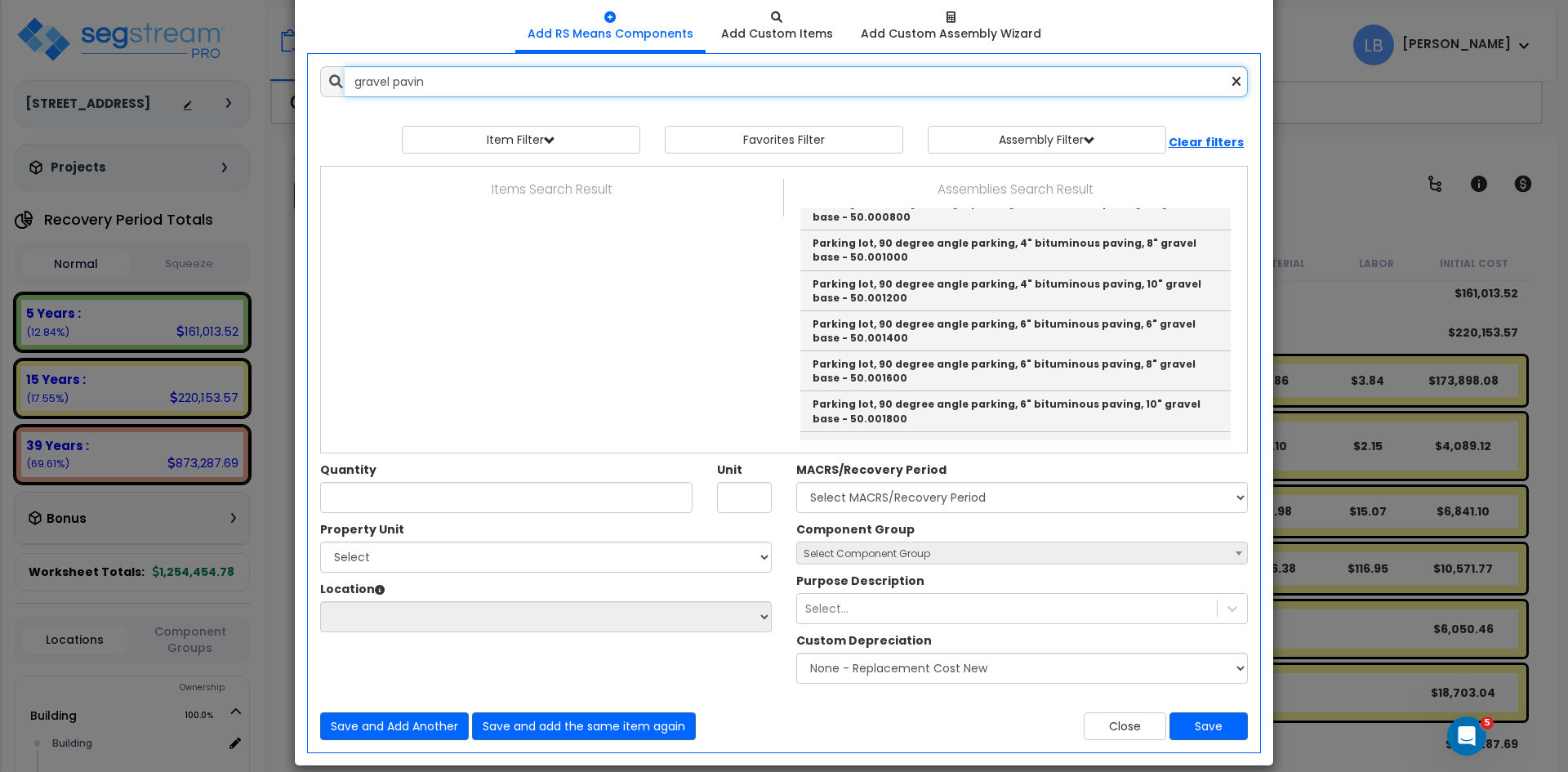
click at [494, 83] on input "gravel pavin" at bounding box center [796, 81] width 903 height 31
type input "gravel"
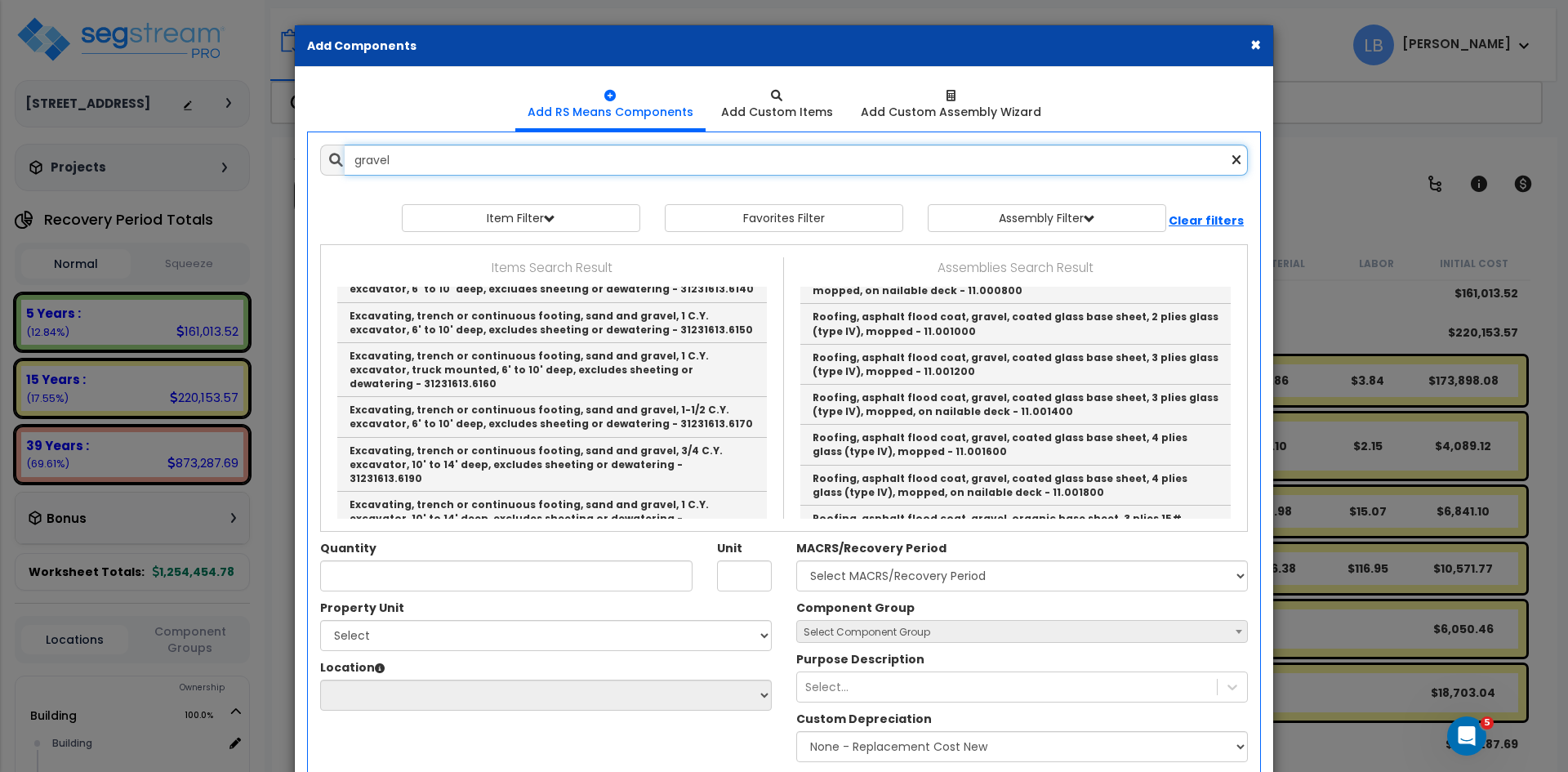
scroll to position [2829, 0]
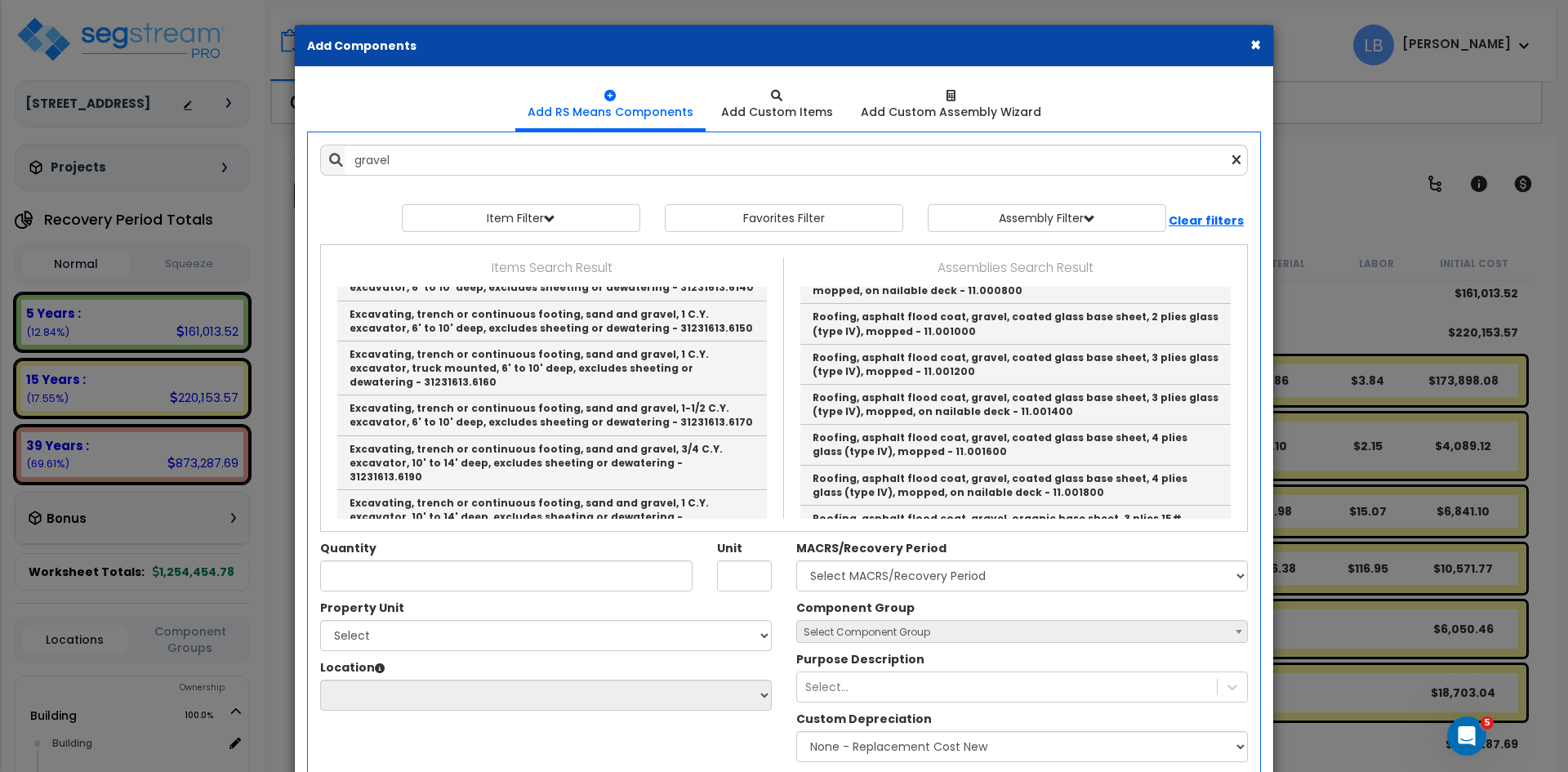
click at [1254, 45] on button "×" at bounding box center [1256, 44] width 11 height 17
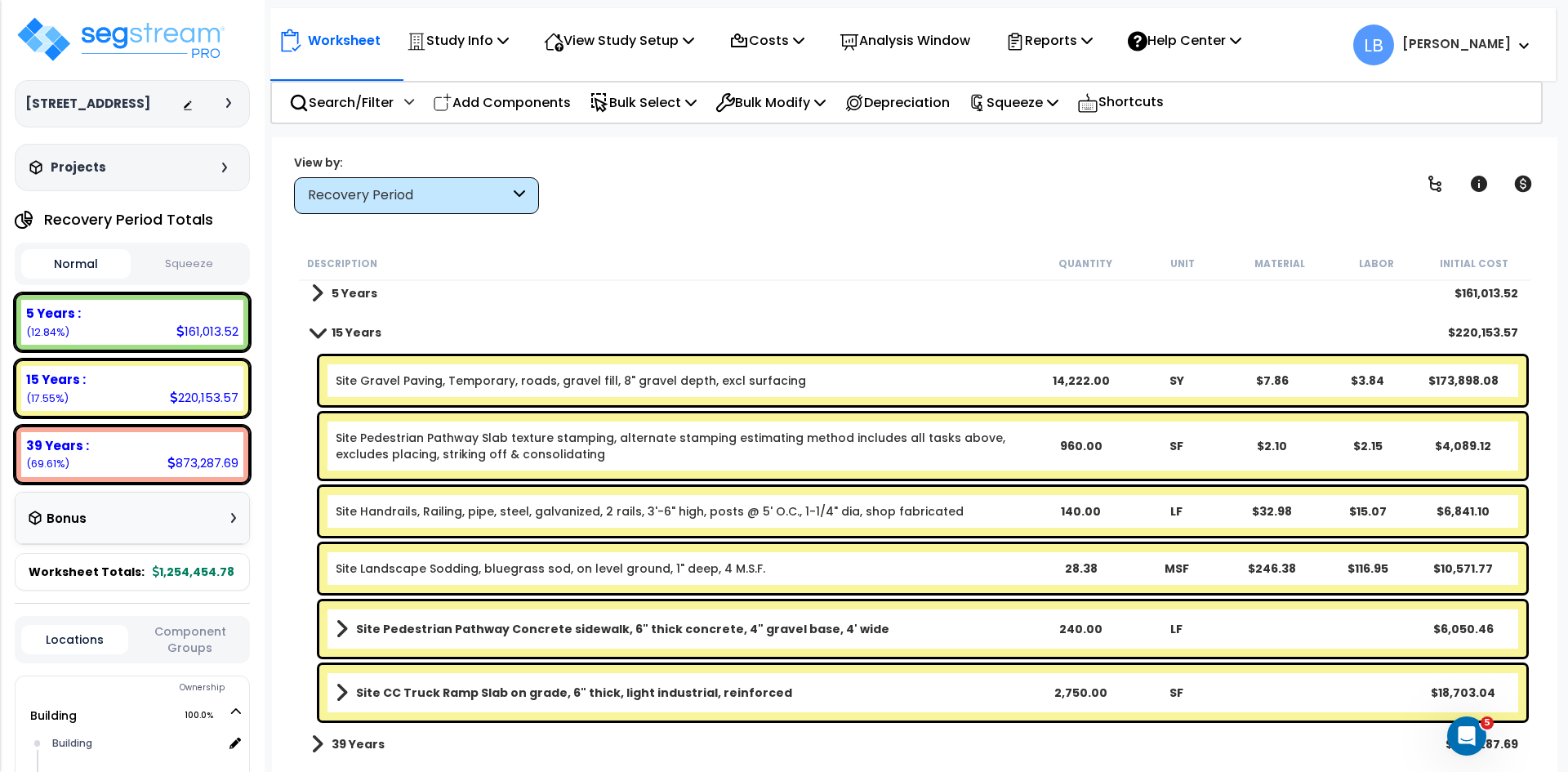
scroll to position [0, 0]
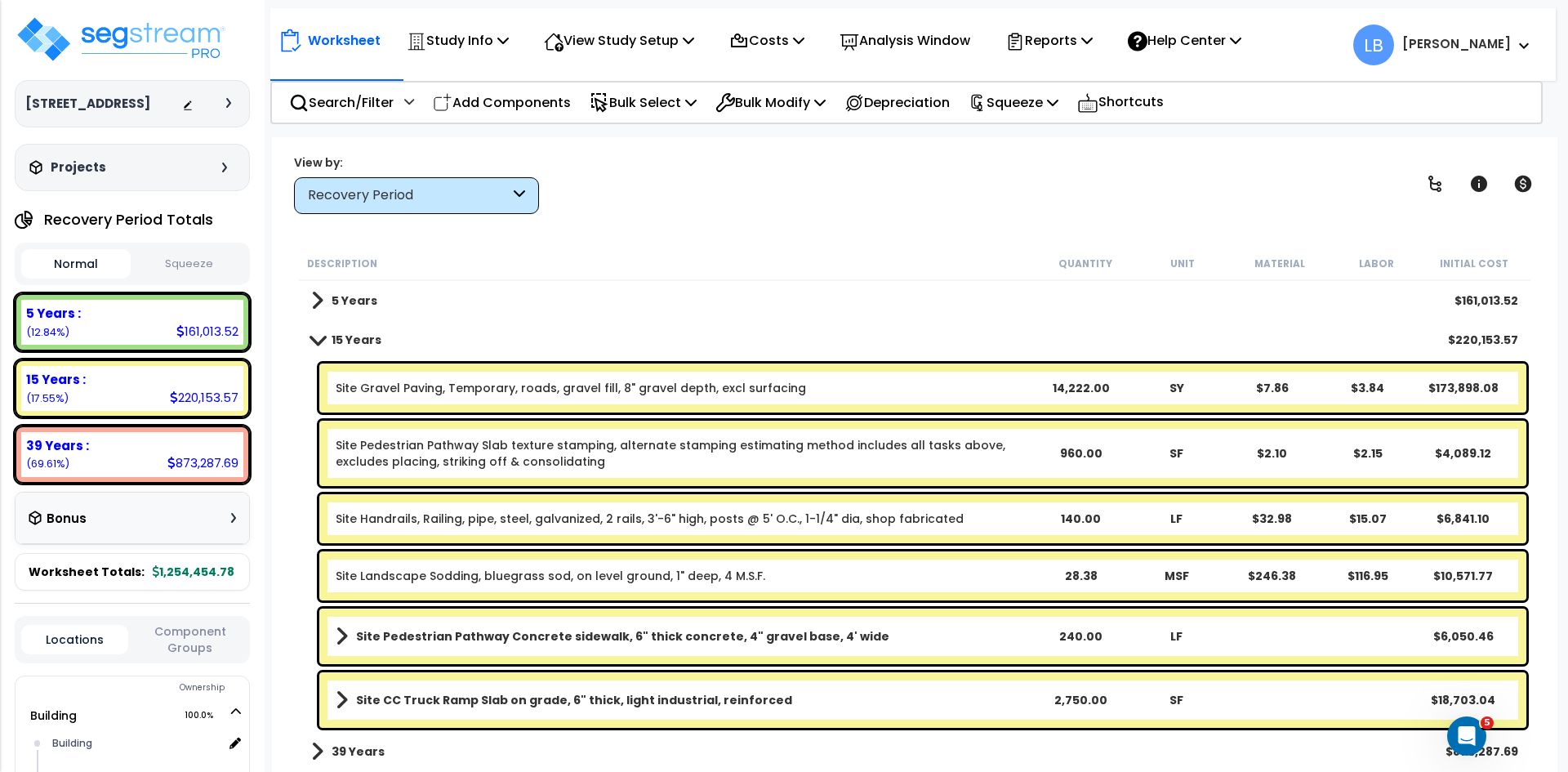
click at [340, 337] on b "15 Years" at bounding box center [357, 340] width 50 height 16
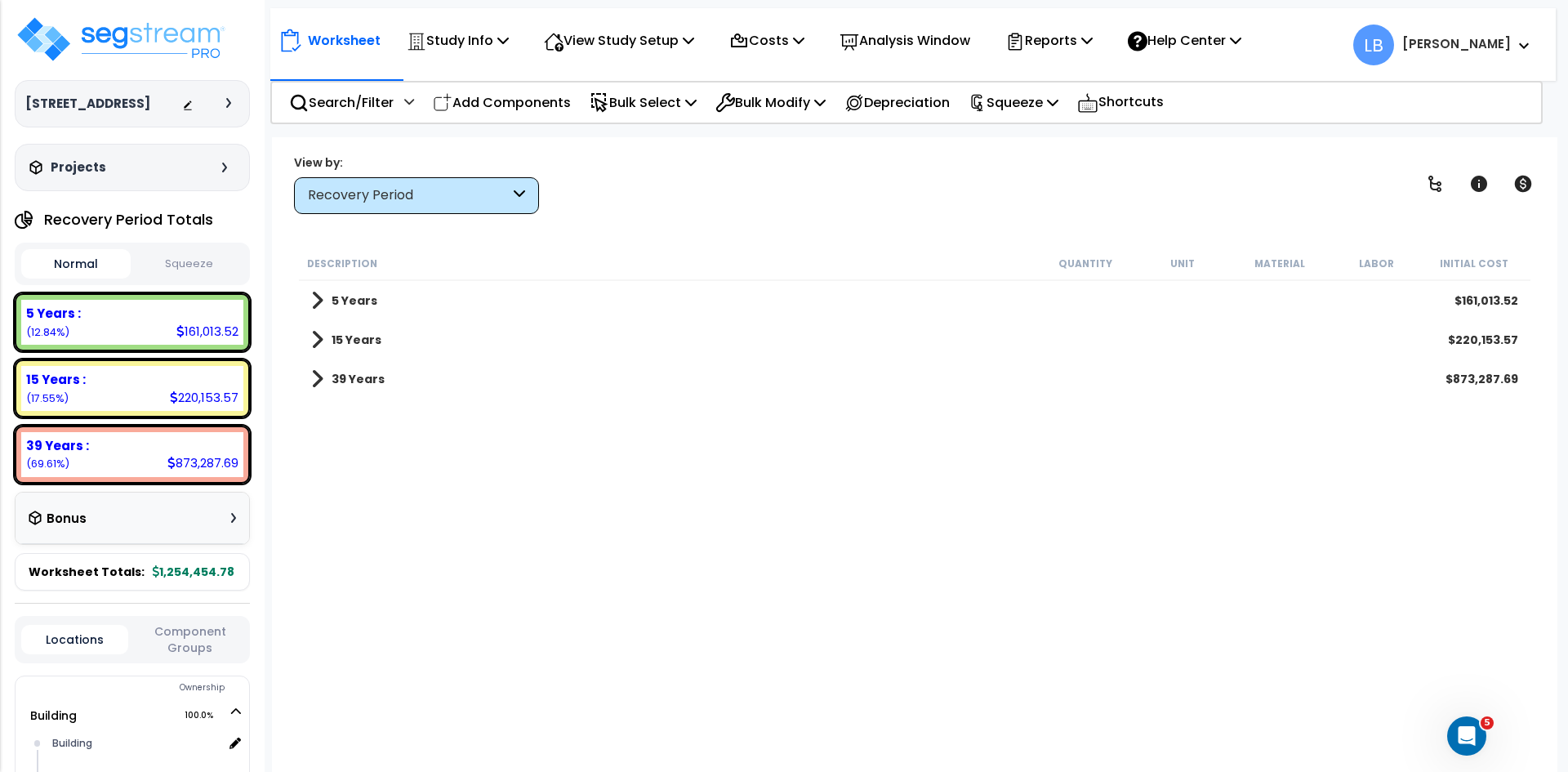
click at [340, 337] on b "15 Years" at bounding box center [357, 340] width 50 height 16
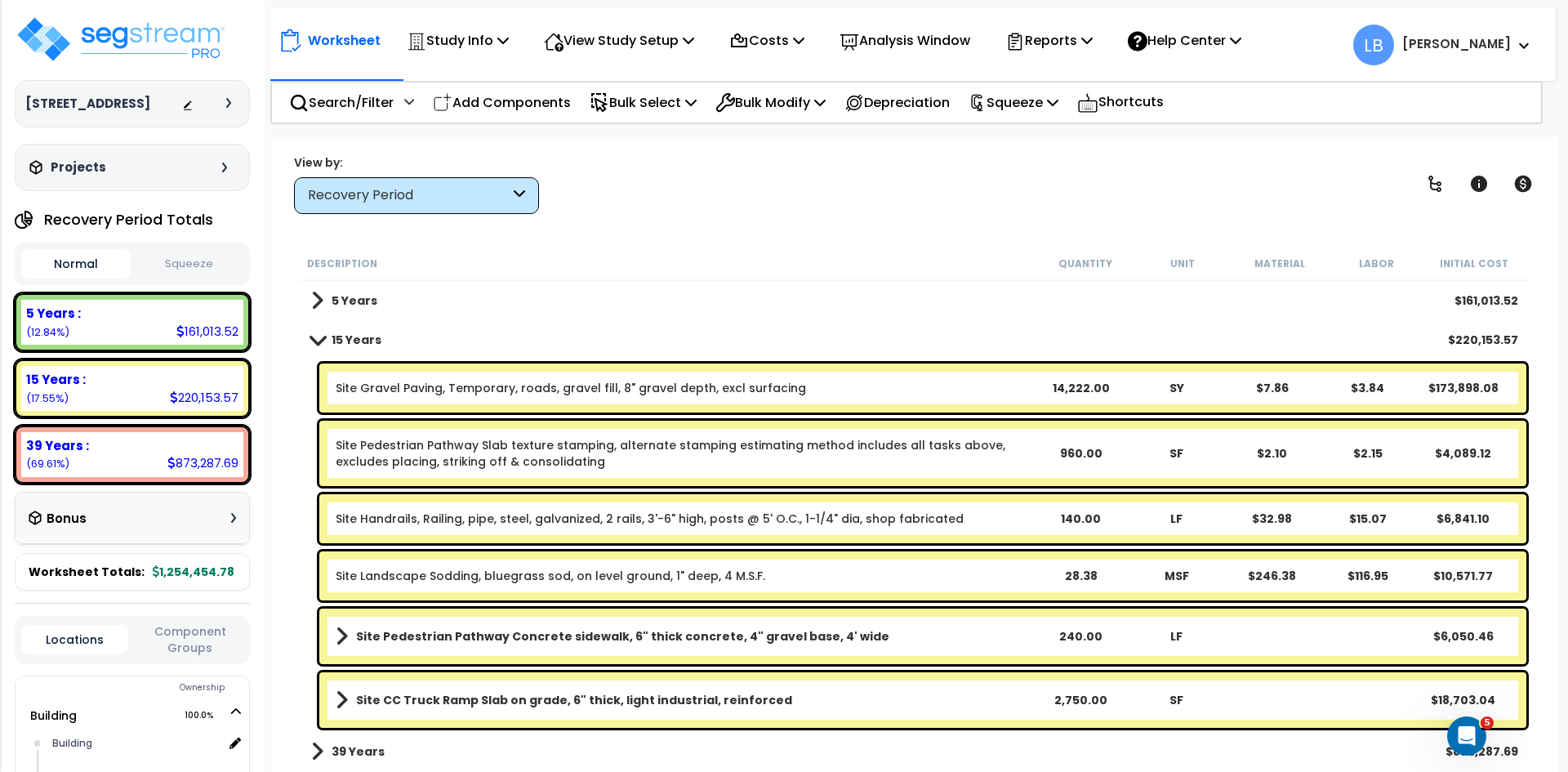
click at [347, 298] on b "5 Years" at bounding box center [354, 300] width 45 height 16
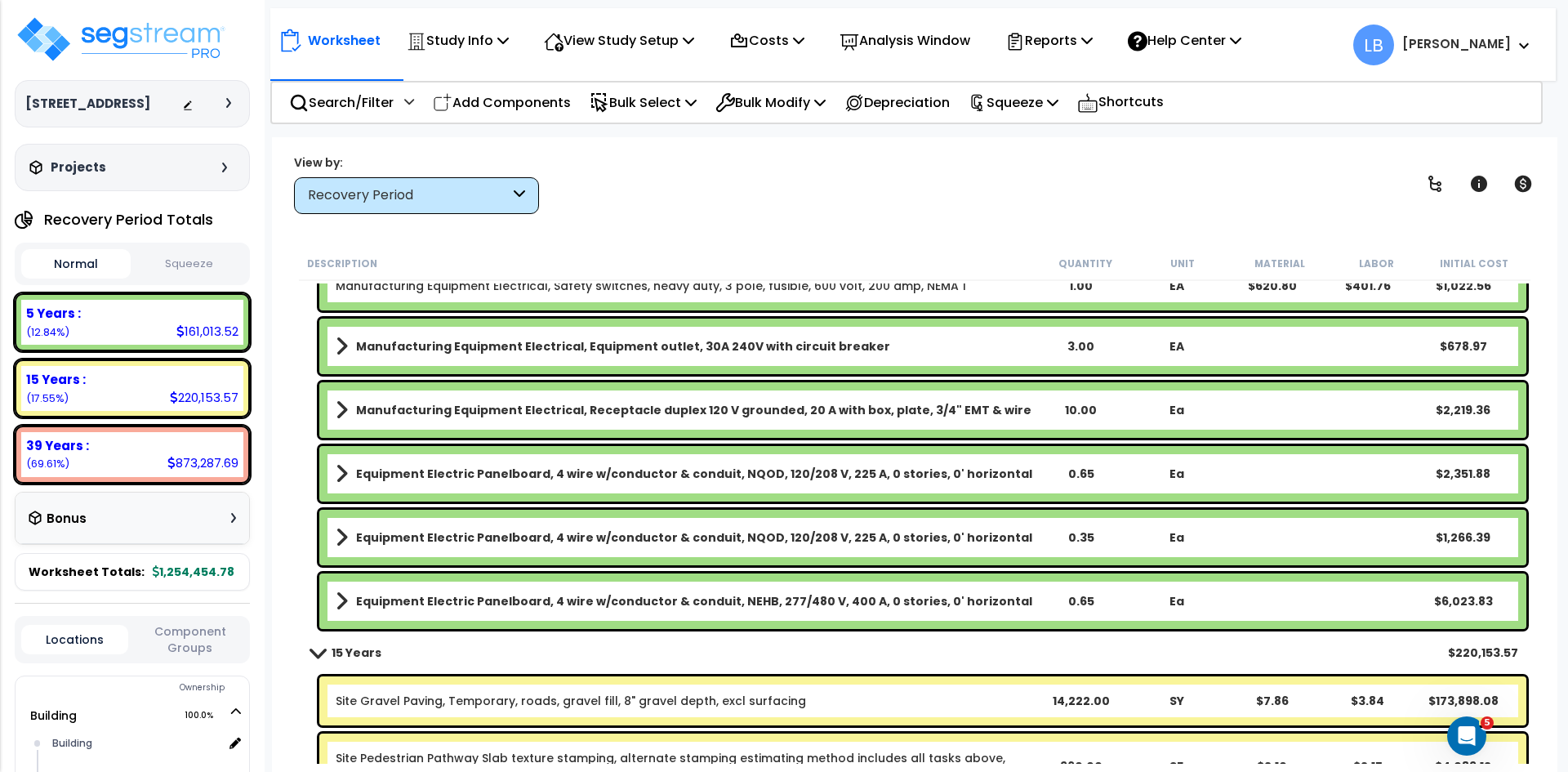
scroll to position [2292, 0]
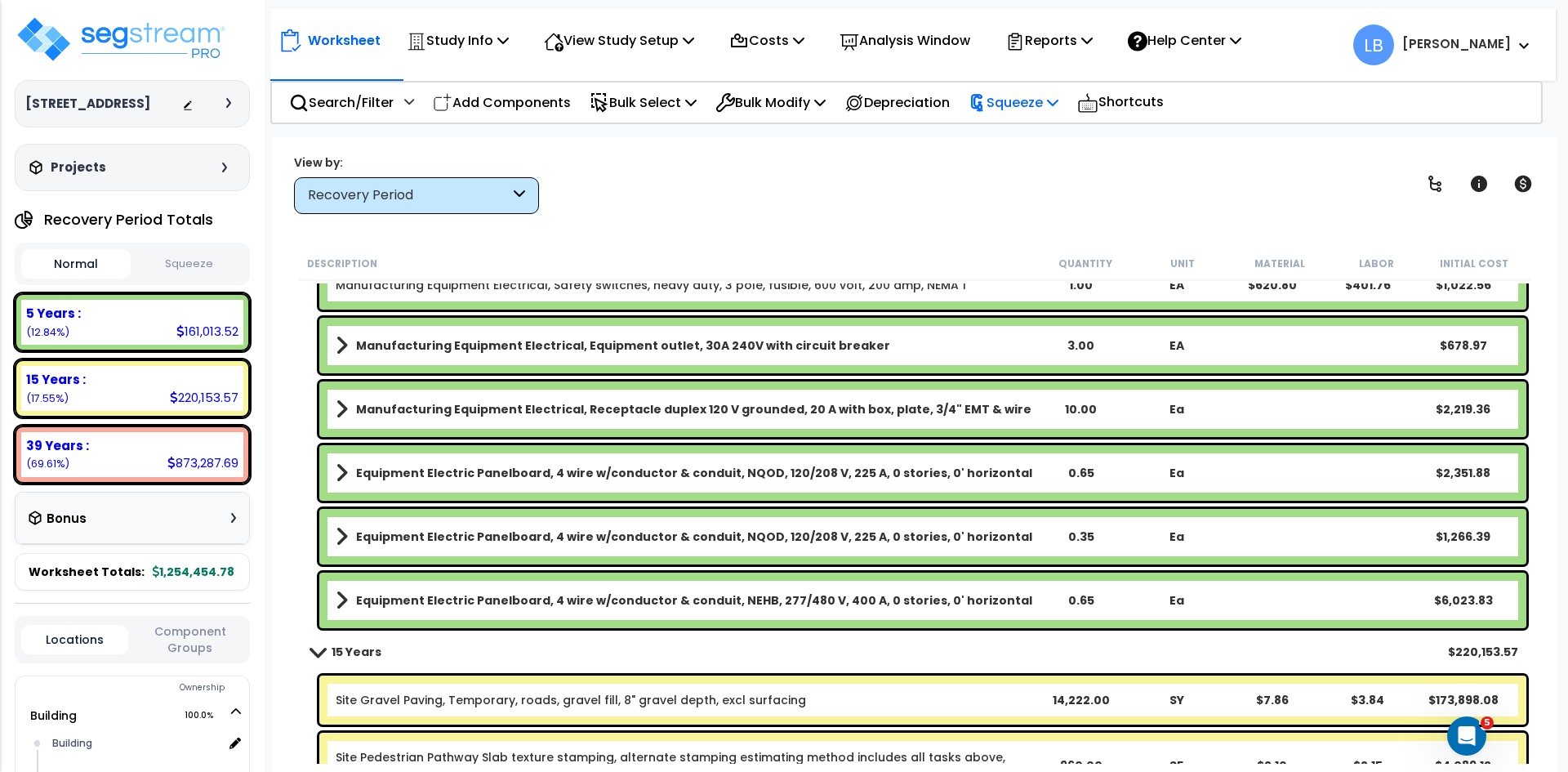
click at [1038, 103] on p "Squeeze" at bounding box center [1014, 103] width 90 height 22
click at [1038, 140] on link "Squeeze" at bounding box center [1041, 138] width 161 height 33
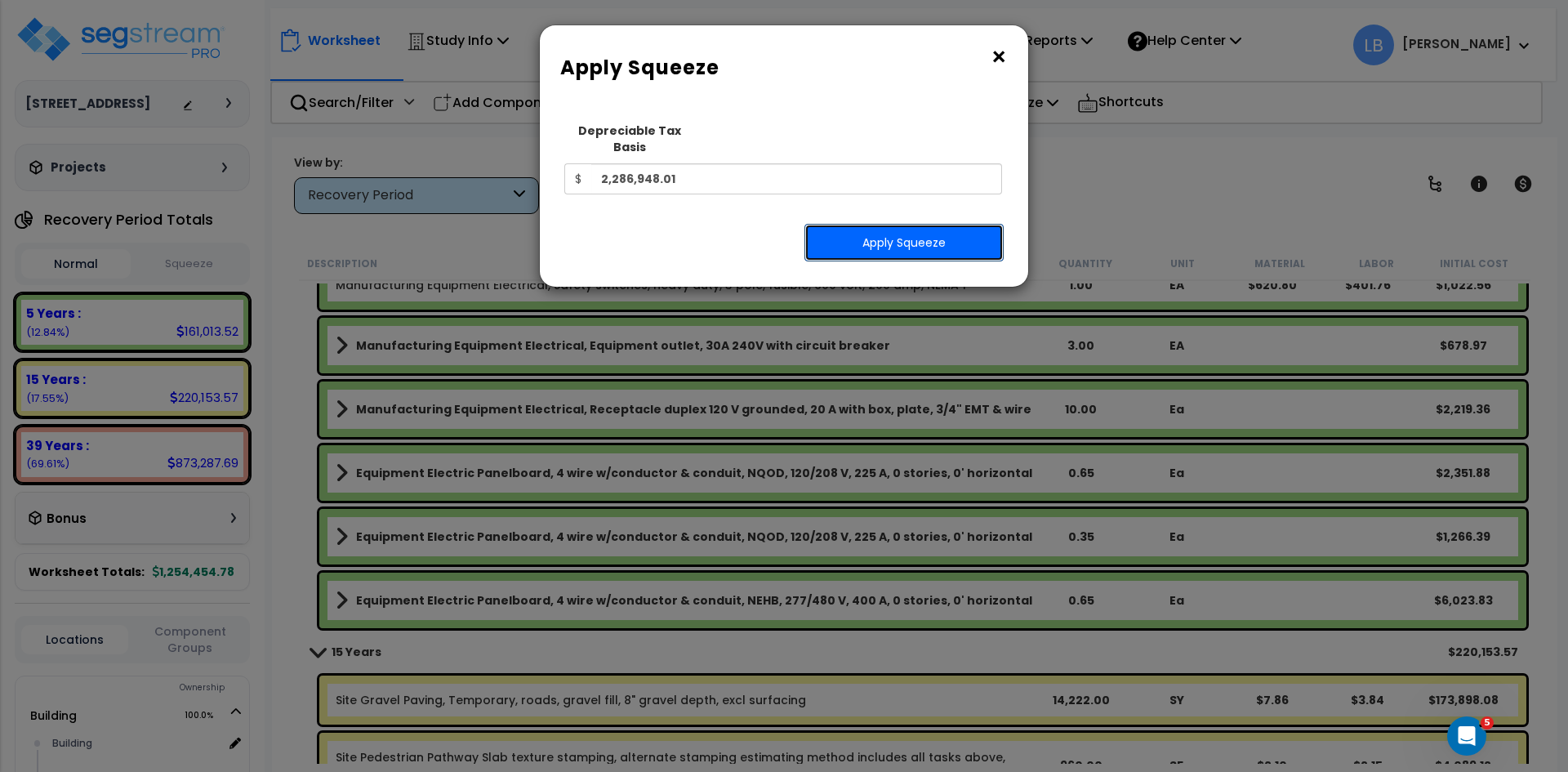
click at [921, 229] on button "Apply Squeeze" at bounding box center [905, 242] width 200 height 37
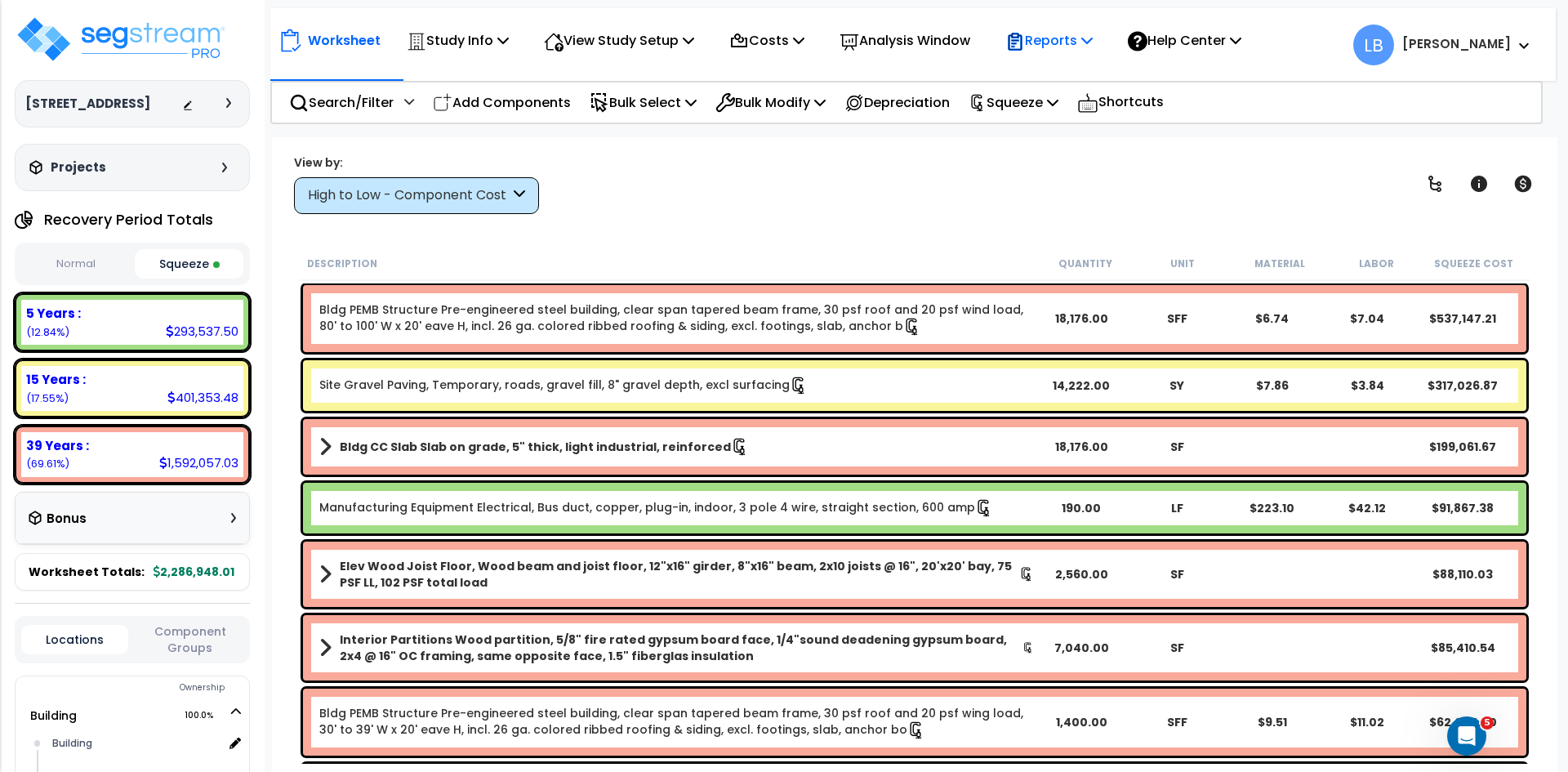
click at [1072, 43] on p "Reports" at bounding box center [1049, 40] width 87 height 22
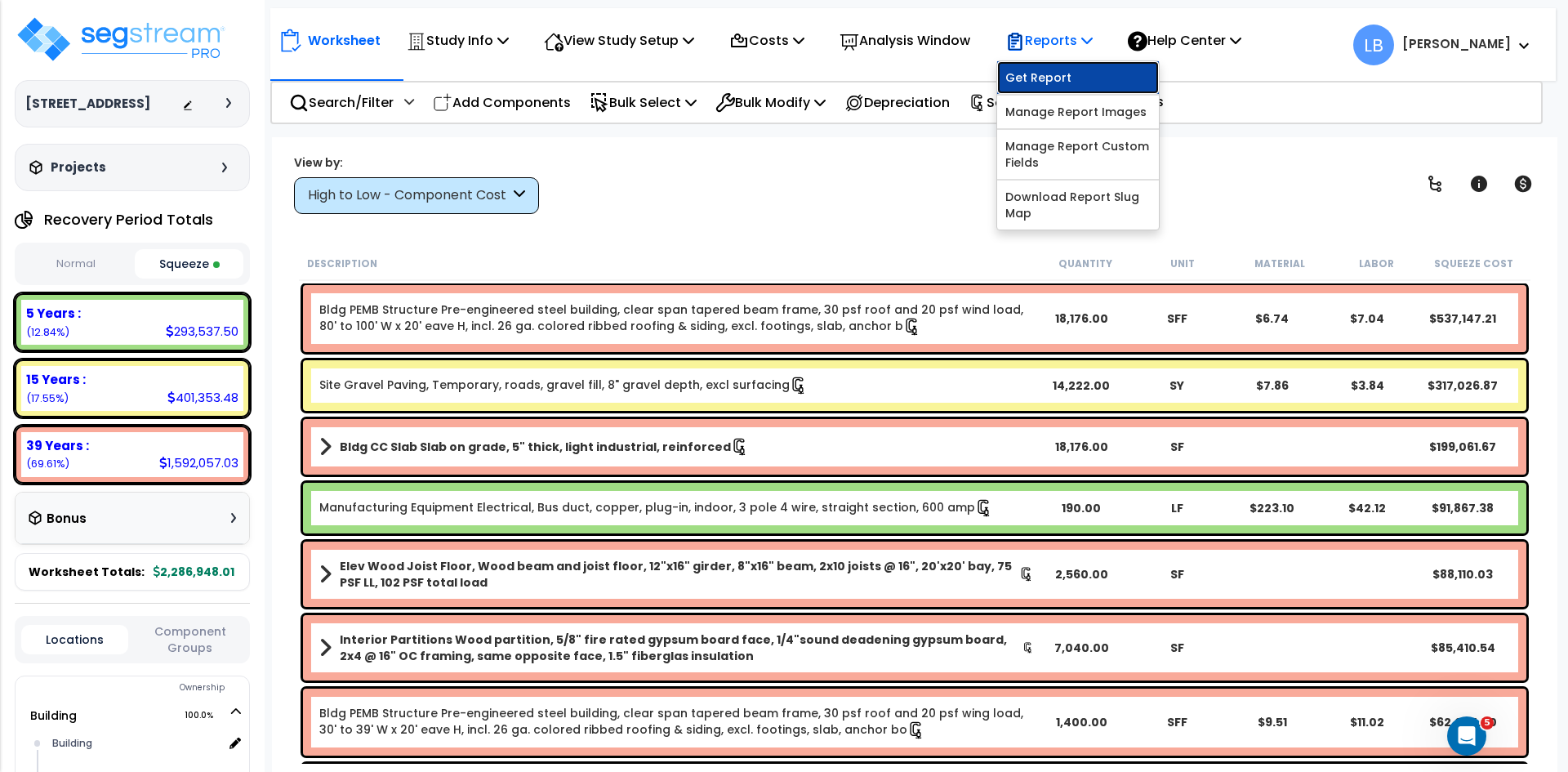
click at [1080, 78] on link "Get Report" at bounding box center [1078, 78] width 161 height 33
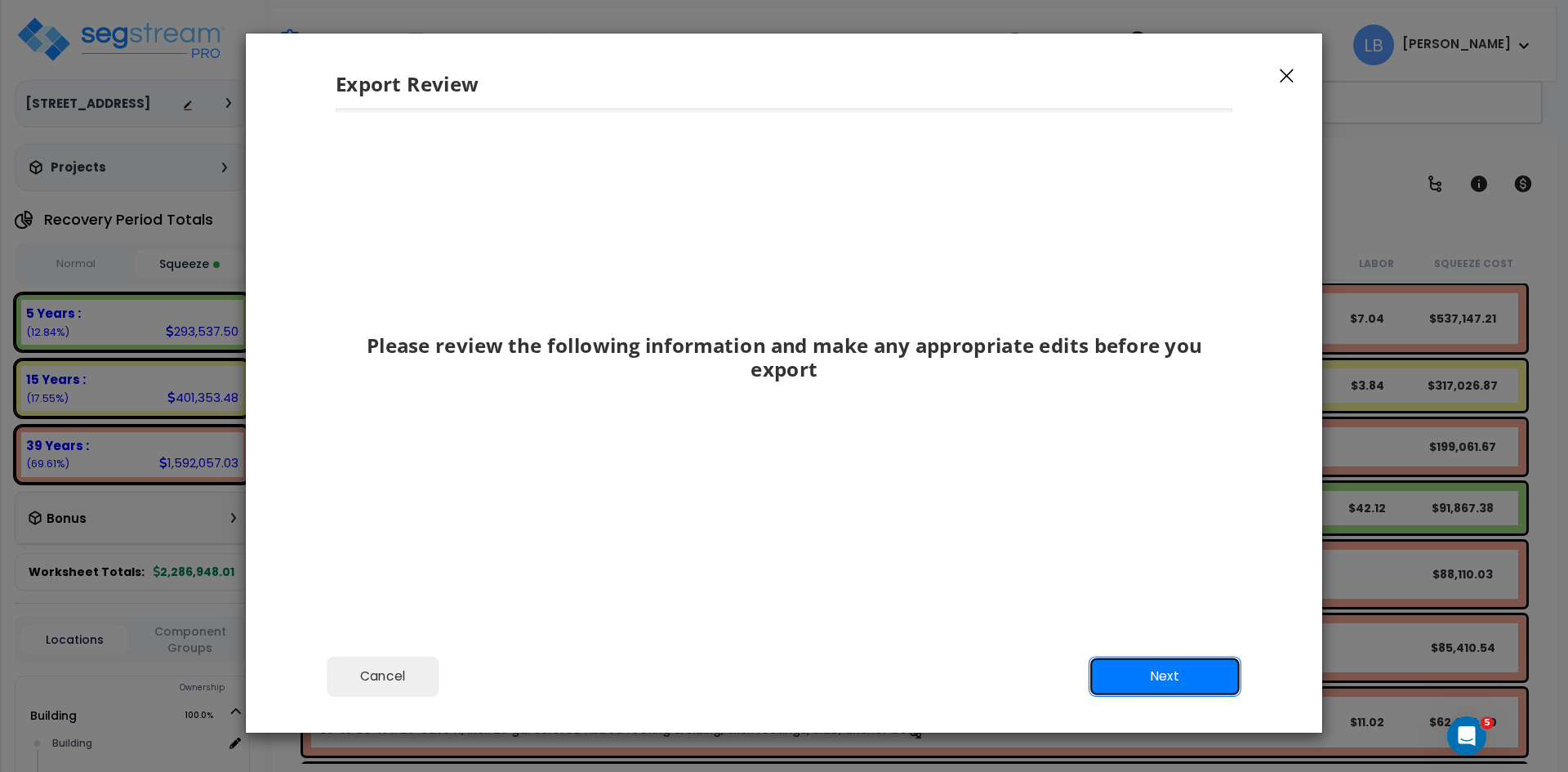
click at [1148, 667] on button "Next" at bounding box center [1164, 677] width 152 height 41
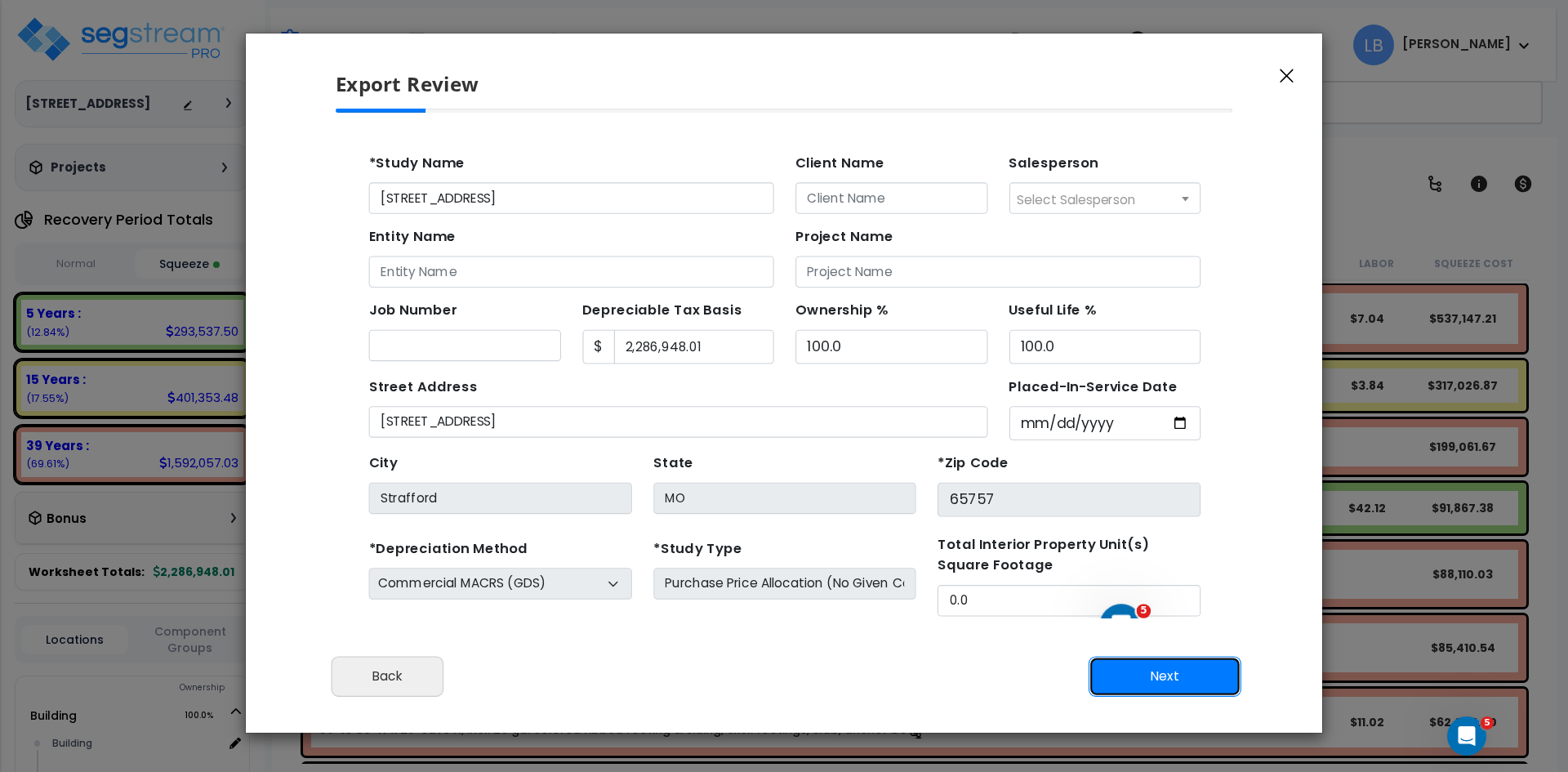
click at [1156, 676] on button "Next" at bounding box center [1164, 677] width 152 height 41
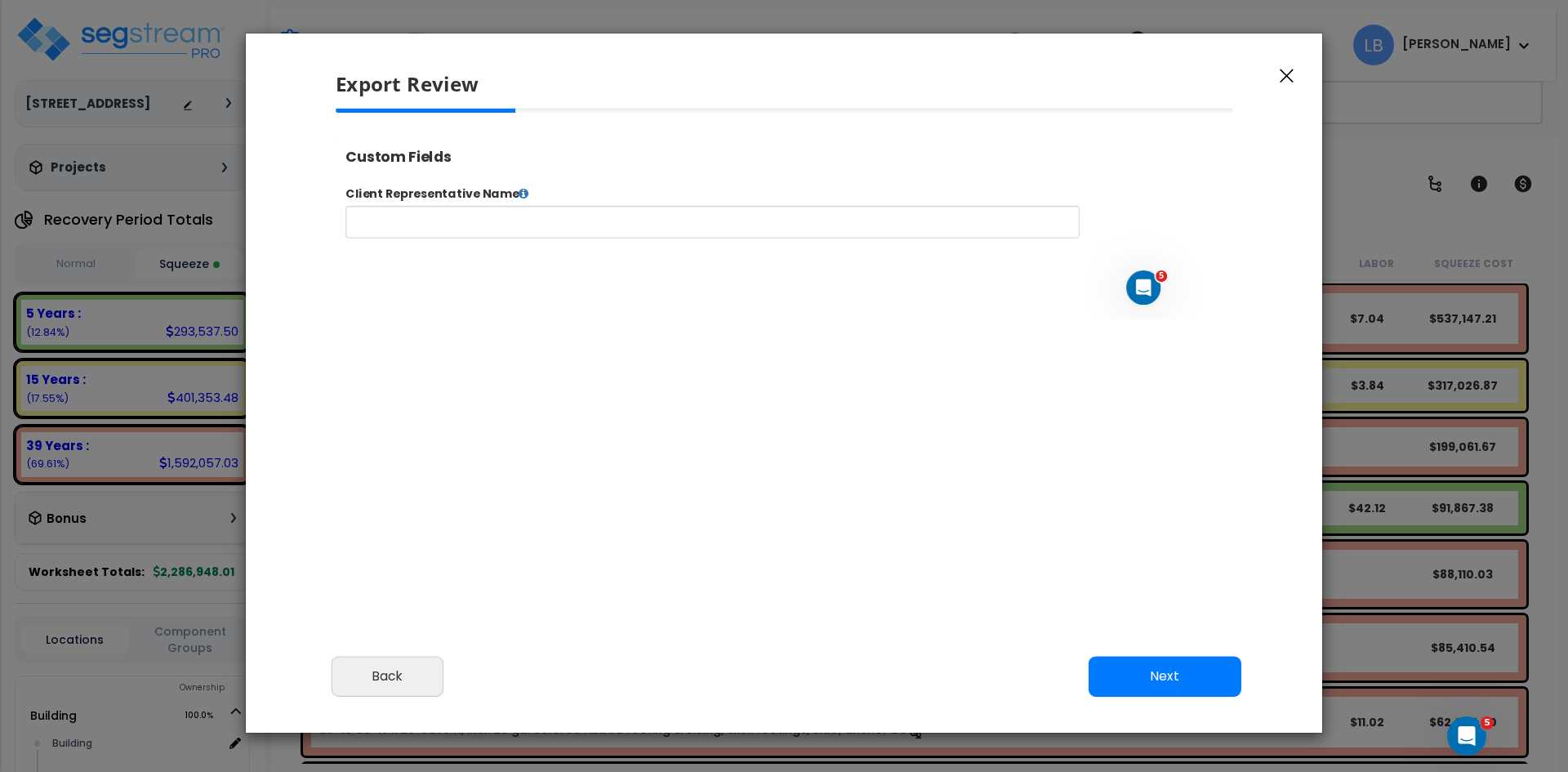
select select "2021"
click at [1153, 678] on button "Next" at bounding box center [1164, 677] width 152 height 41
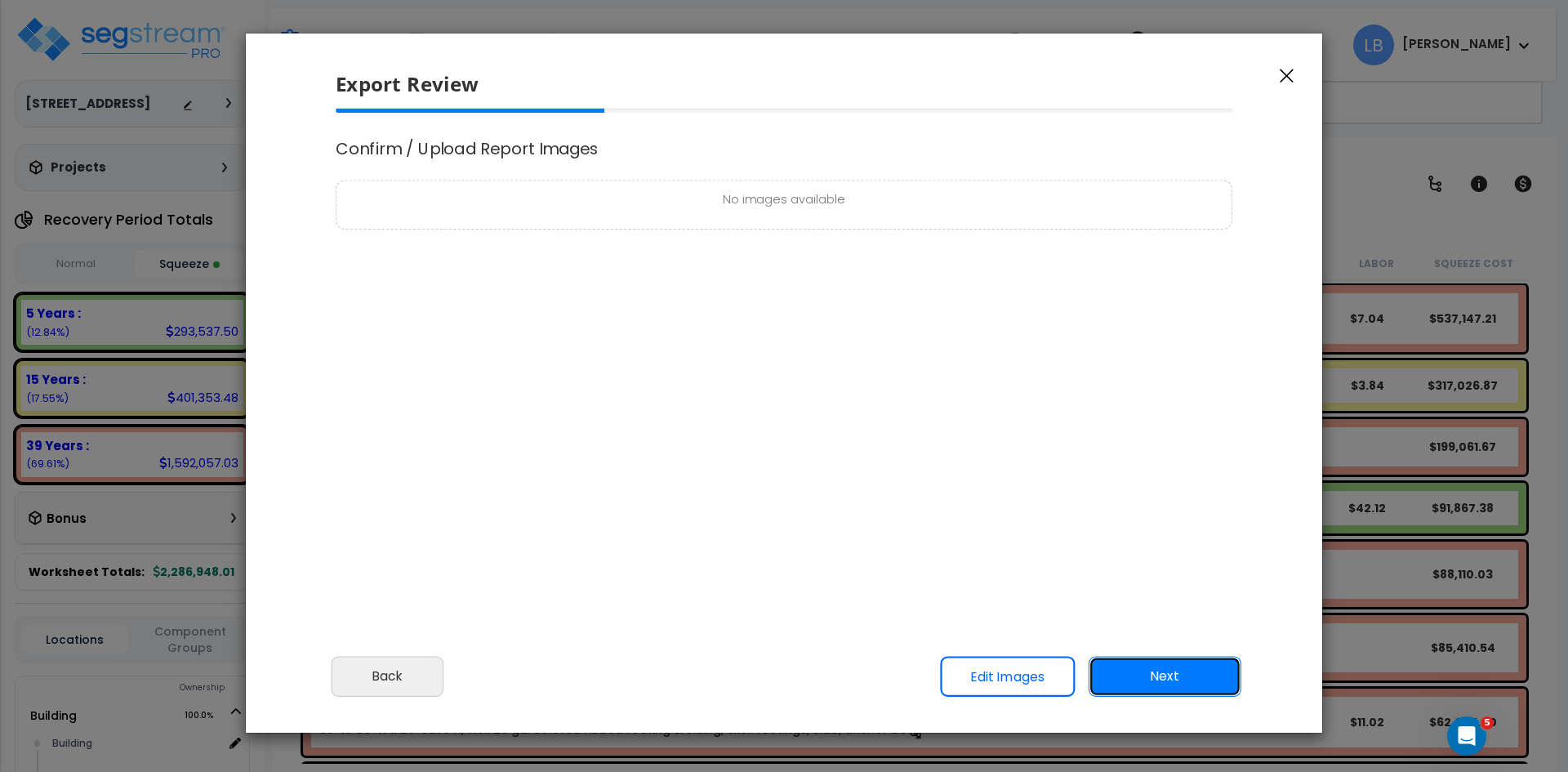
click at [1161, 675] on button "Next" at bounding box center [1164, 677] width 152 height 41
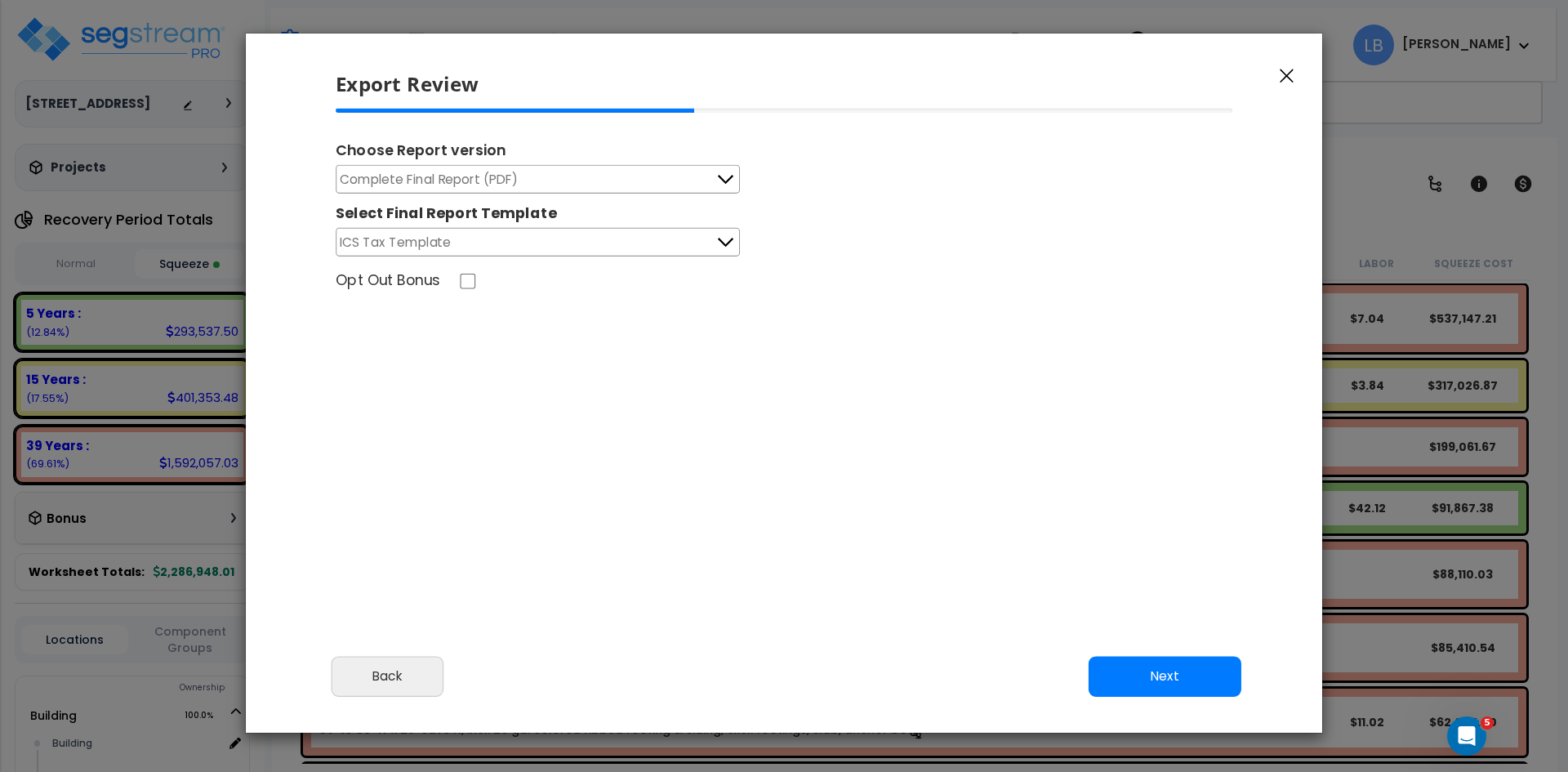
click at [693, 183] on button "Complete Final Report (PDF)" at bounding box center [538, 179] width 405 height 29
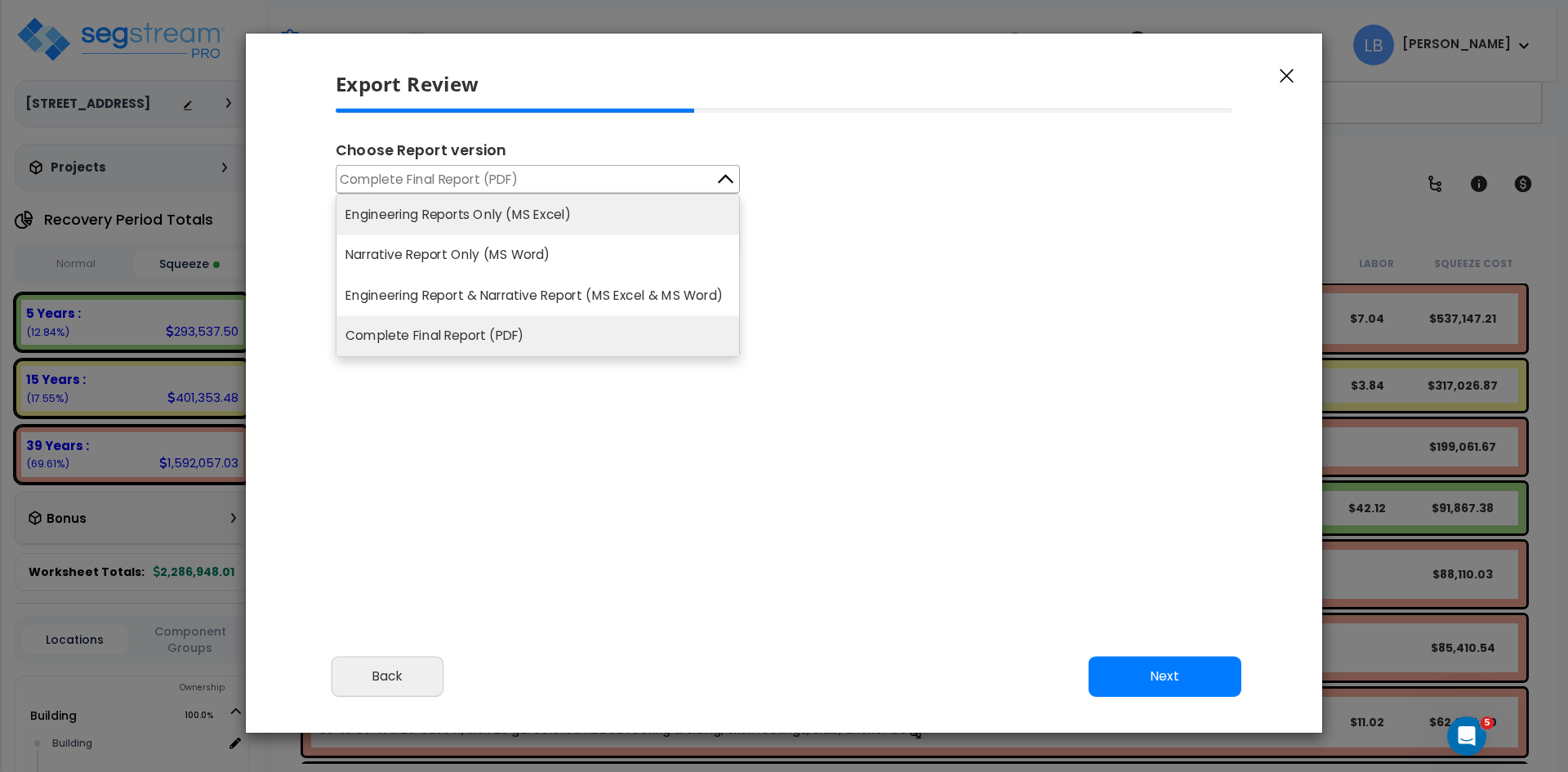
click at [620, 218] on li "Engineering Reports Only (MS Excel)" at bounding box center [538, 214] width 403 height 40
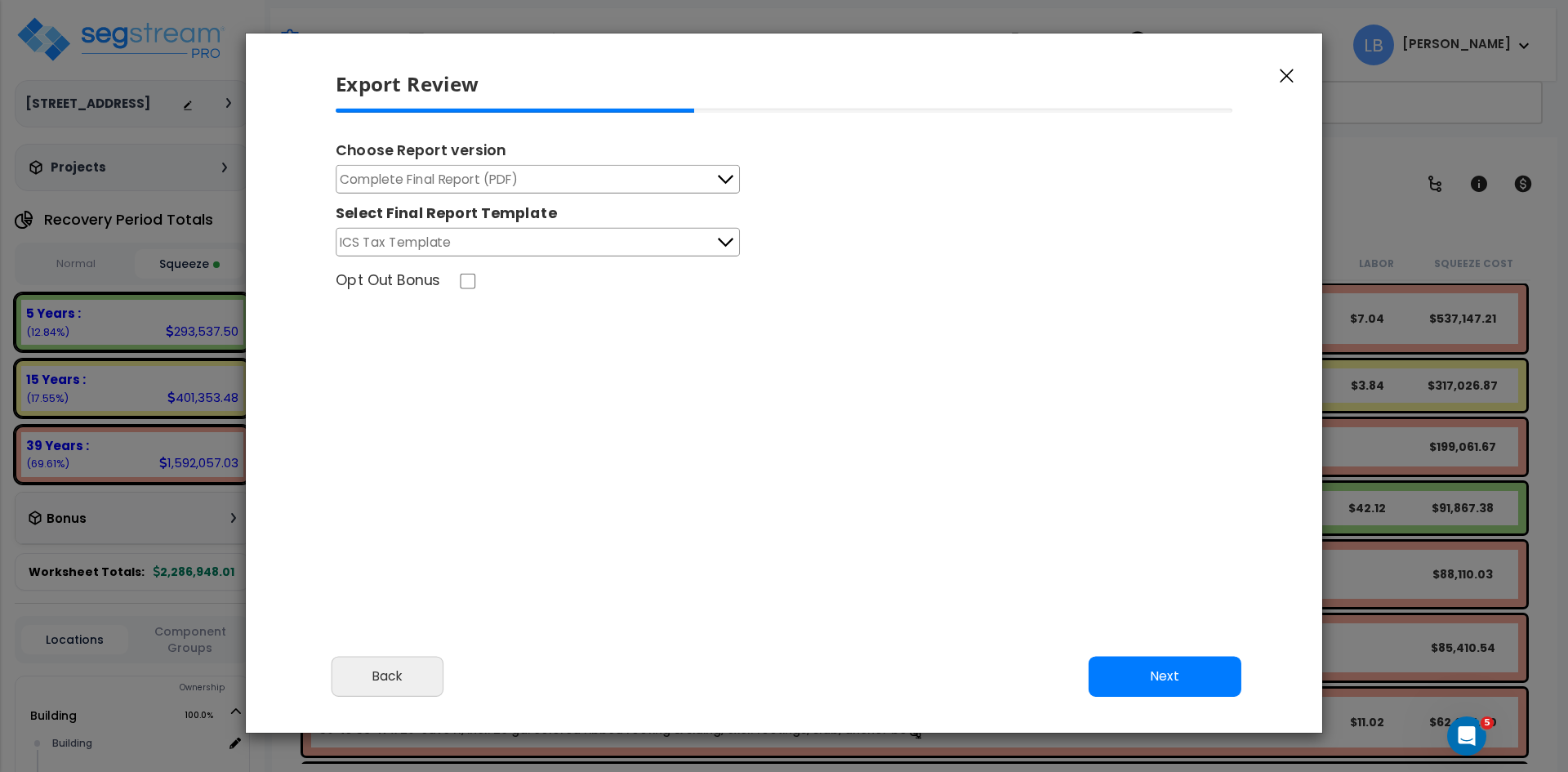
click at [680, 167] on button "Complete Final Report (PDF)" at bounding box center [538, 179] width 405 height 29
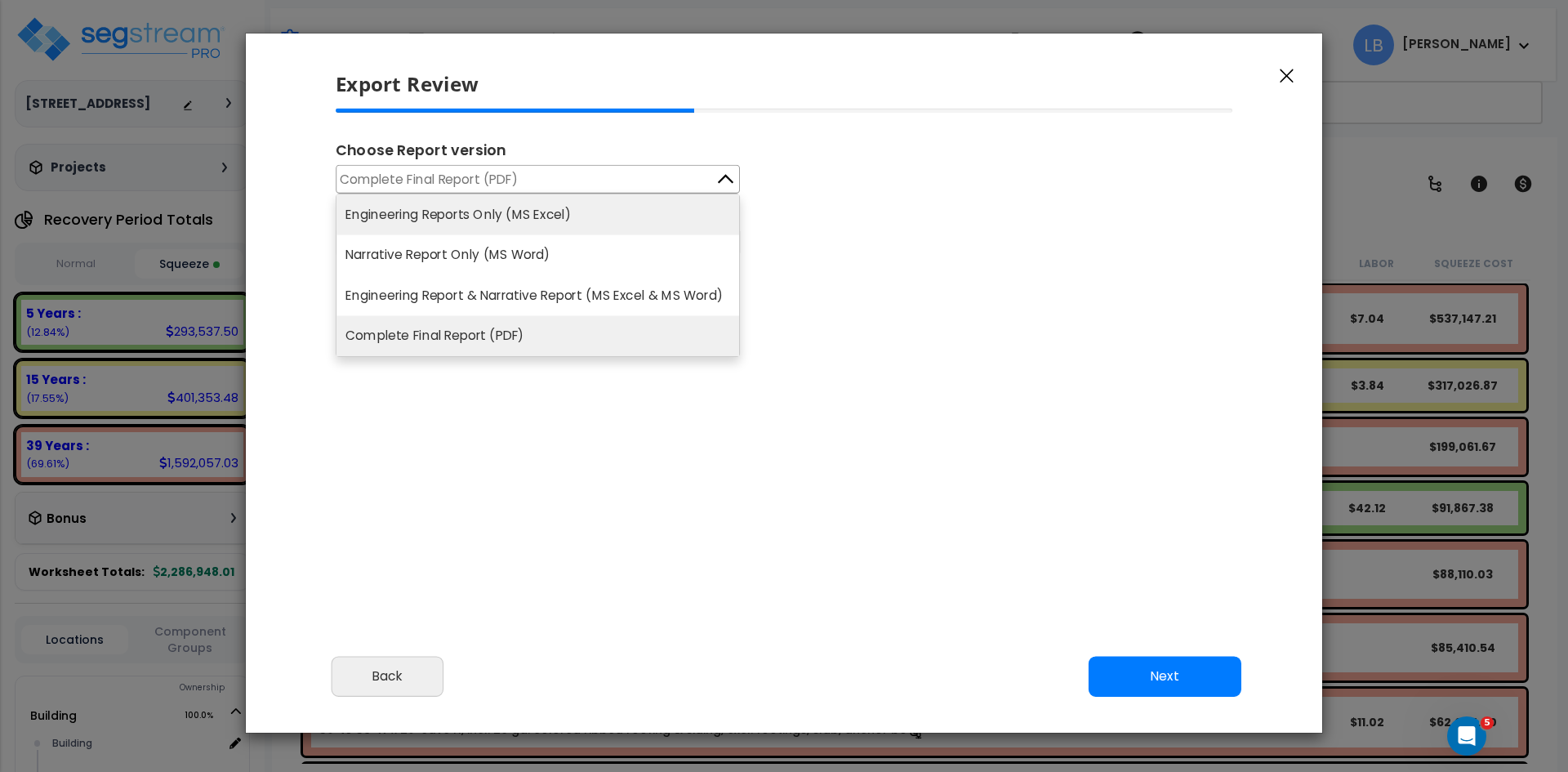
click at [626, 209] on li "Engineering Reports Only (MS Excel)" at bounding box center [538, 214] width 403 height 40
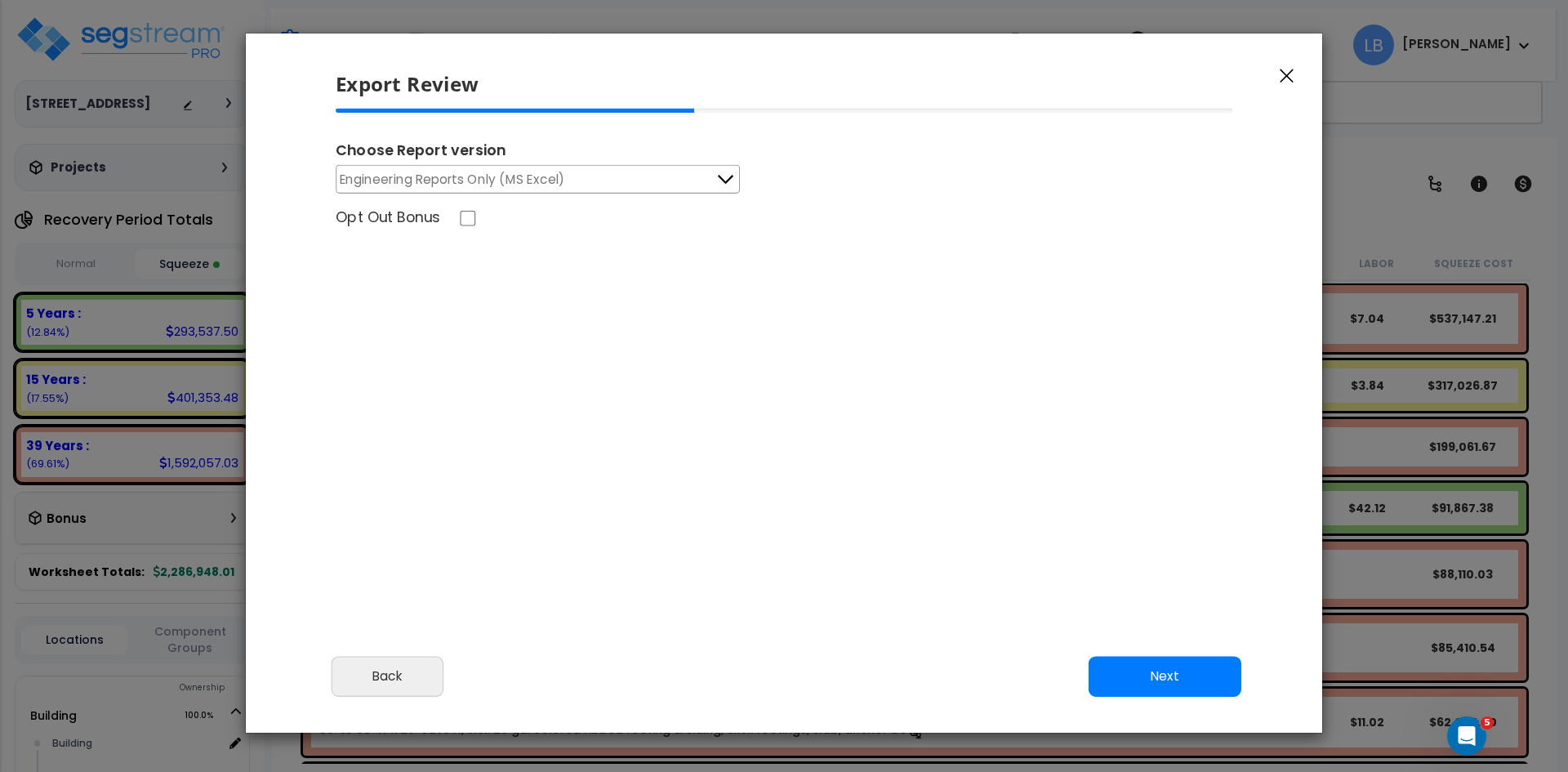
click at [626, 209] on div "Opt Out Bonus" at bounding box center [784, 220] width 924 height 25
click at [1178, 671] on button "Next" at bounding box center [1164, 677] width 152 height 41
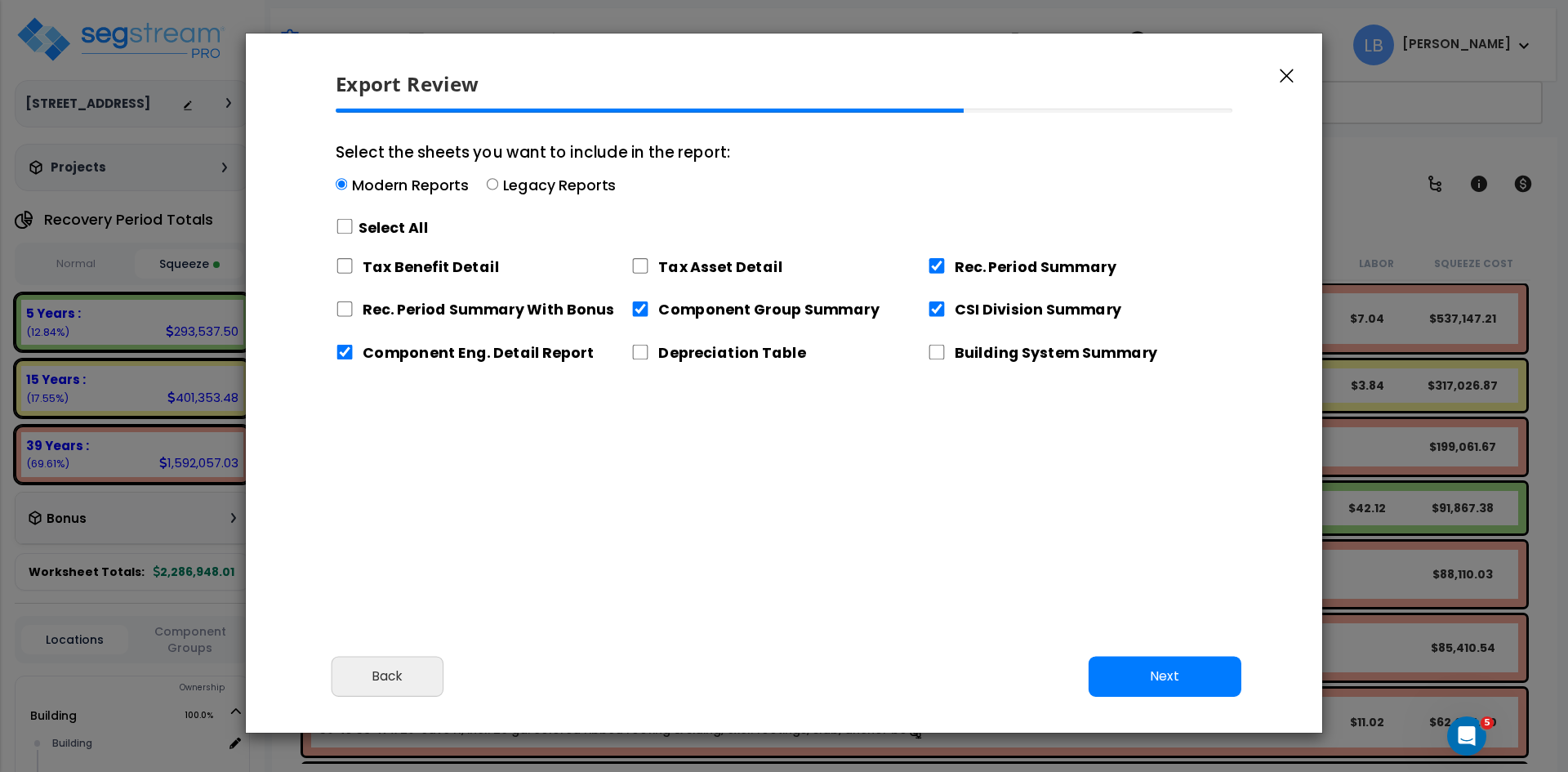
click at [485, 176] on div "Modern Reports Legacy Reports" at bounding box center [533, 187] width 395 height 25
click at [347, 179] on input "Select the sheets you want to include in the report: Modern Reports Legacy Repo…" at bounding box center [341, 185] width 12 height 12
click at [491, 183] on input "Select the sheets you want to include in the report: Modern Reports Legacy Repo…" at bounding box center [492, 185] width 12 height 12
radio input "true"
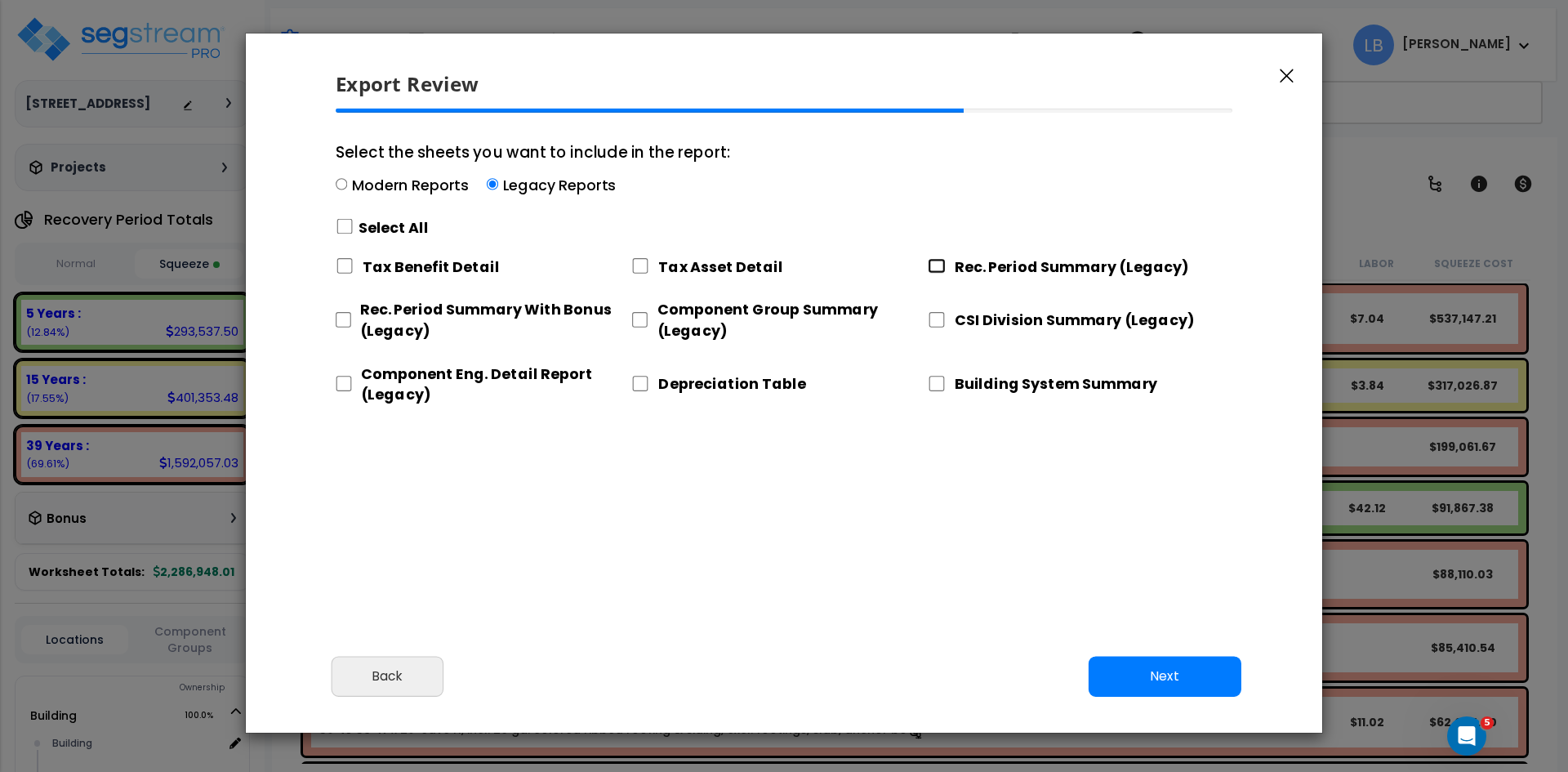
click at [941, 266] on input "Rec. Period Summary (Legacy)" at bounding box center [937, 266] width 18 height 15
checkbox input "true"
click at [937, 315] on input "CSI Division Summary (Legacy)" at bounding box center [937, 319] width 18 height 15
checkbox input "true"
click at [639, 322] on input "Component Group Summary (Legacy)" at bounding box center [639, 319] width 16 height 15
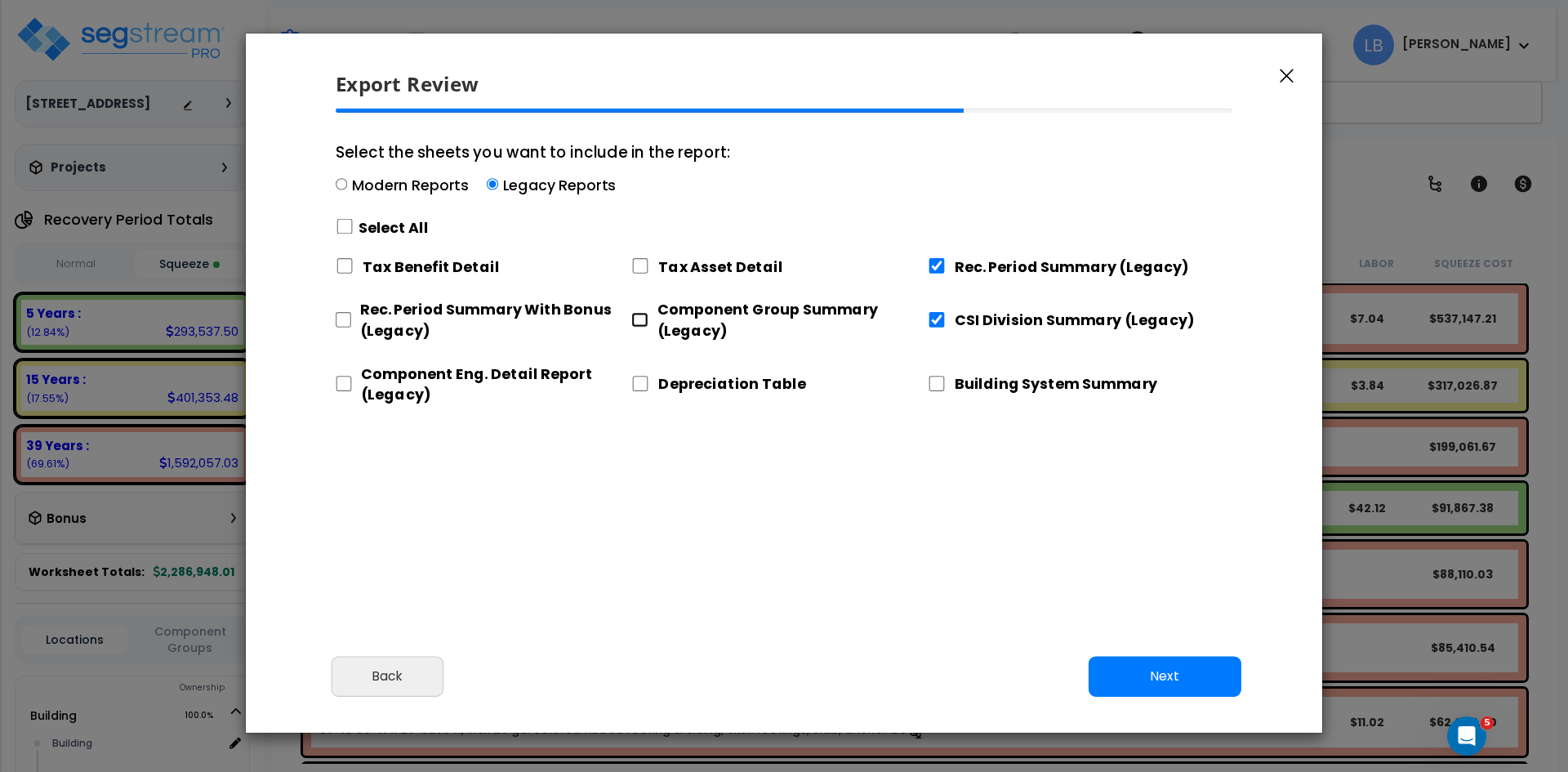
checkbox input "true"
click at [345, 380] on input "Component Eng. Detail Report (Legacy)" at bounding box center [344, 383] width 16 height 15
checkbox input "true"
click at [1164, 675] on button "Next" at bounding box center [1164, 677] width 152 height 41
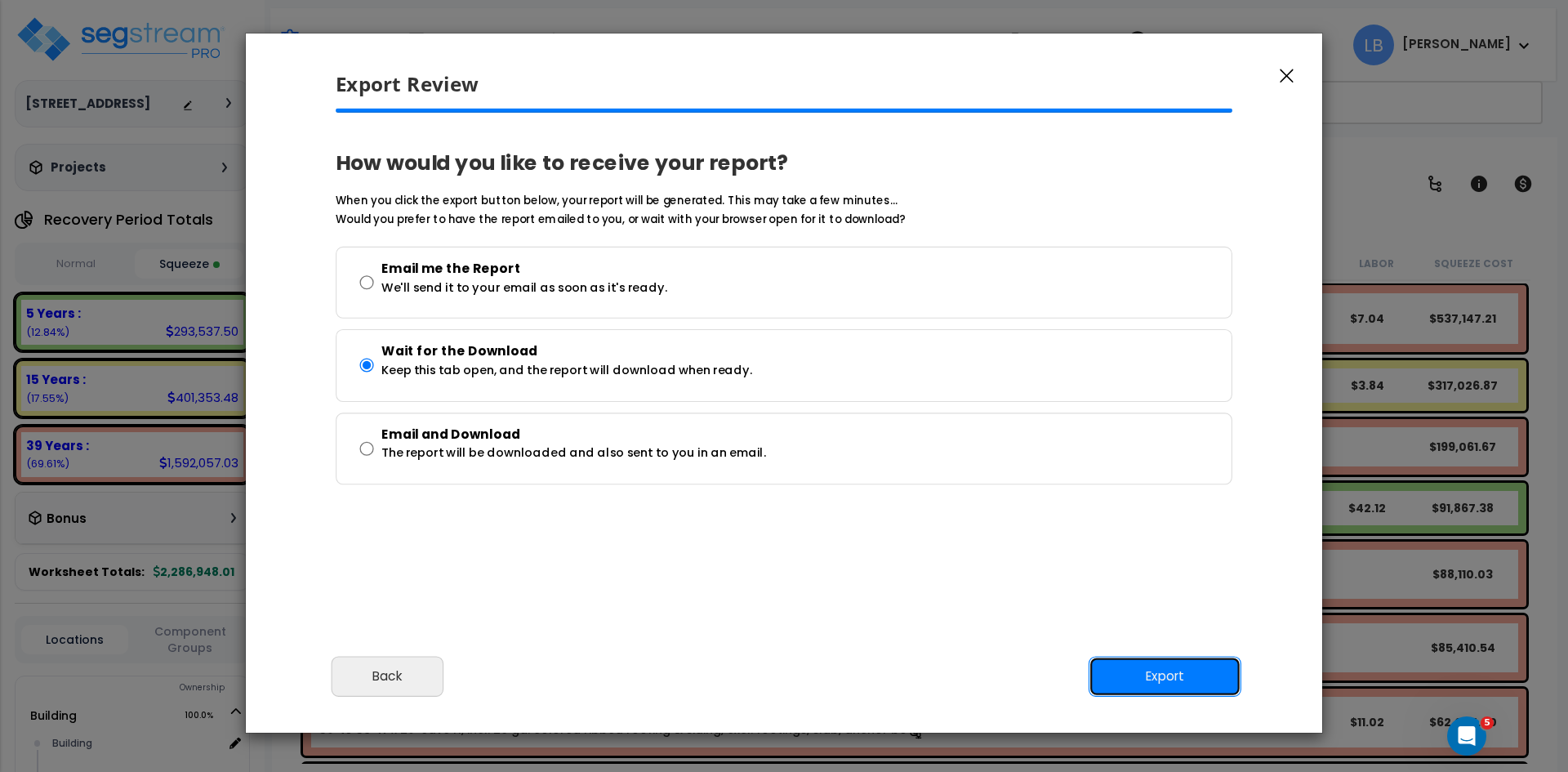
click at [1162, 677] on button "Export" at bounding box center [1164, 677] width 152 height 41
